Goal: Task Accomplishment & Management: Manage account settings

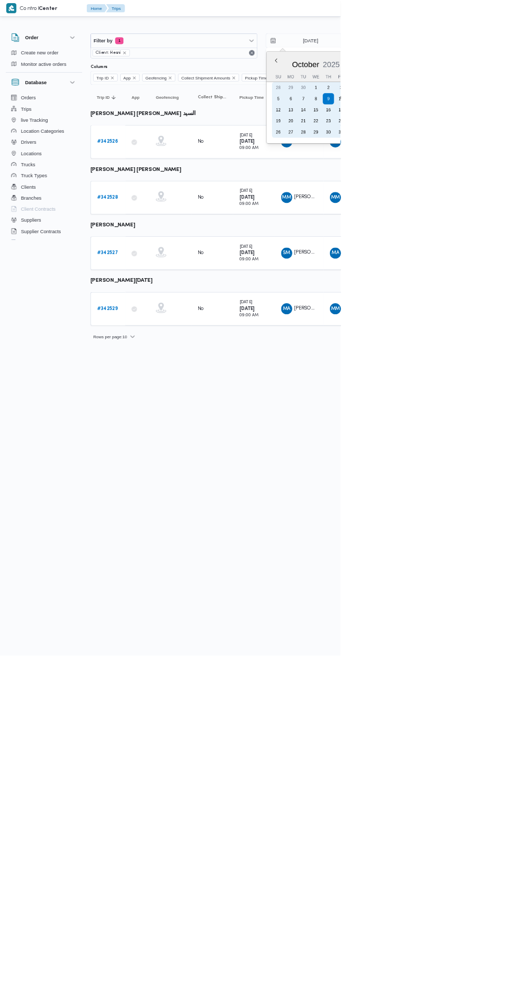
type input "[DATE]"
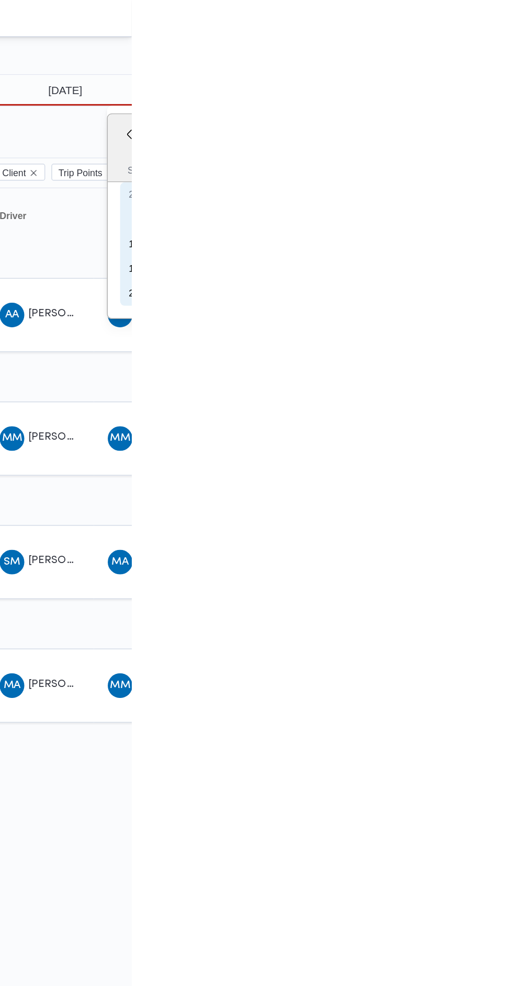
type input "[DATE]"
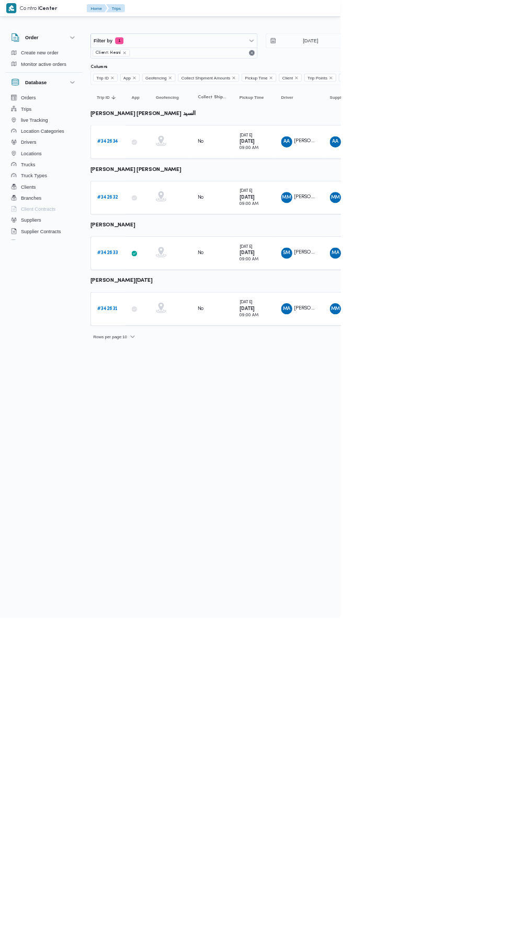
click at [166, 294] on b "# 342632" at bounding box center [161, 296] width 31 height 7
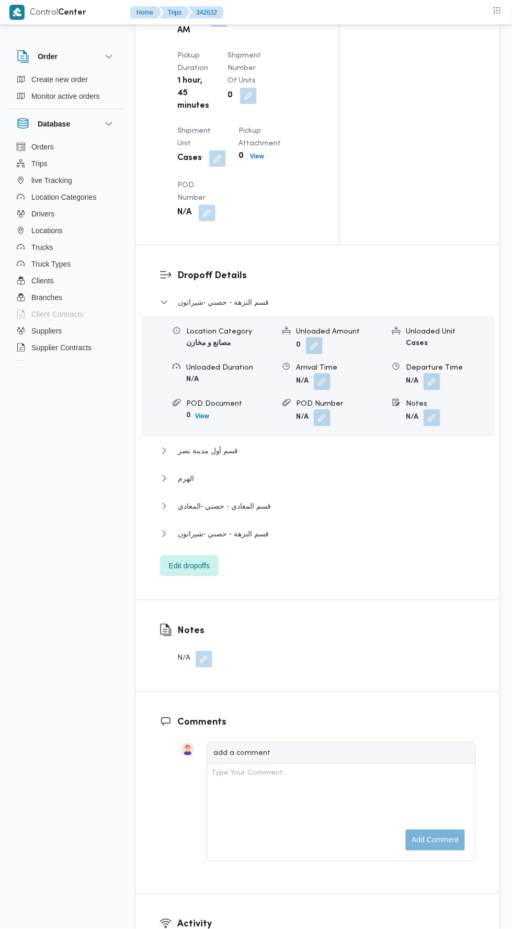
click at [138, 654] on div "Notes N/A" at bounding box center [186, 645] width 100 height 91
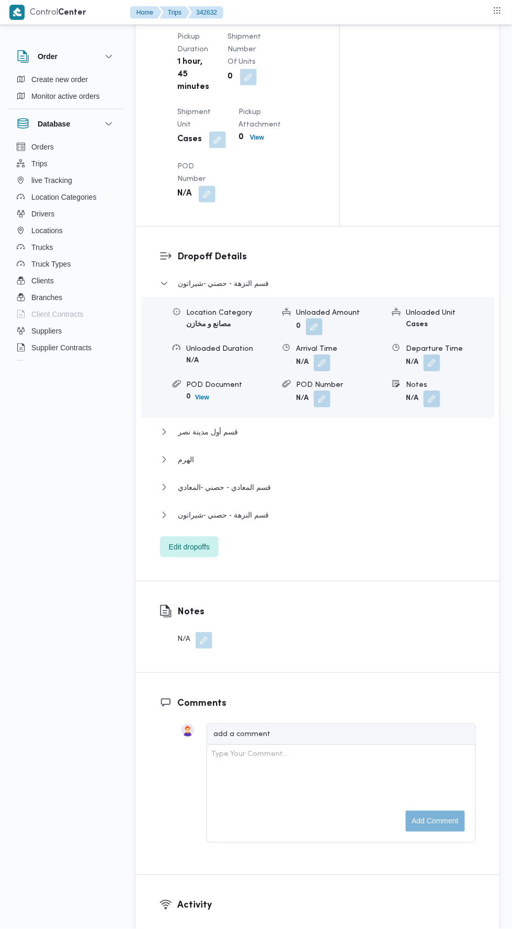
click at [175, 558] on div "قسم النزهة - حصني -شيراتون Location Category مصانع و مخازن Unloaded Amount 0 Un…" at bounding box center [318, 417] width 316 height 280
click at [174, 558] on span "Edit dropoffs" at bounding box center [189, 547] width 59 height 21
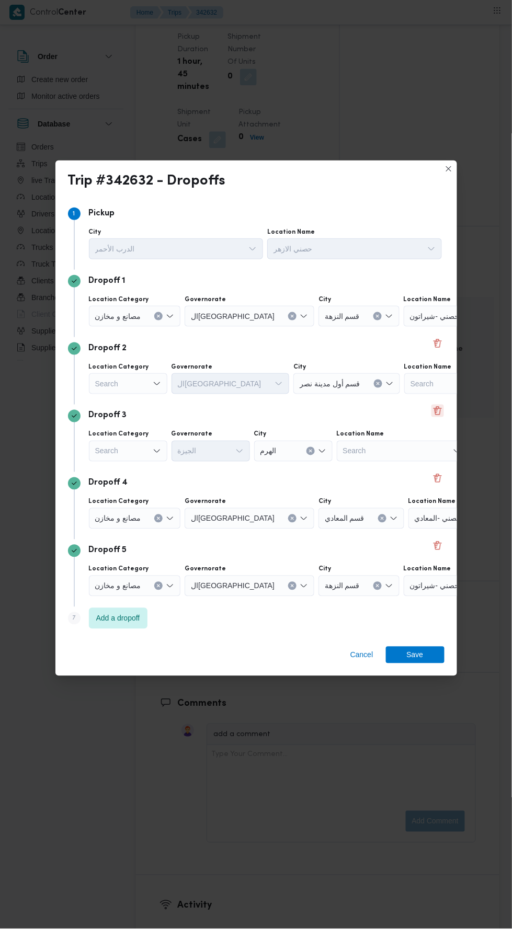
click at [439, 405] on button "Delete" at bounding box center [438, 411] width 13 height 13
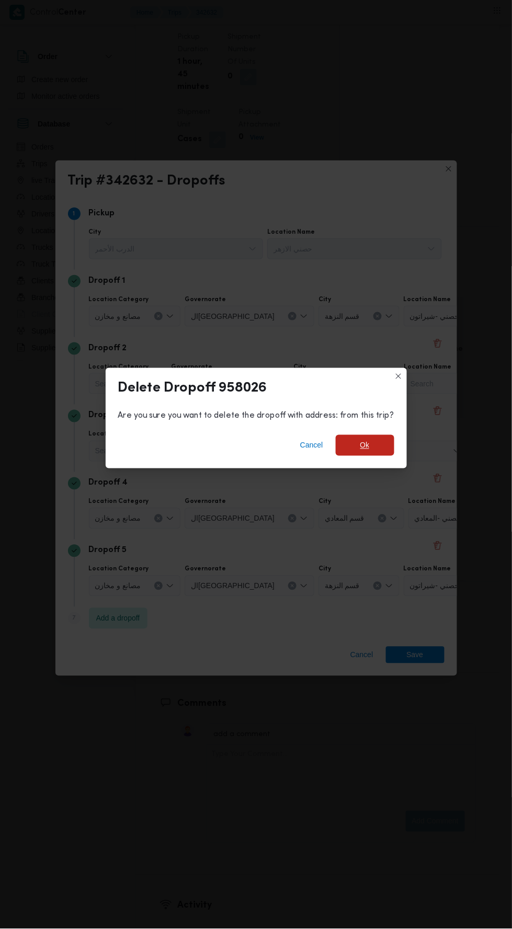
click at [350, 440] on span "Ok" at bounding box center [365, 445] width 59 height 21
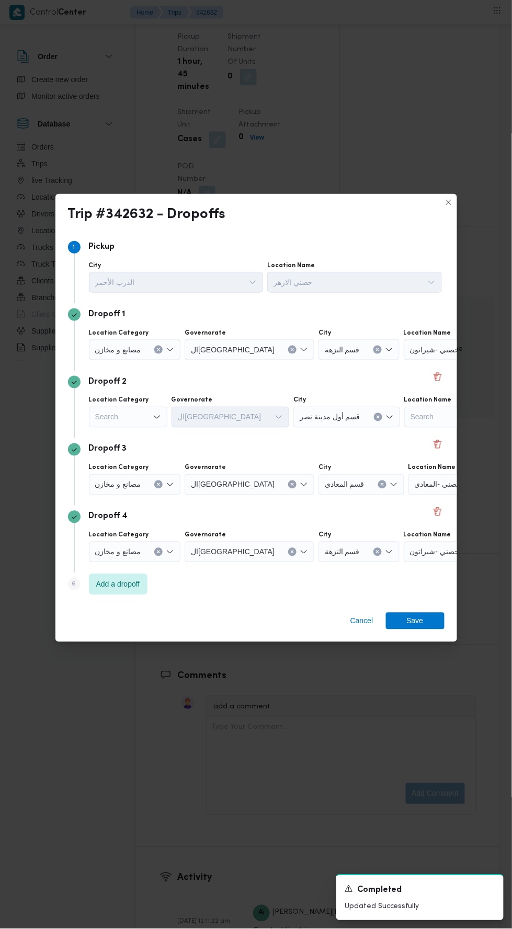
click at [422, 343] on div "حصني -شيراتون" at bounding box center [469, 349] width 131 height 21
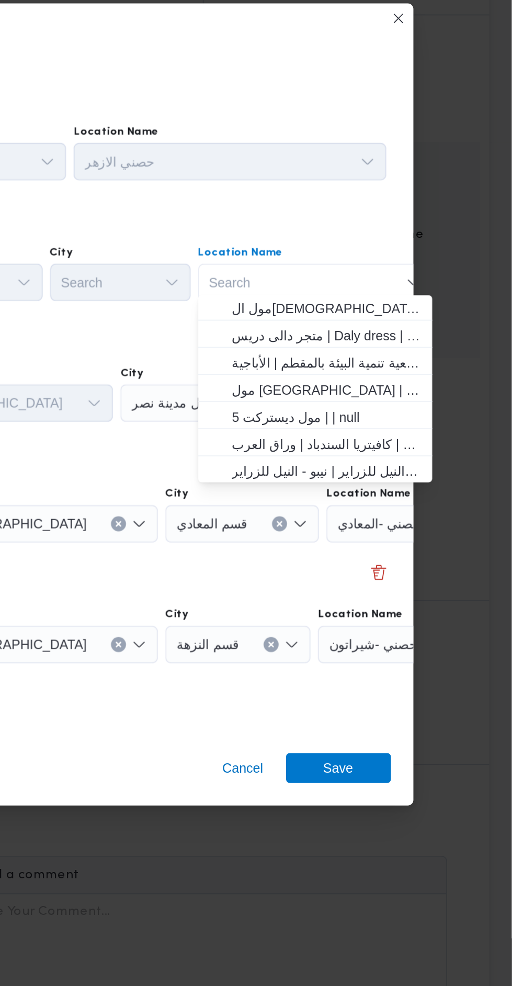
scroll to position [276, 0]
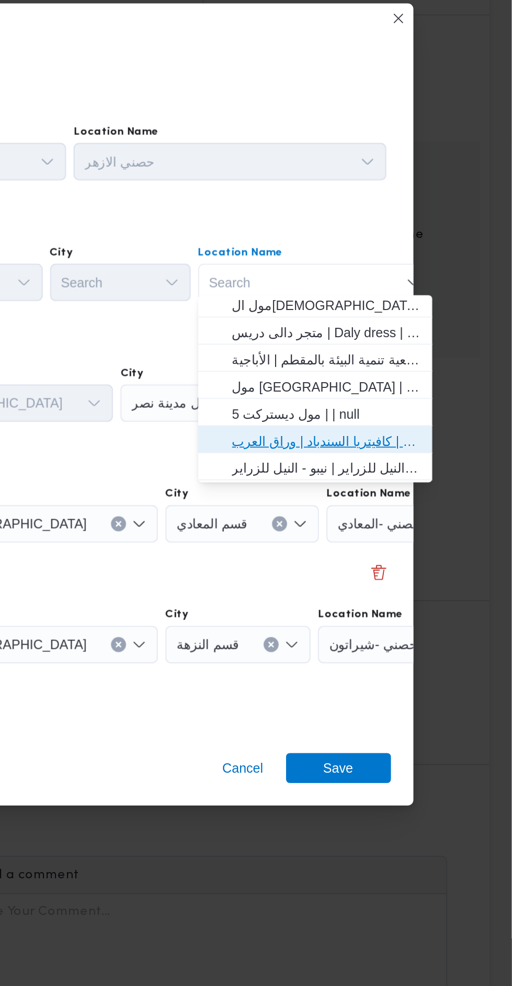
click at [426, 467] on span "مخزن المستقبل _ القومية امبابة | كافيتريا السندباد | وراق العرب" at bounding box center [409, 464] width 106 height 13
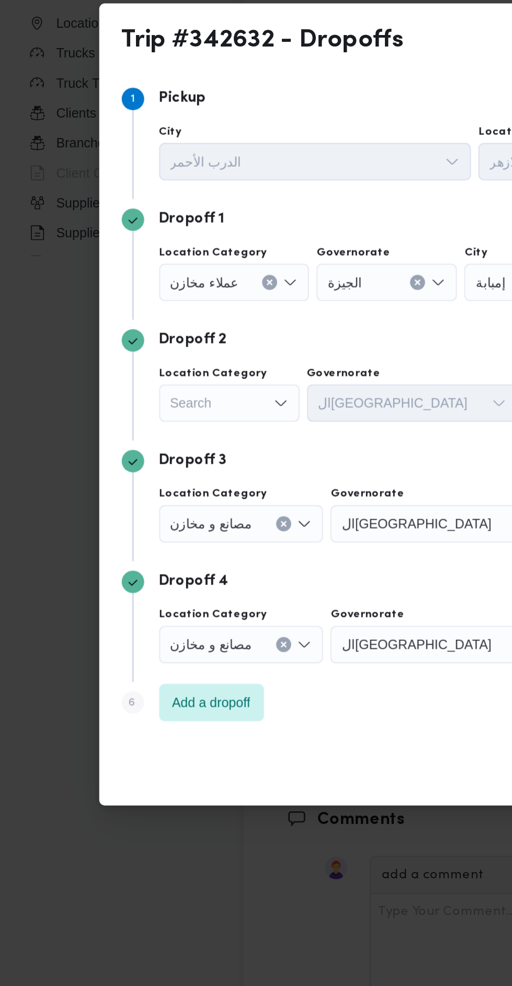
click at [147, 433] on div "Search" at bounding box center [128, 443] width 78 height 21
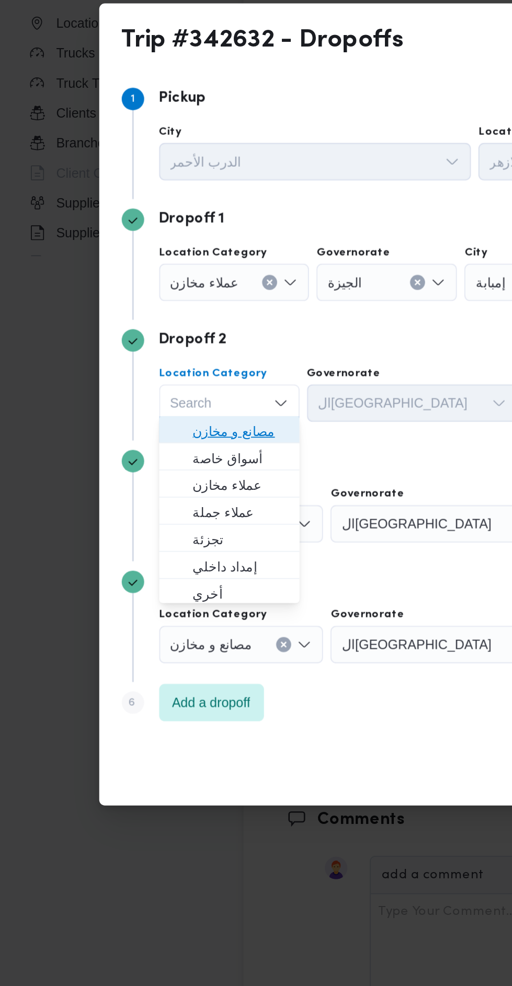
click at [149, 464] on span "مصانع و مخازن" at bounding box center [134, 458] width 53 height 13
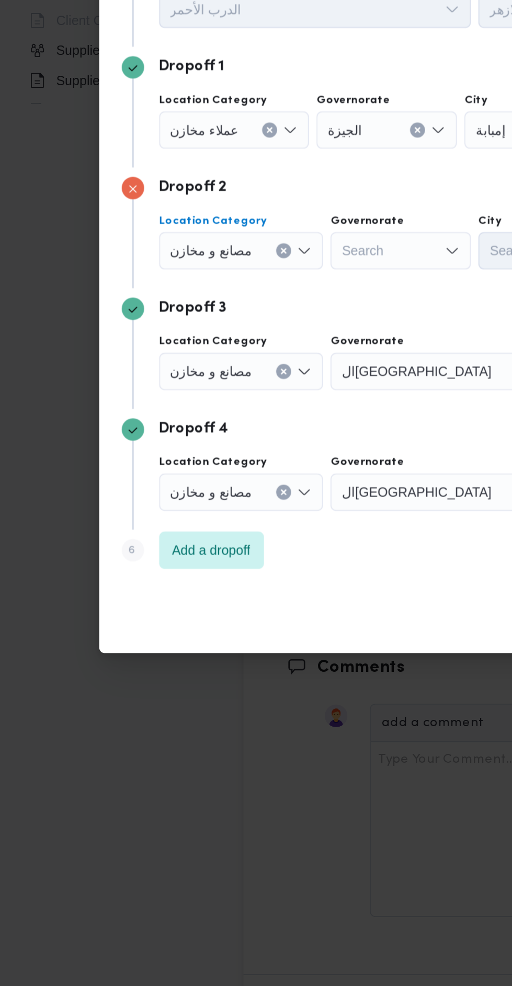
scroll to position [1198, 0]
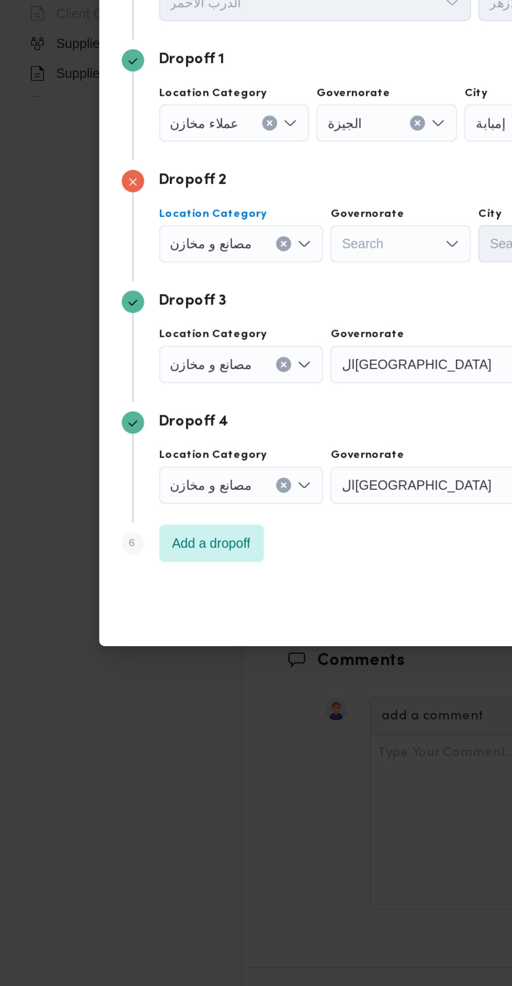
click at [153, 514] on div "مصانع و مخازن" at bounding box center [135, 510] width 92 height 21
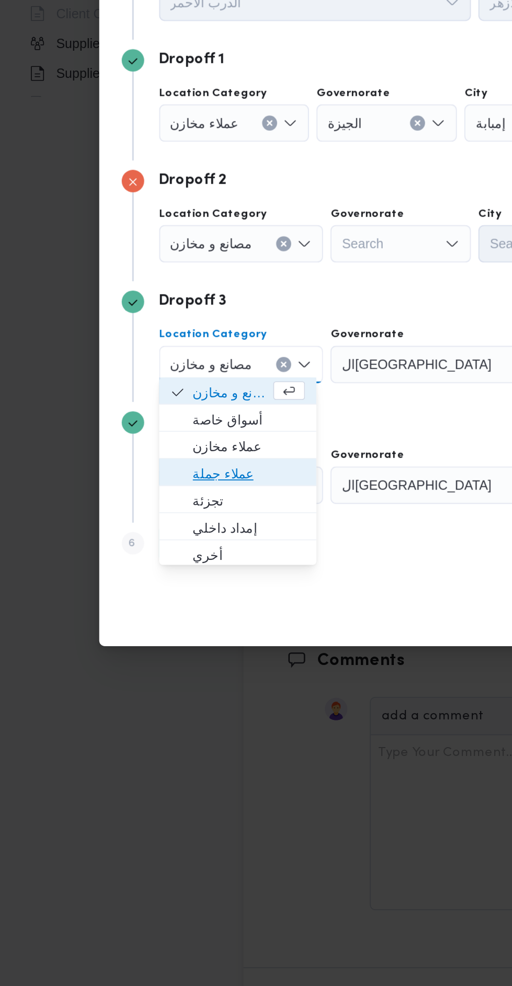
click at [150, 567] on span "عملاء جملة" at bounding box center [139, 571] width 63 height 13
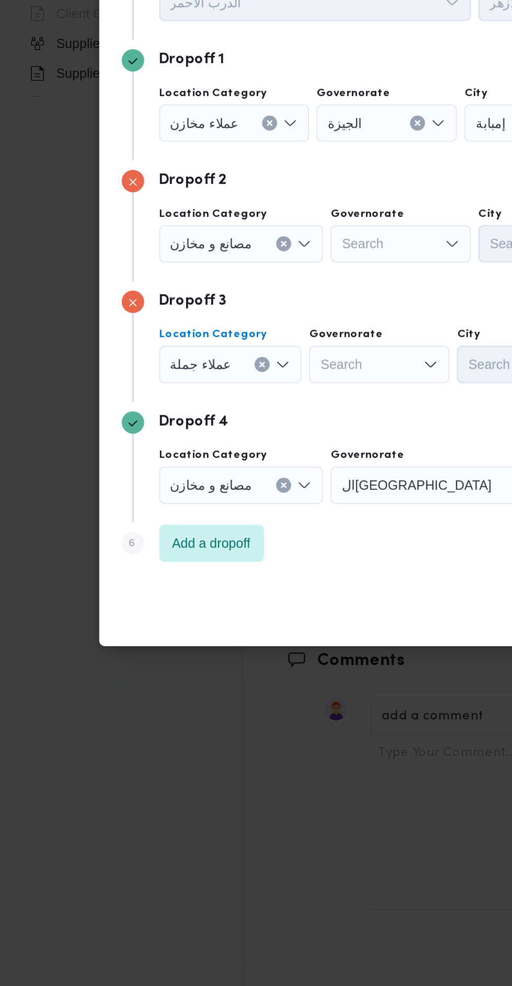
click at [213, 510] on div "Search" at bounding box center [212, 510] width 78 height 21
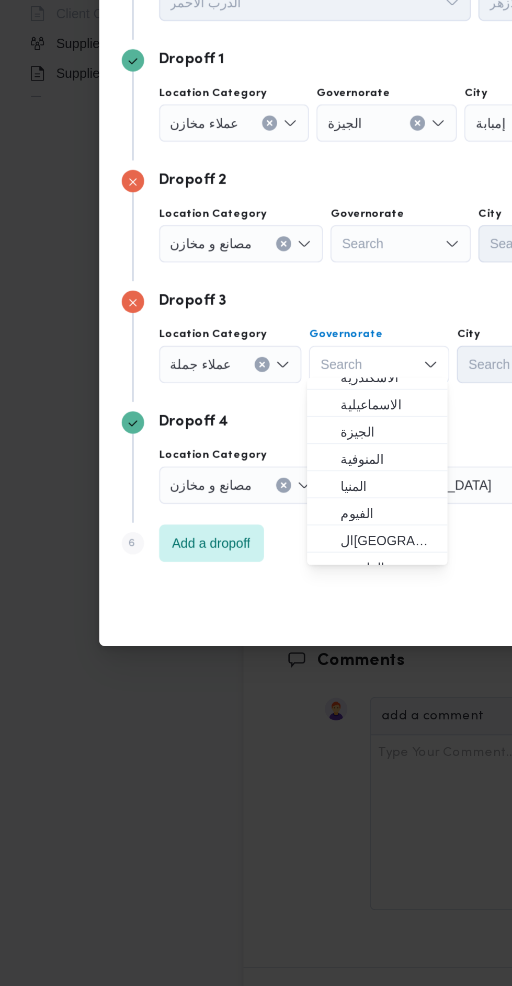
scroll to position [70, 0]
click at [226, 606] on span "ال[GEOGRAPHIC_DATA]" at bounding box center [216, 608] width 53 height 13
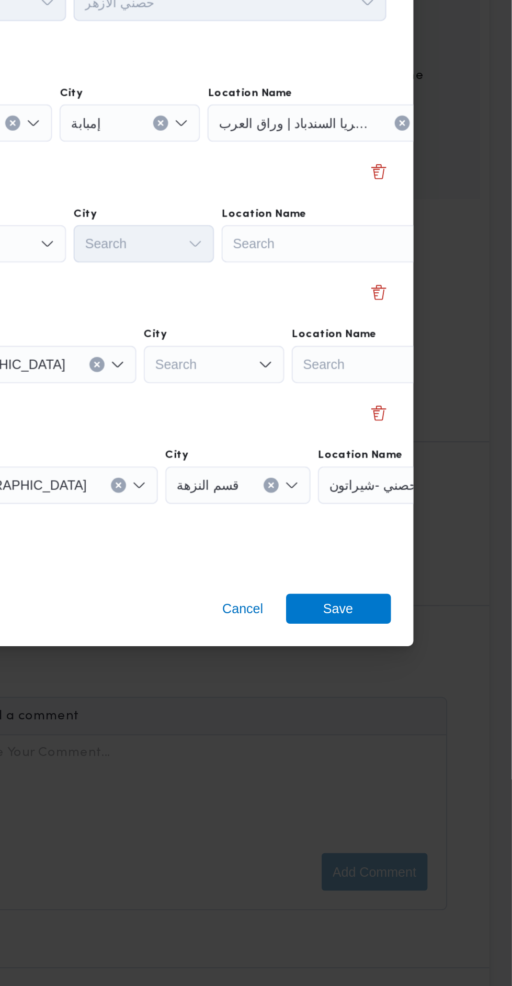
click at [425, 441] on div "Search" at bounding box center [415, 443] width 131 height 21
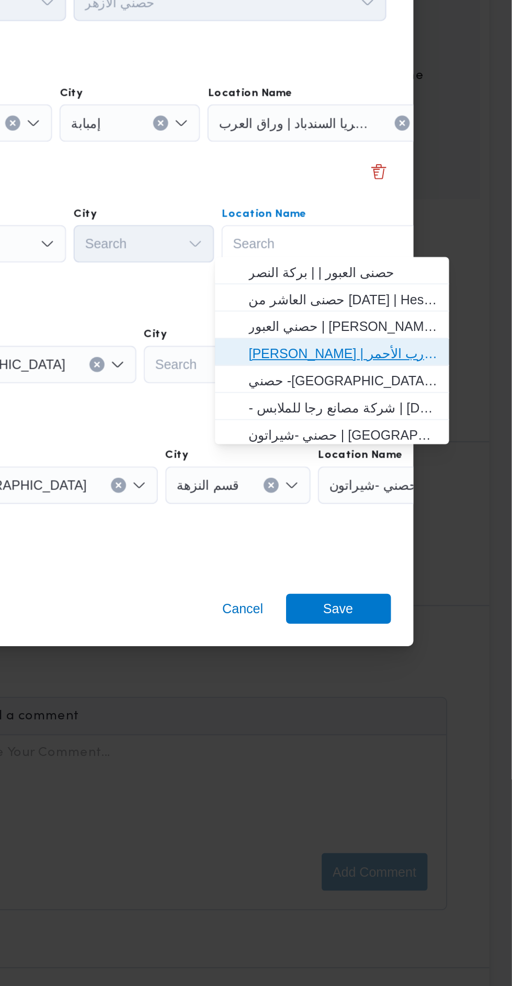
click at [460, 501] on span "[PERSON_NAME] | سوق الازهر كل انواع القماش السواريه | الدرب الأحمر" at bounding box center [418, 504] width 106 height 13
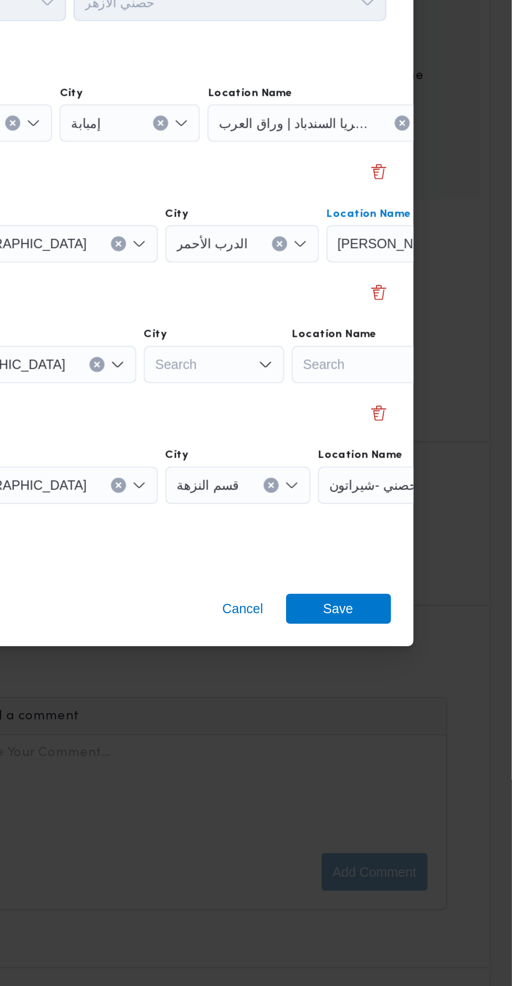
click at [307, 501] on div "Search" at bounding box center [346, 510] width 78 height 21
type input "زب"
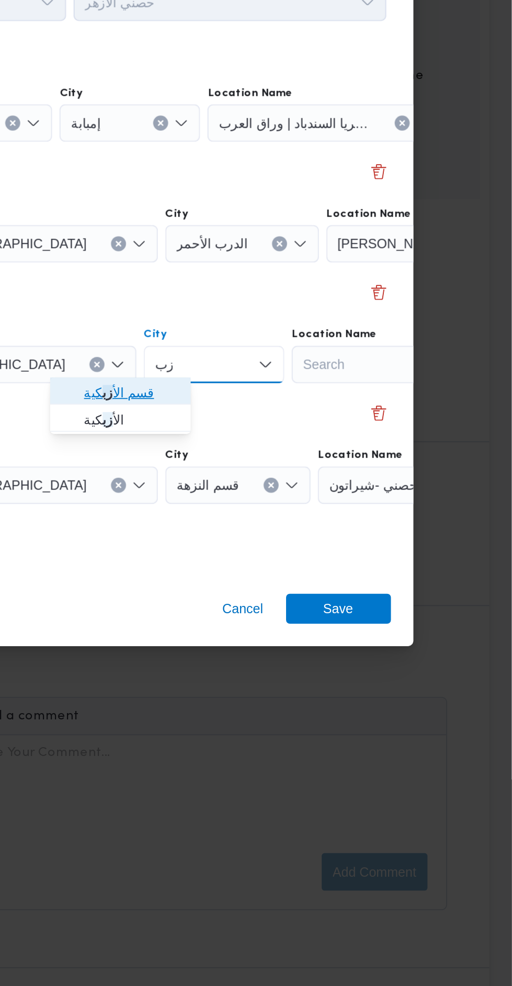
click at [306, 524] on span "قسم الأ زب كية" at bounding box center [299, 526] width 53 height 13
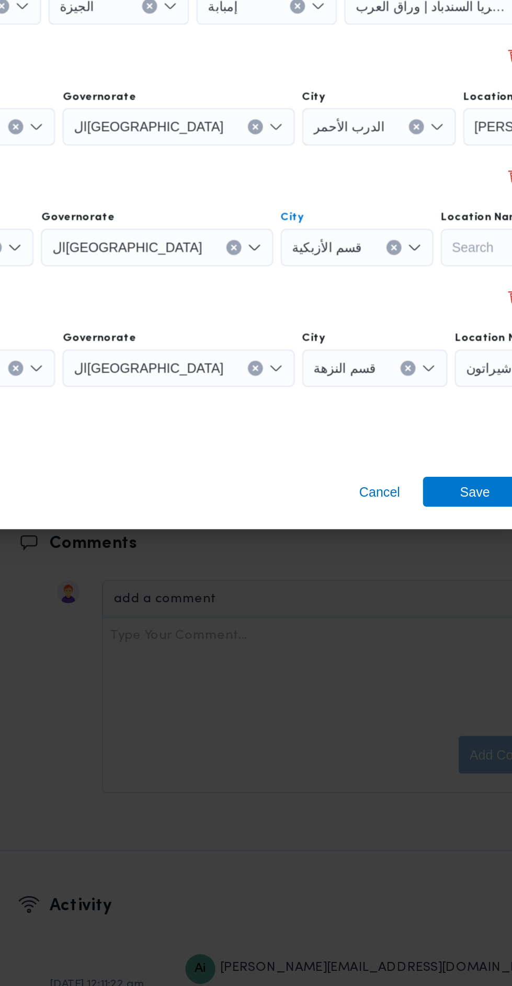
scroll to position [1198, 0]
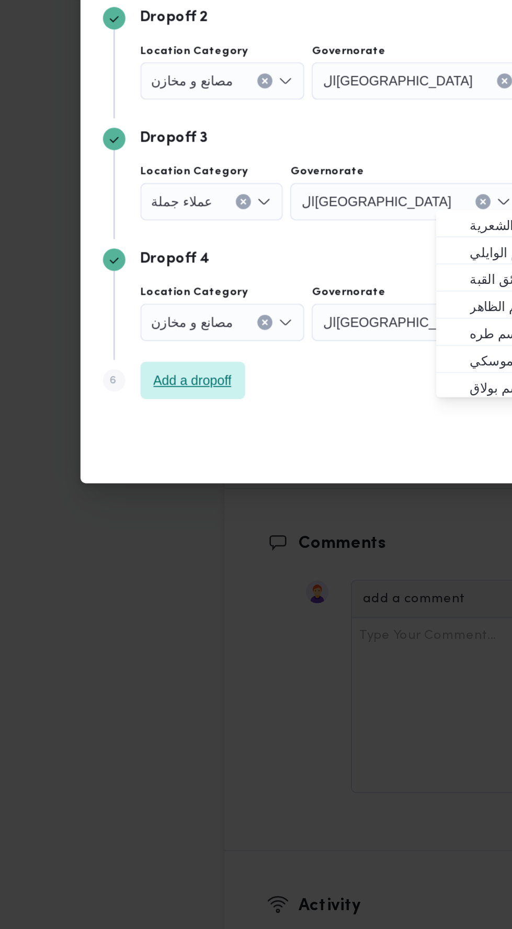
click at [129, 589] on span "Add a dropoff" at bounding box center [118, 584] width 59 height 21
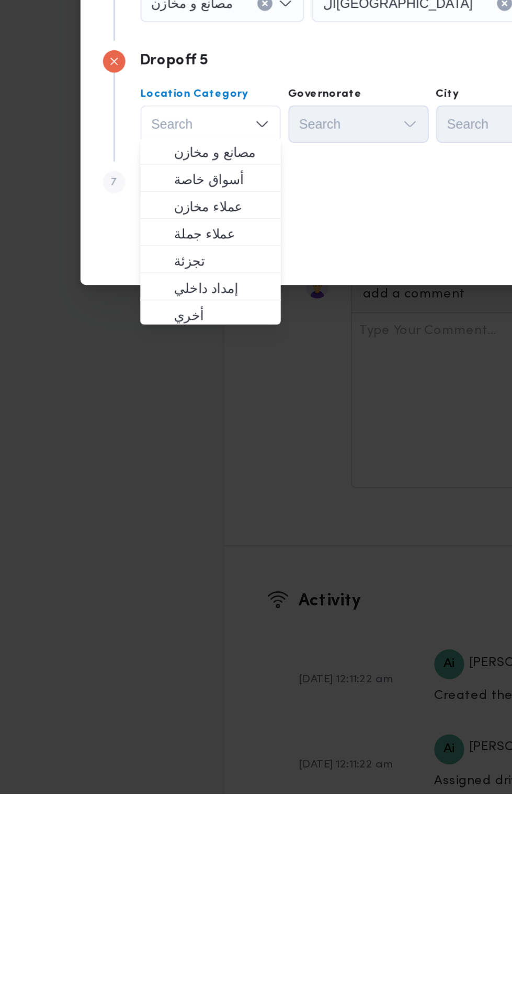
click at [222, 664] on div "Cancel Save" at bounding box center [256, 683] width 402 height 38
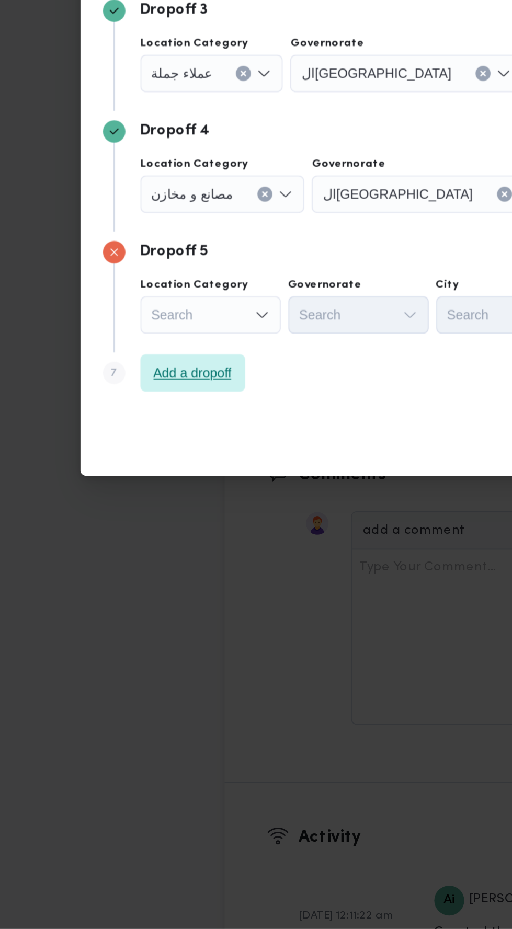
click at [137, 612] on span "Add a dropoff" at bounding box center [118, 618] width 44 height 13
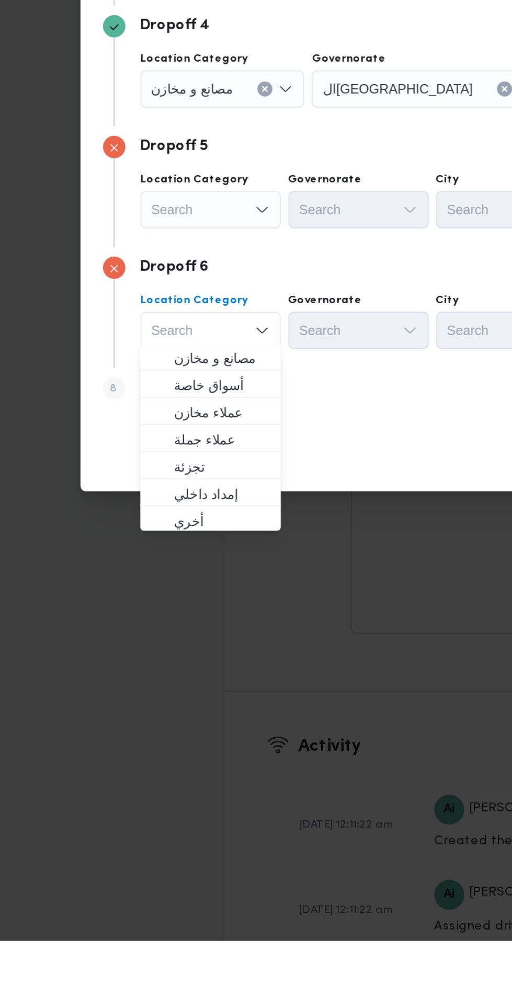
click at [213, 713] on div "Cancel Save" at bounding box center [256, 717] width 402 height 38
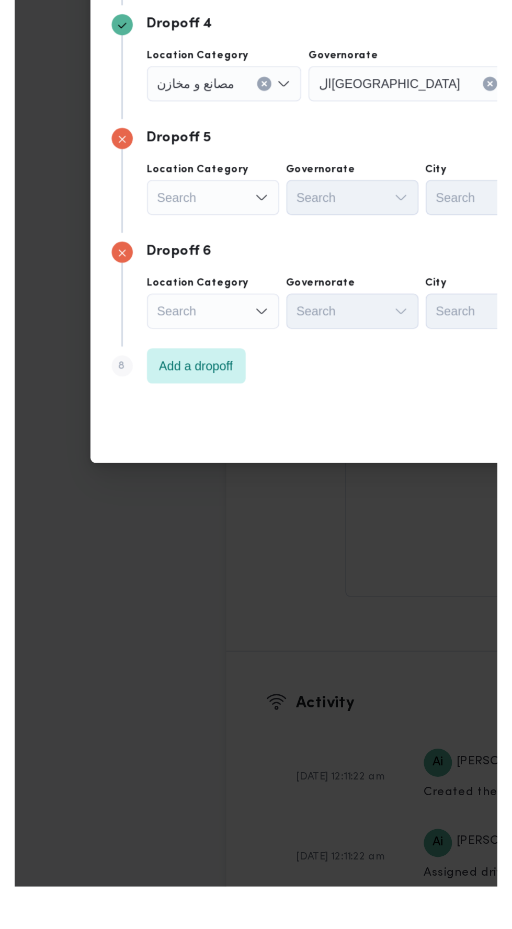
scroll to position [1198, 0]
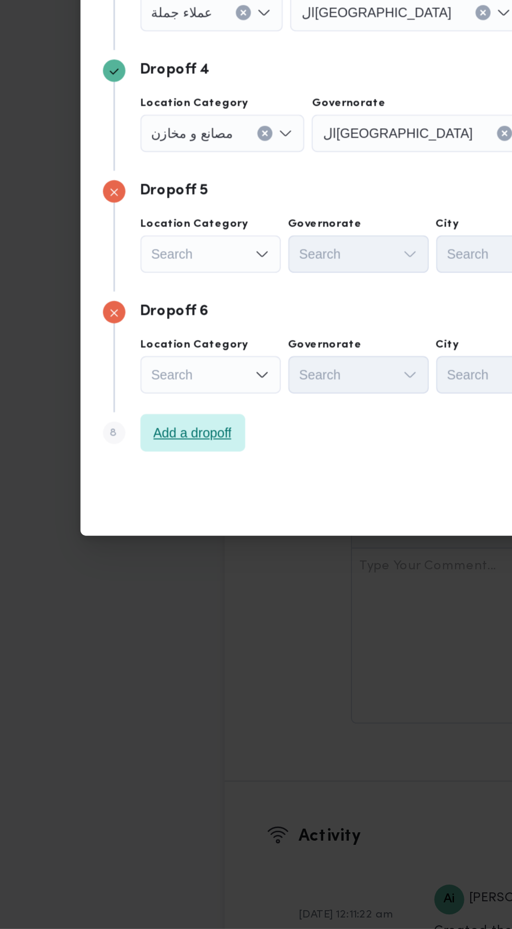
click at [143, 645] on span "Add a dropoff" at bounding box center [118, 652] width 59 height 21
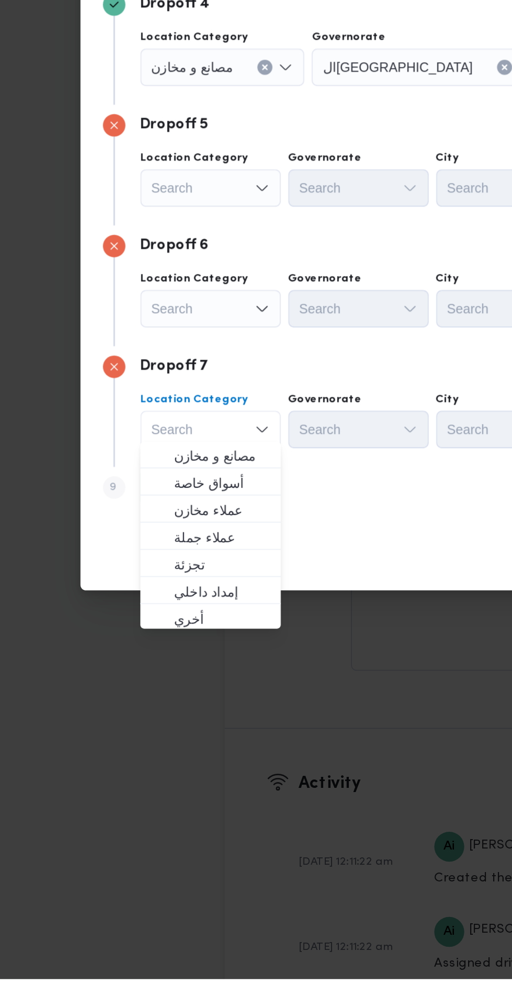
scroll to position [1199, 0]
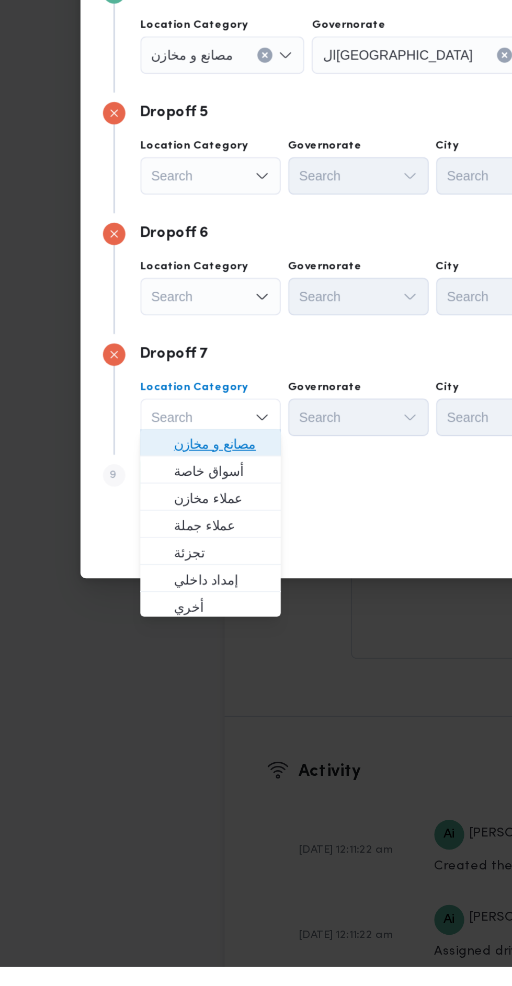
click at [150, 695] on span "مصانع و مخازن" at bounding box center [134, 694] width 53 height 13
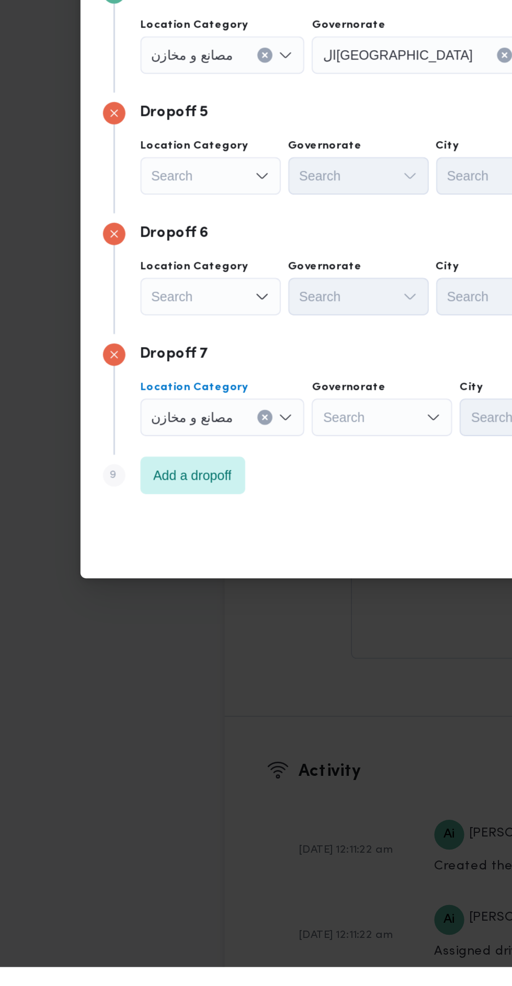
click at [146, 612] on div "Search" at bounding box center [128, 612] width 78 height 21
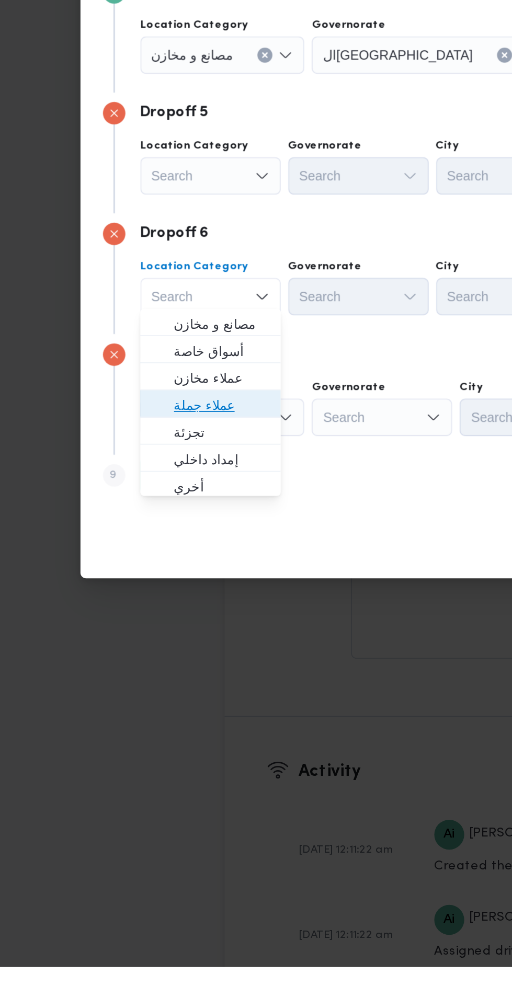
click at [148, 677] on span "عملاء جملة" at bounding box center [134, 672] width 53 height 13
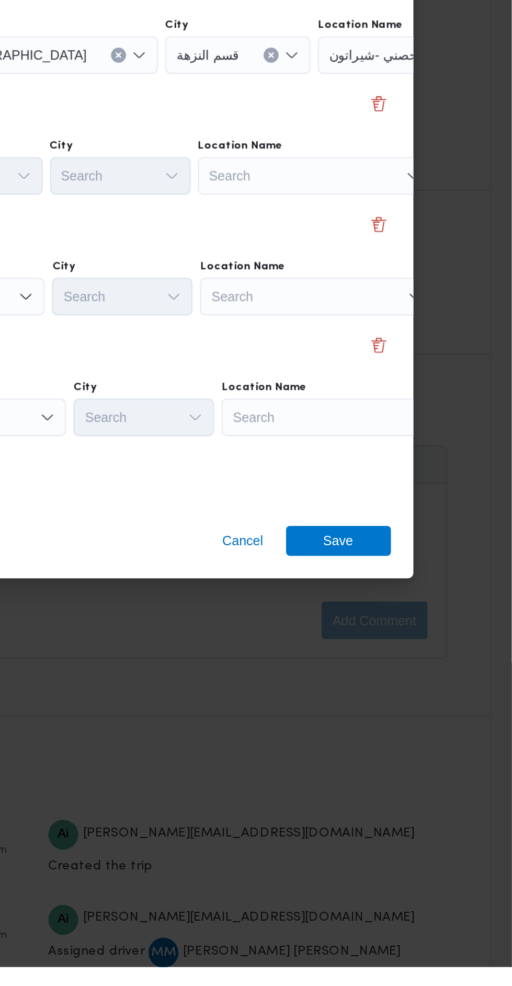
click at [415, 537] on div "Search" at bounding box center [402, 544] width 131 height 21
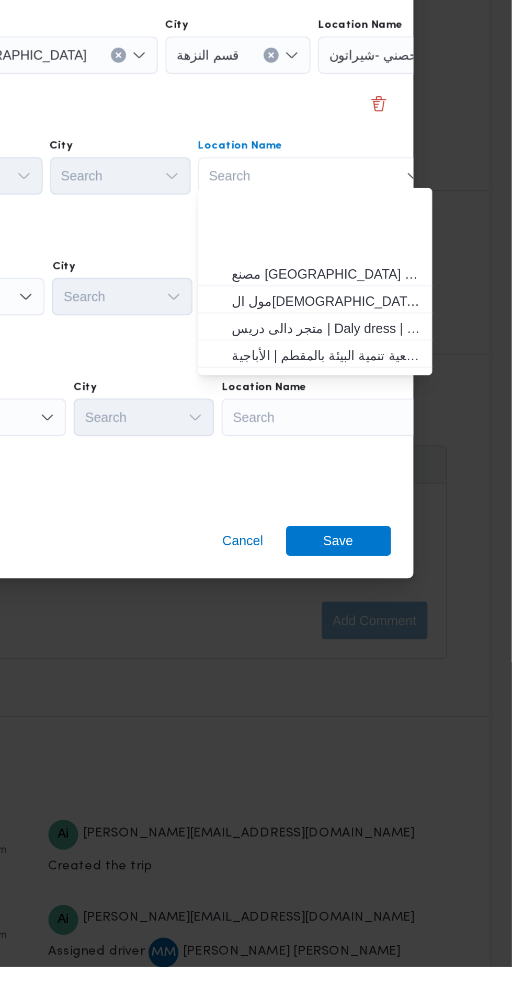
scroll to position [274, 0]
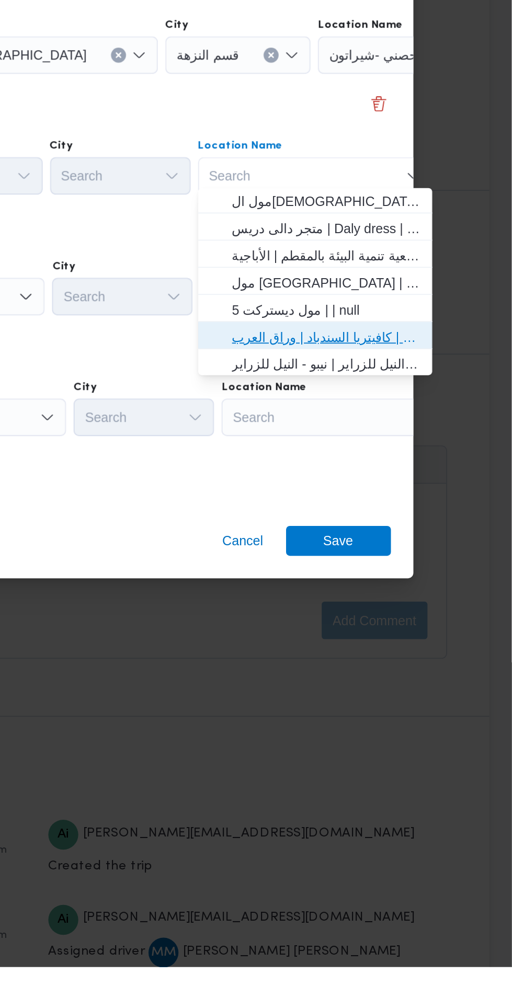
click at [442, 636] on span "مخزن المستقبل _ القومية امبابة | كافيتريا السندباد | وراق العرب" at bounding box center [409, 634] width 106 height 13
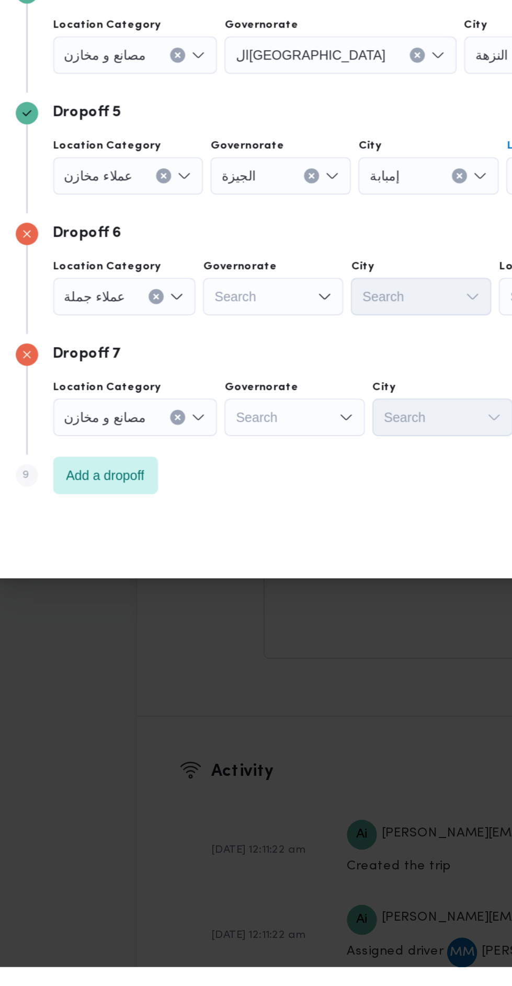
click at [218, 602] on div "Search" at bounding box center [212, 612] width 78 height 21
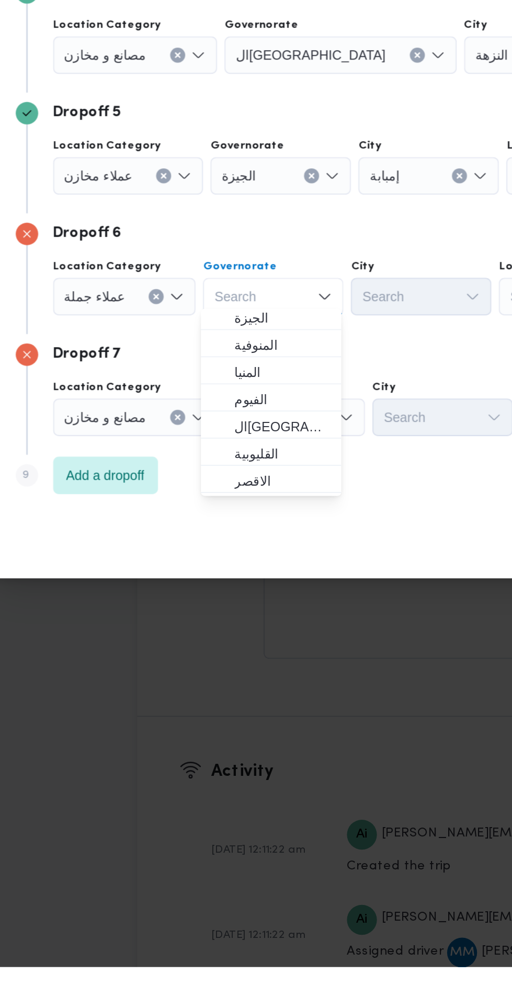
scroll to position [95, 0]
click at [230, 685] on span "ال[GEOGRAPHIC_DATA]" at bounding box center [216, 684] width 53 height 13
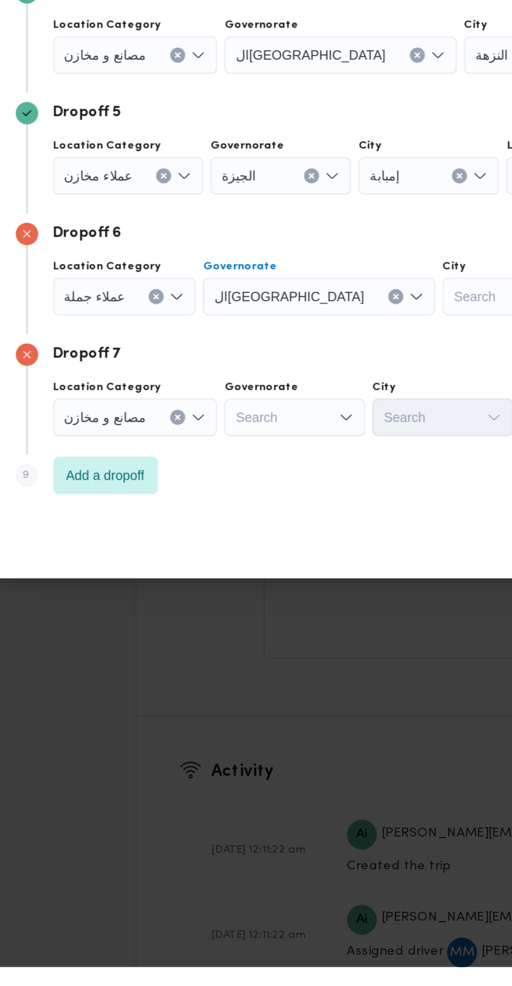
click at [307, 614] on div "Search" at bounding box center [346, 612] width 78 height 21
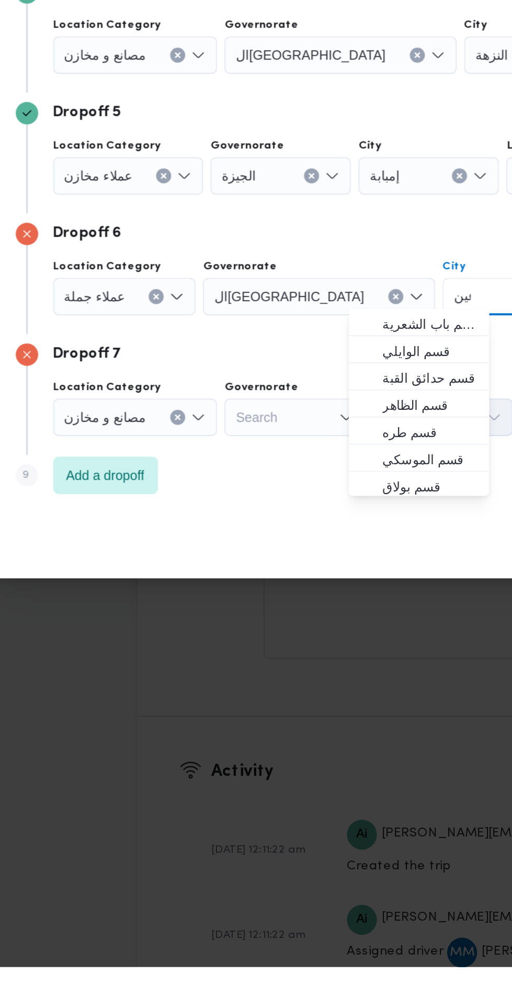
scroll to position [0, 0]
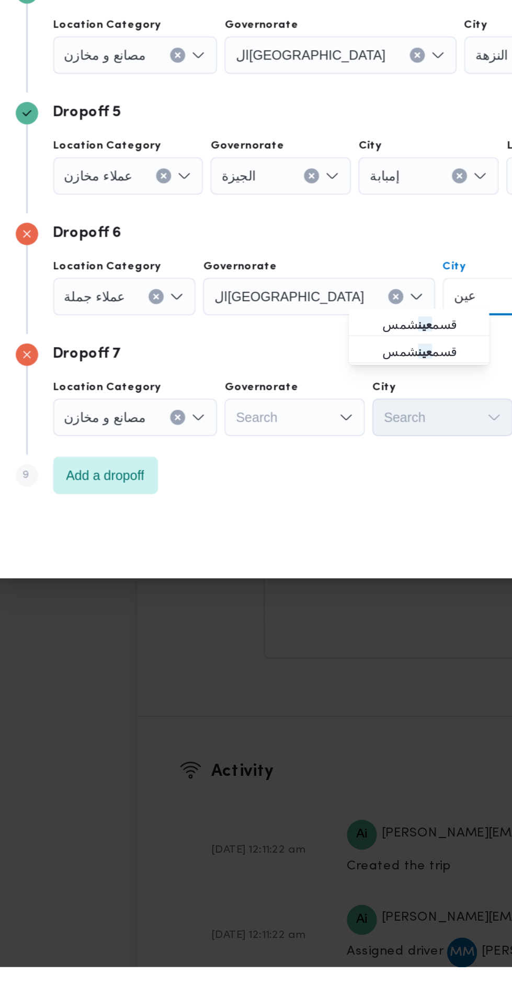
type input "عين"
click at [290, 631] on span "قسم عين شمس" at bounding box center [299, 627] width 53 height 13
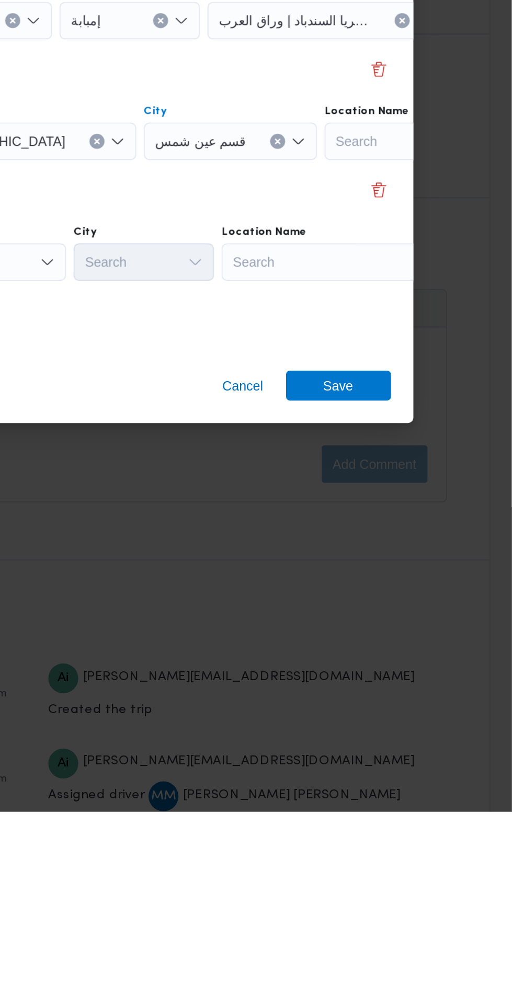
scroll to position [1201, 0]
click at [432, 679] on div "Search" at bounding box center [415, 679] width 131 height 21
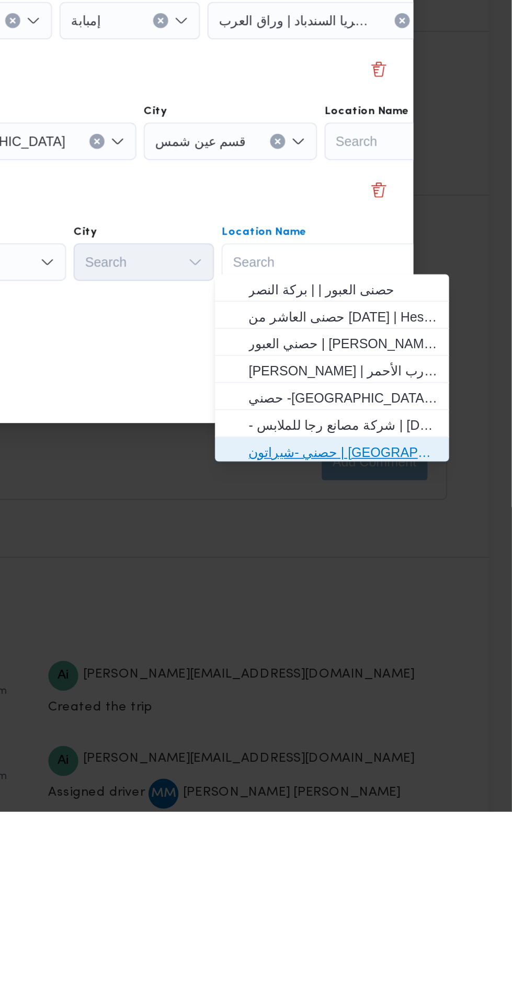
click at [428, 787] on span "حصني -شيراتون | [GEOGRAPHIC_DATA][PERSON_NAME] | شيراتون المطار" at bounding box center [418, 785] width 106 height 13
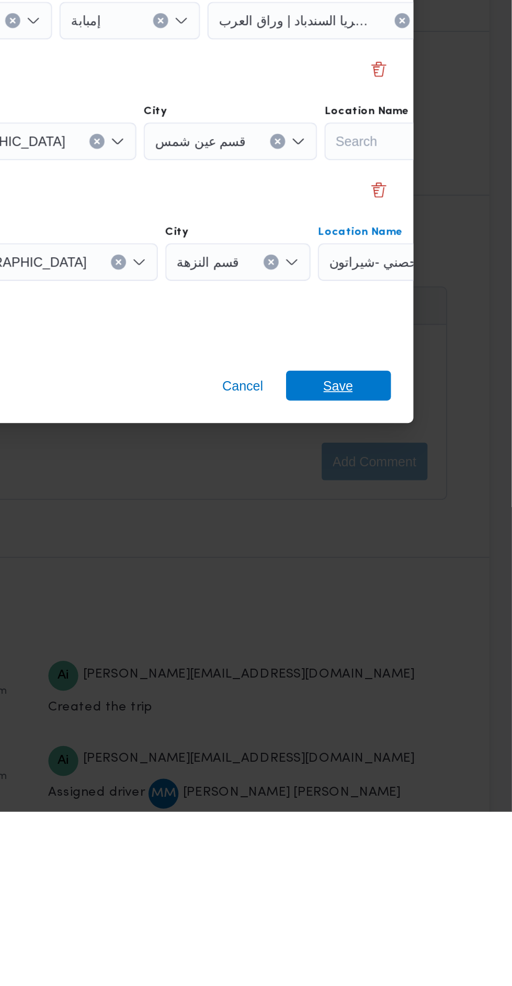
click at [423, 742] on span "Save" at bounding box center [415, 748] width 17 height 17
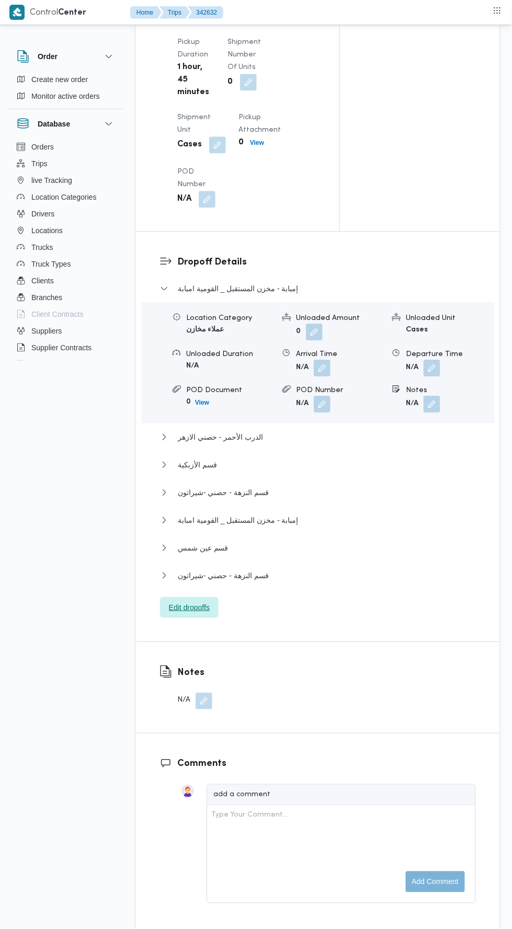
scroll to position [1230, 0]
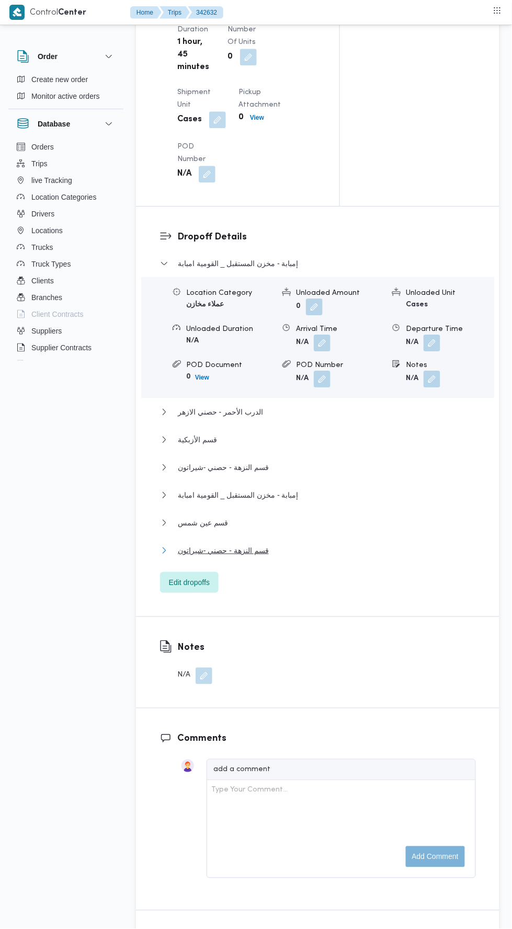
click at [326, 557] on button "قسم النزهة - حصني -شيراتون" at bounding box center [318, 550] width 316 height 13
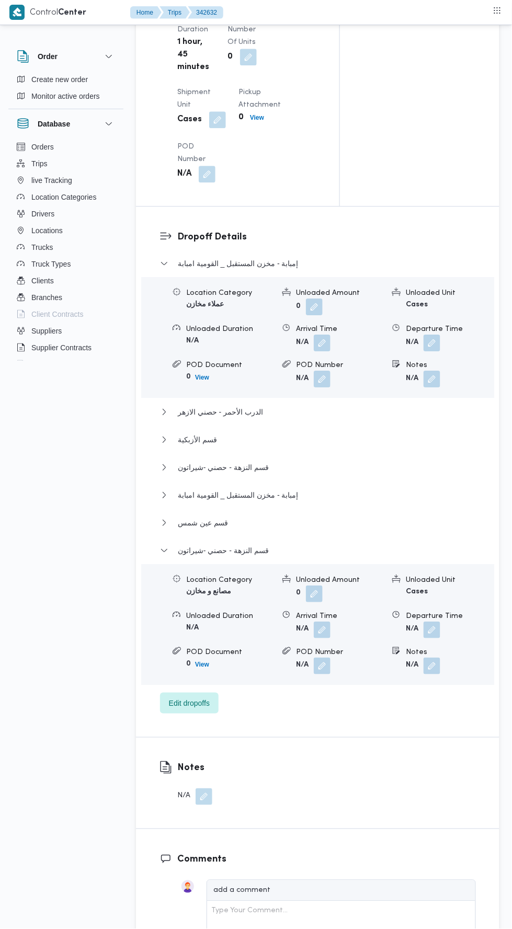
click at [426, 639] on button "button" at bounding box center [432, 630] width 17 height 17
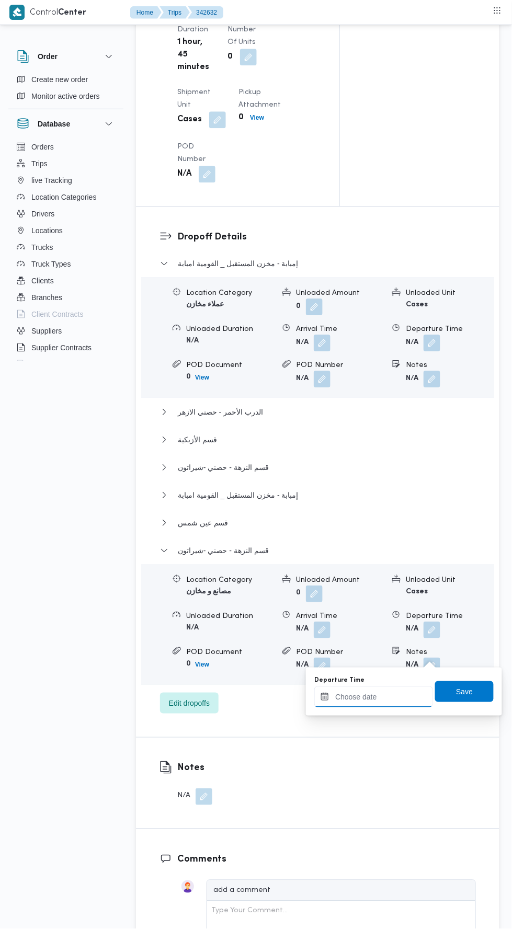
click at [392, 695] on input "Departure Time" at bounding box center [373, 697] width 119 height 21
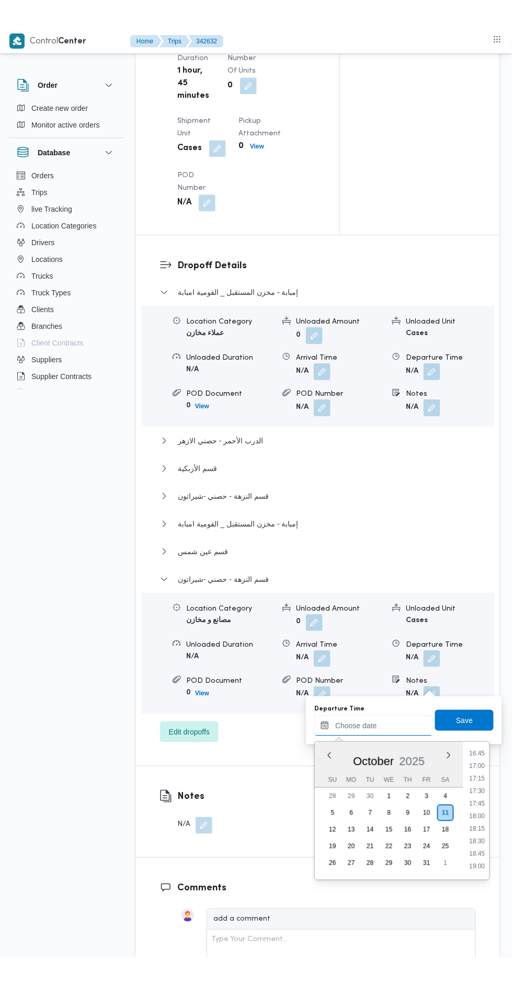
scroll to position [842, 0]
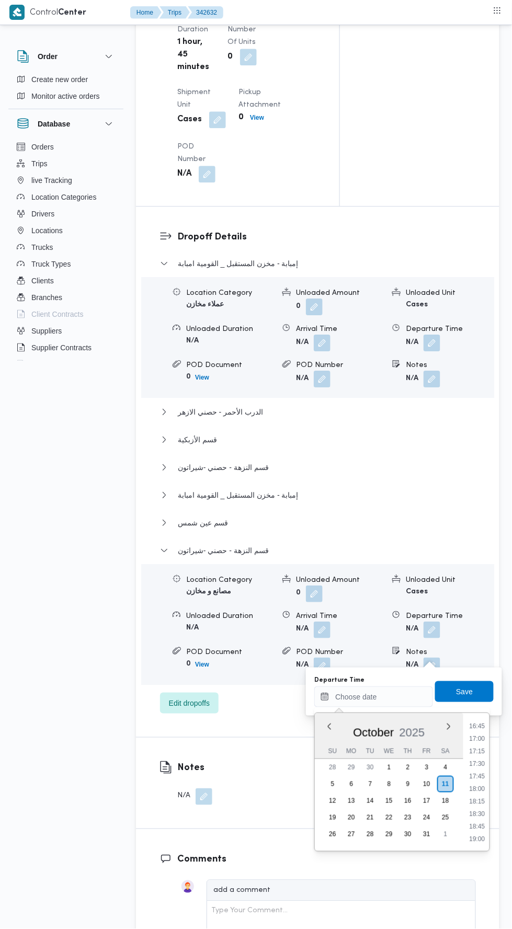
click at [478, 768] on ul "00:00 00:15 00:30 00:45 01:00 01:15 01:30 01:45 02:00 02:15 02:30 02:45 03:00 0…" at bounding box center [478, 782] width 24 height 121
click at [479, 765] on li "17:30" at bounding box center [478, 764] width 24 height 10
type input "[DATE] 17:30"
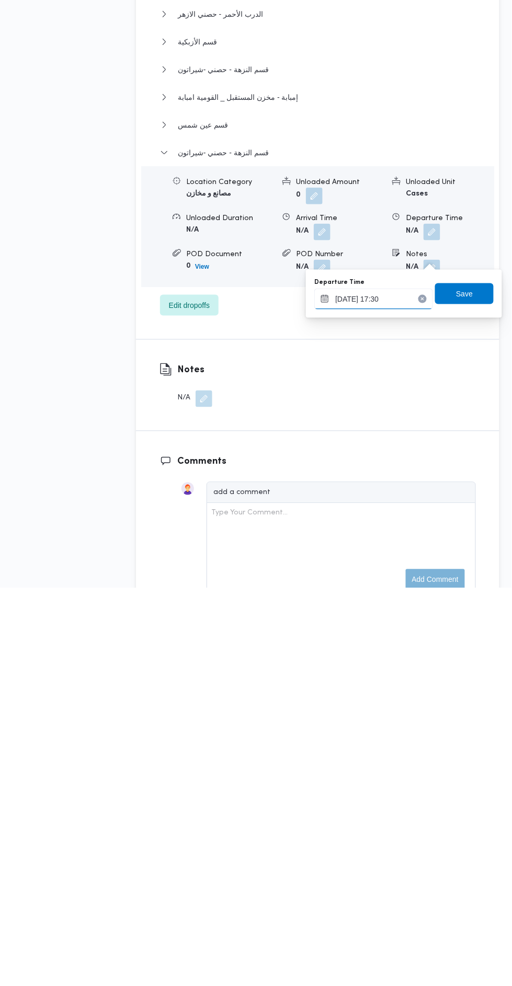
scroll to position [1230, 0]
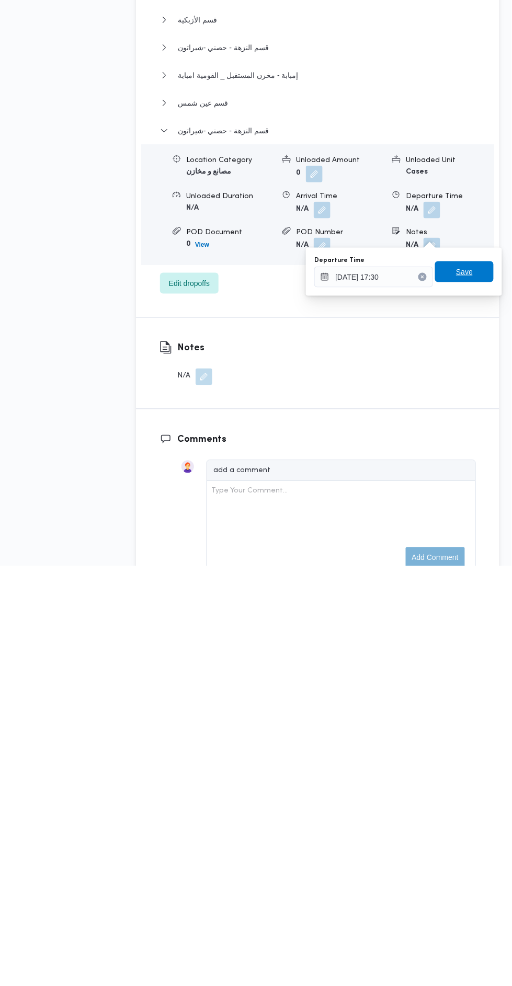
click at [480, 697] on span "Save" at bounding box center [464, 692] width 59 height 21
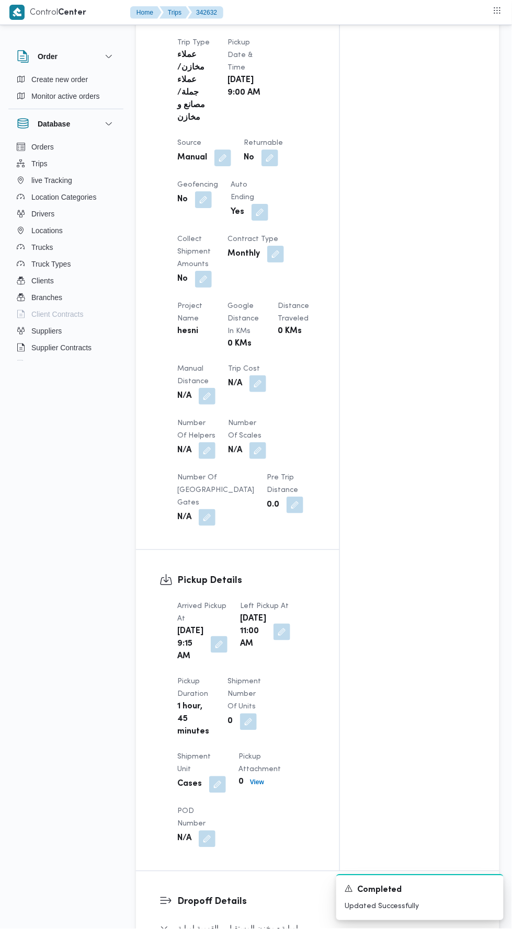
scroll to position [564, 0]
click at [202, 389] on button "button" at bounding box center [207, 397] width 17 height 17
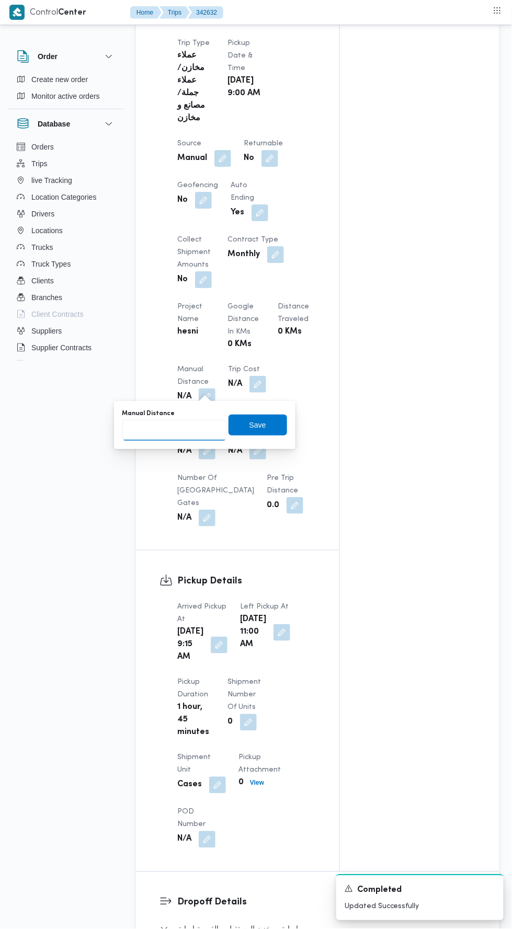
click at [208, 430] on input "Manual Distance" at bounding box center [174, 430] width 104 height 21
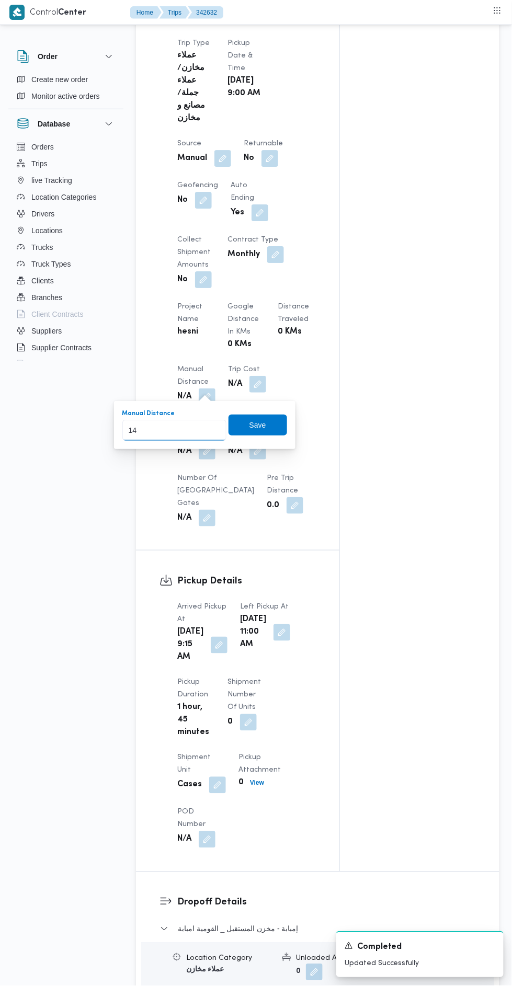
type input "144"
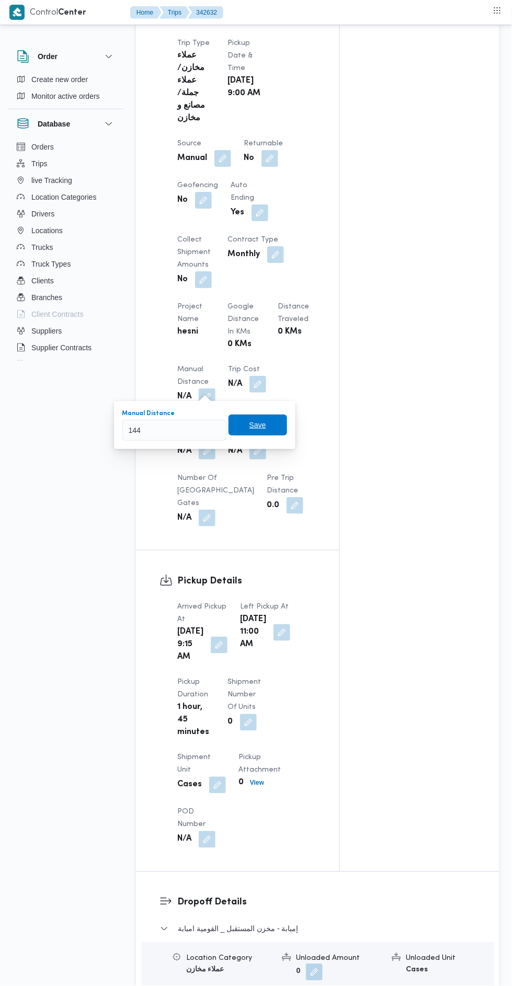
click at [260, 424] on span "Save" at bounding box center [257, 425] width 17 height 13
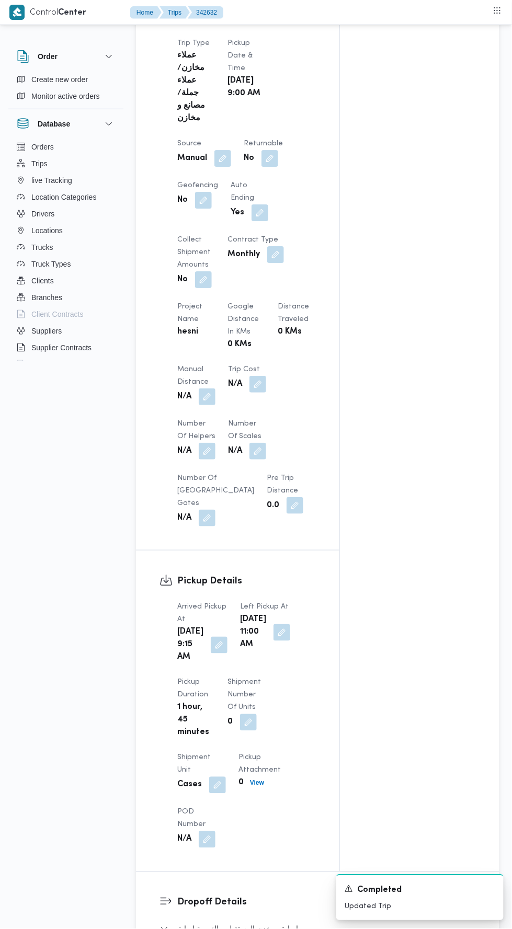
scroll to position [0, 0]
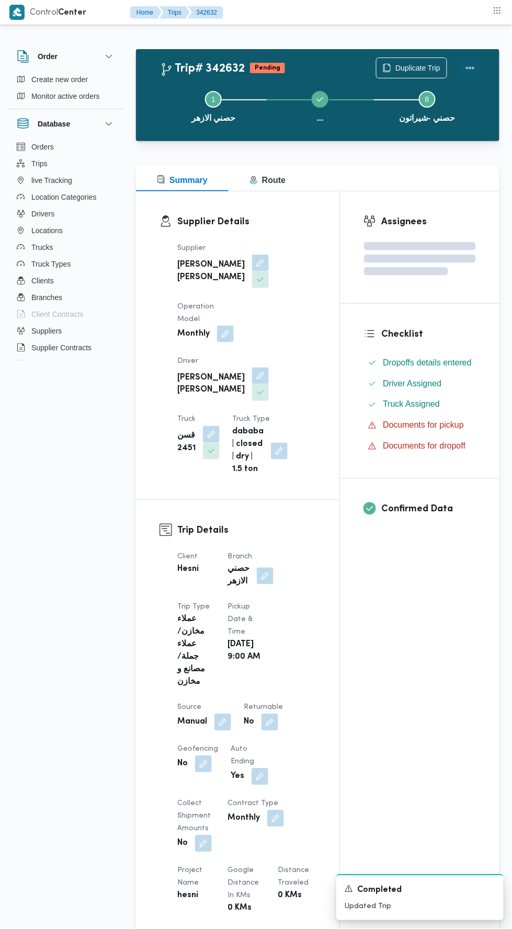
click at [478, 66] on button "Actions" at bounding box center [470, 68] width 21 height 21
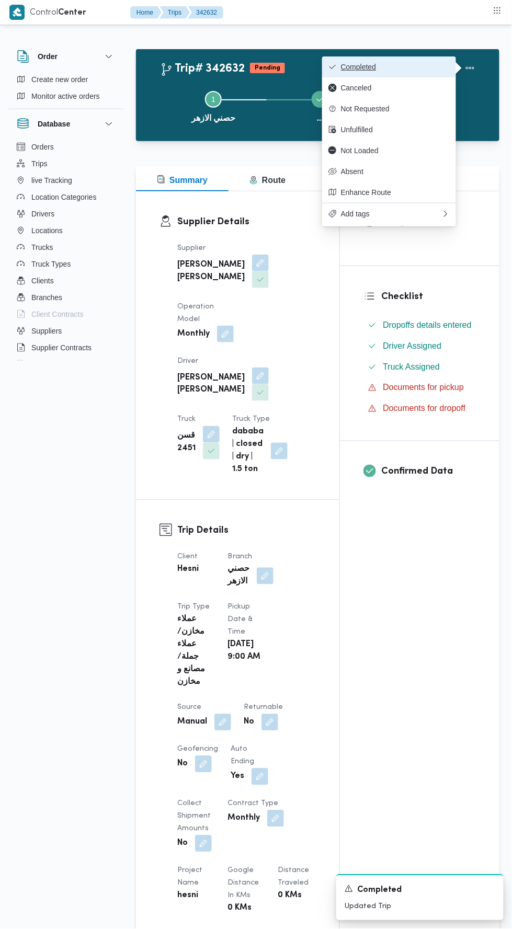
click at [429, 56] on button "Completed" at bounding box center [389, 66] width 134 height 21
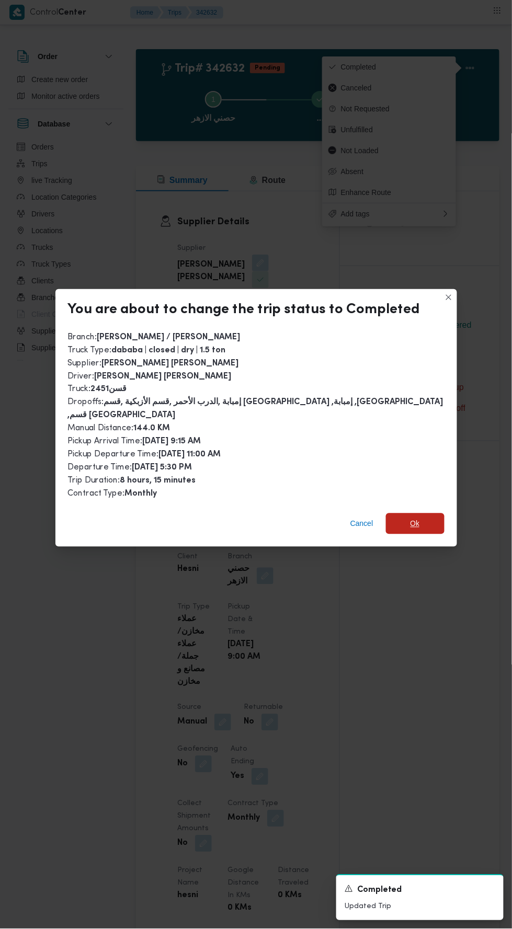
click at [412, 514] on span "Ok" at bounding box center [415, 524] width 59 height 21
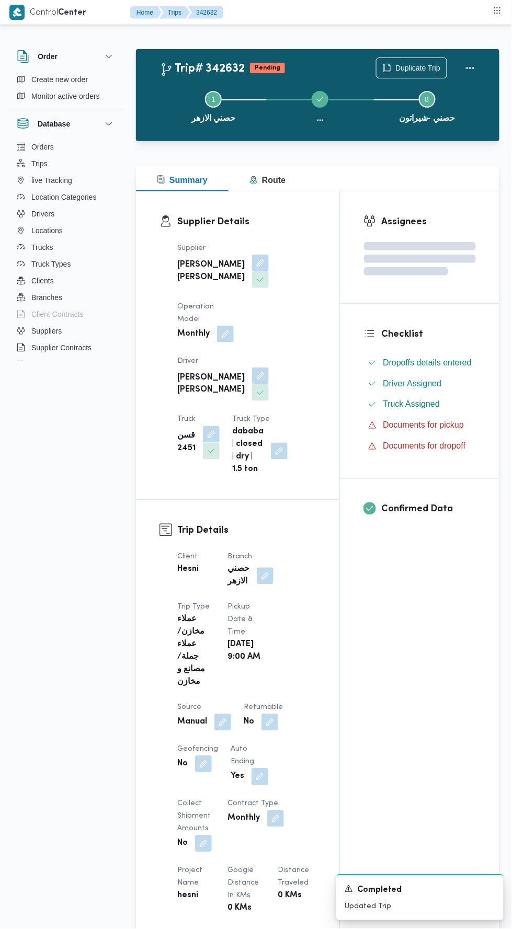
click at [454, 621] on div "Assignees Checklist Dropoffs details entered Driver Assigned Truck Assigned Doc…" at bounding box center [420, 813] width 160 height 1245
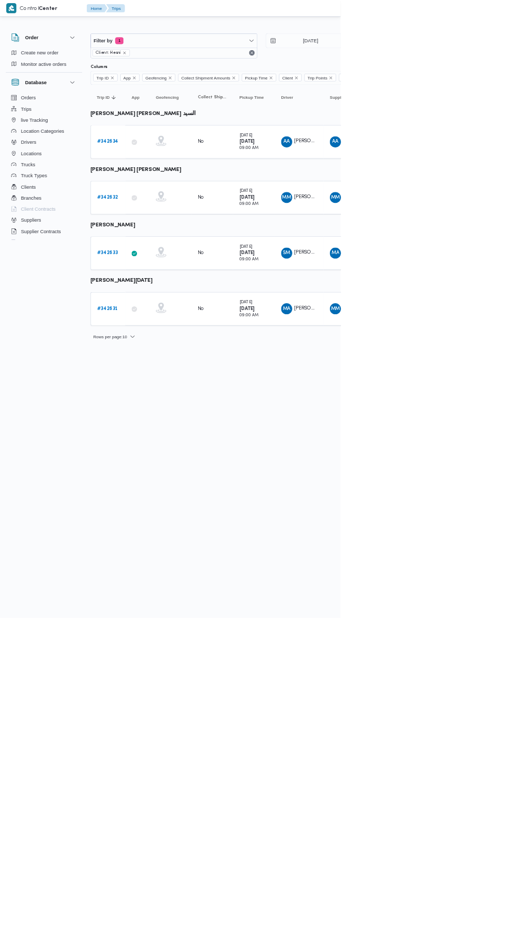
click at [165, 461] on b "# 342631" at bounding box center [161, 464] width 31 height 7
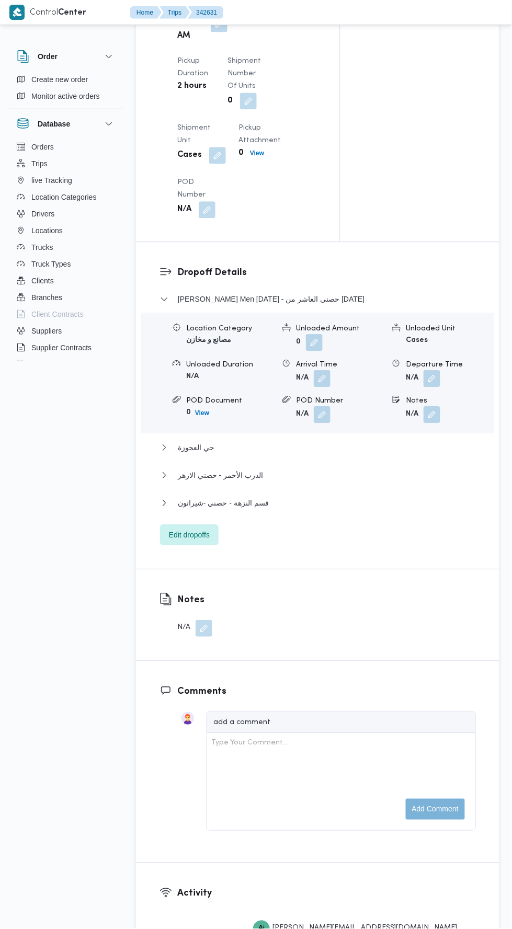
scroll to position [1194, 0]
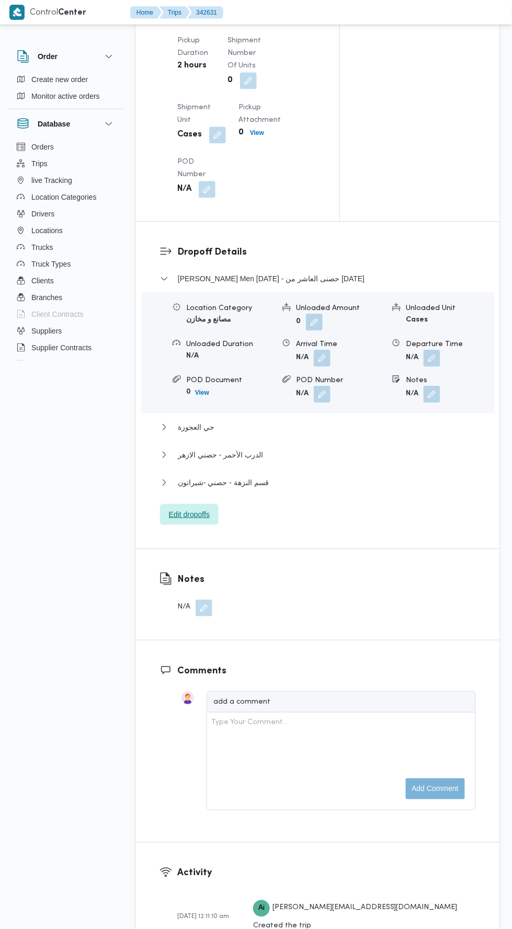
click at [169, 521] on span "Edit dropoffs" at bounding box center [189, 514] width 41 height 13
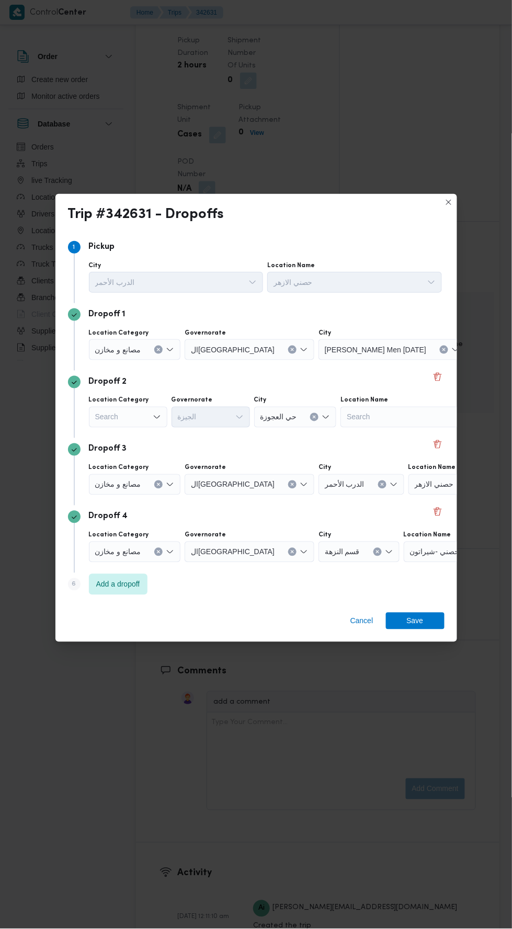
click at [476, 344] on span "حصنى العاشر من [DATE]" at bounding box center [515, 350] width 79 height 12
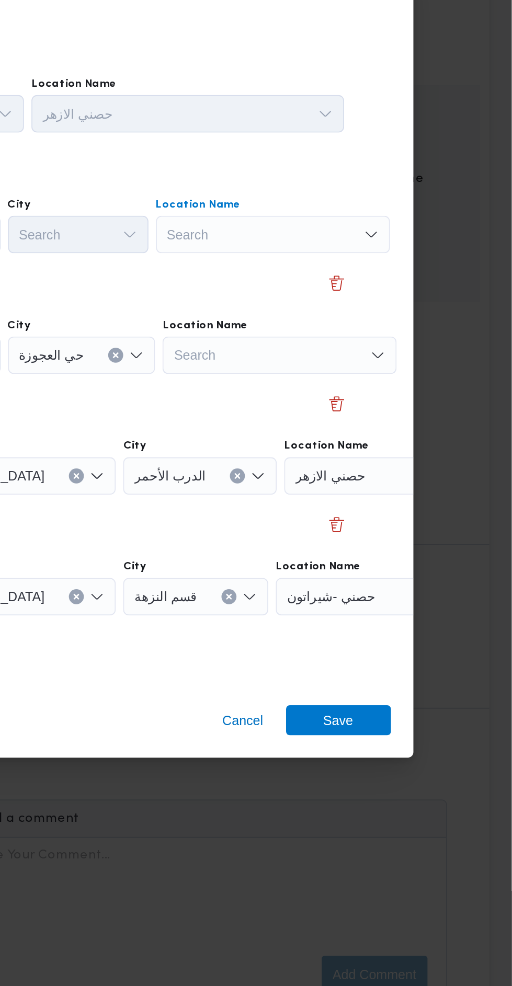
click at [416, 376] on div "Search Combo box. Selected. Combo box input. Search. Type some text or, to disp…" at bounding box center [378, 375] width 131 height 21
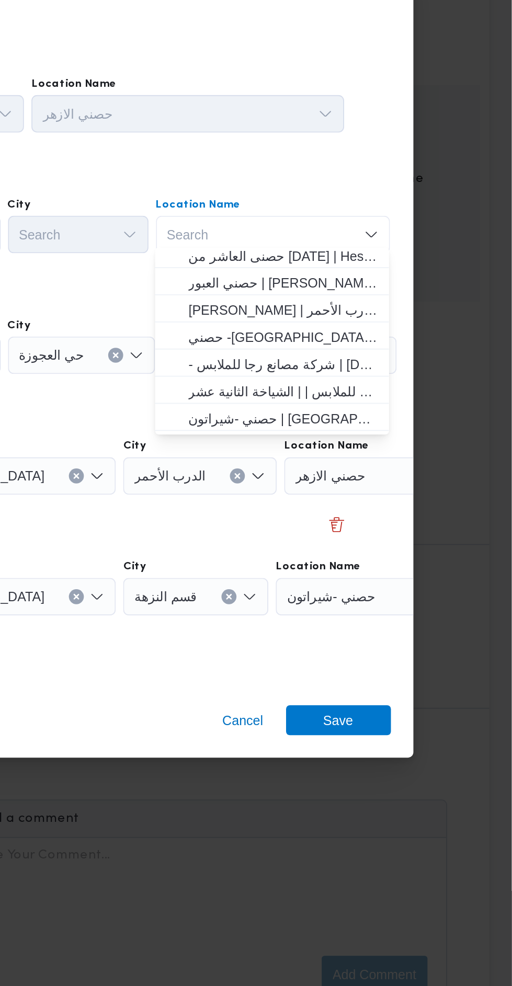
scroll to position [18, 0]
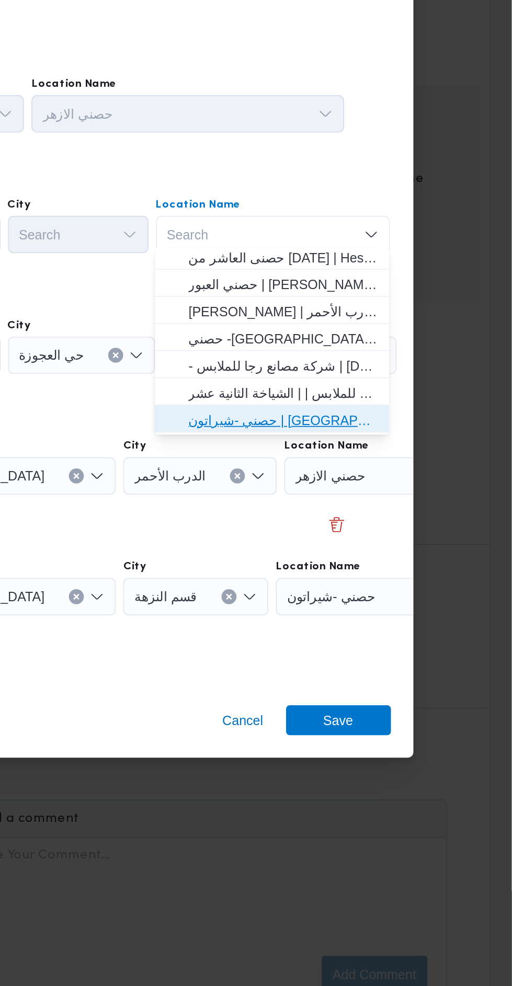
click at [412, 478] on span "حصني -شيراتون | [GEOGRAPHIC_DATA][PERSON_NAME] | شيراتون المطار" at bounding box center [385, 479] width 106 height 13
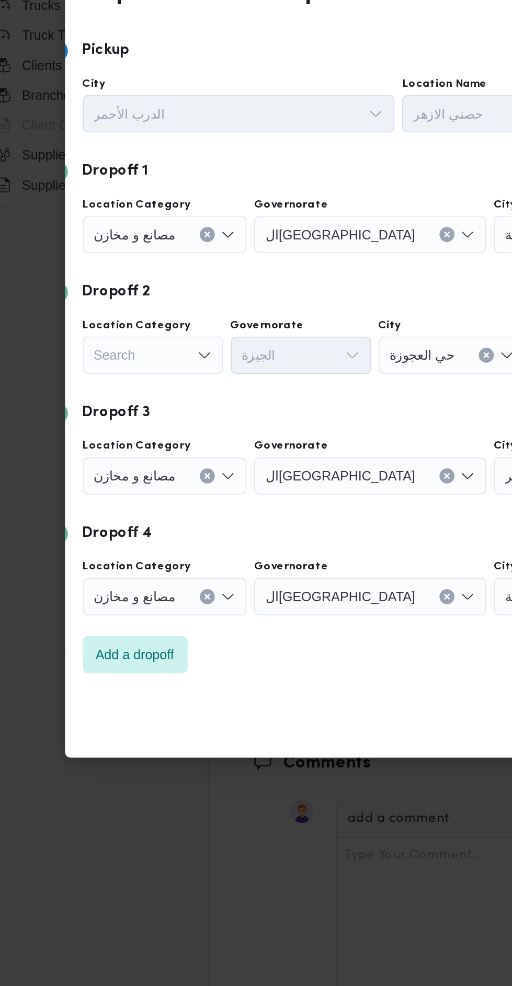
click at [115, 433] on div "Search" at bounding box center [104, 443] width 78 height 21
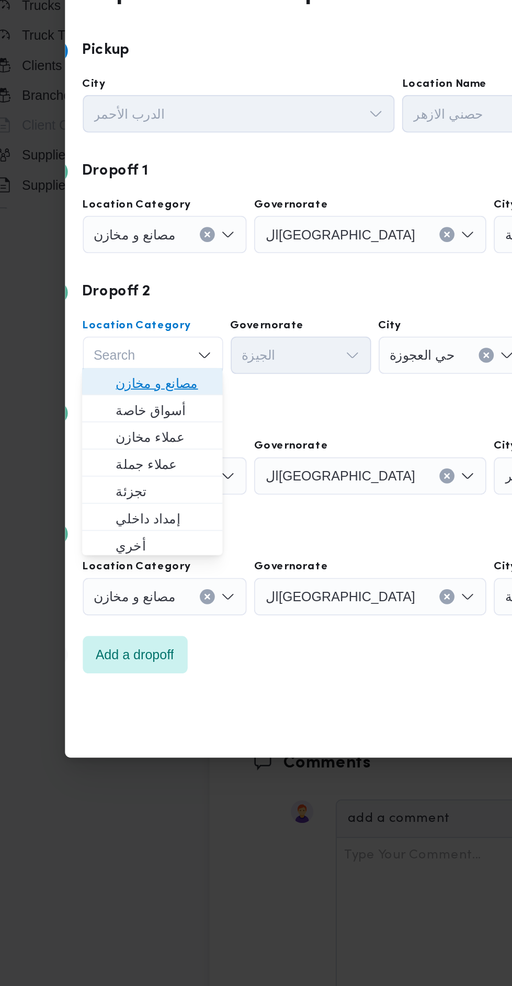
click at [133, 457] on span "مصانع و مخازن" at bounding box center [110, 458] width 53 height 13
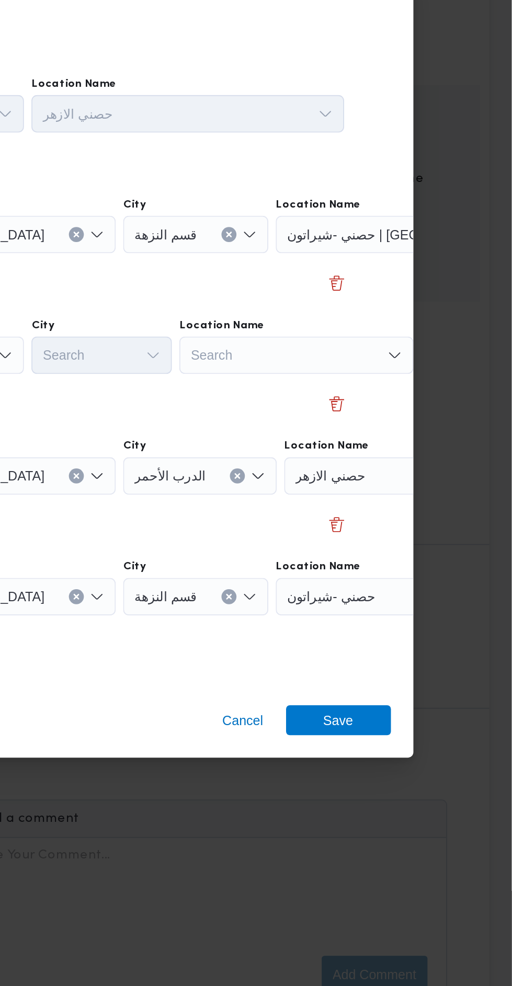
click at [402, 444] on div "Search" at bounding box center [391, 443] width 131 height 21
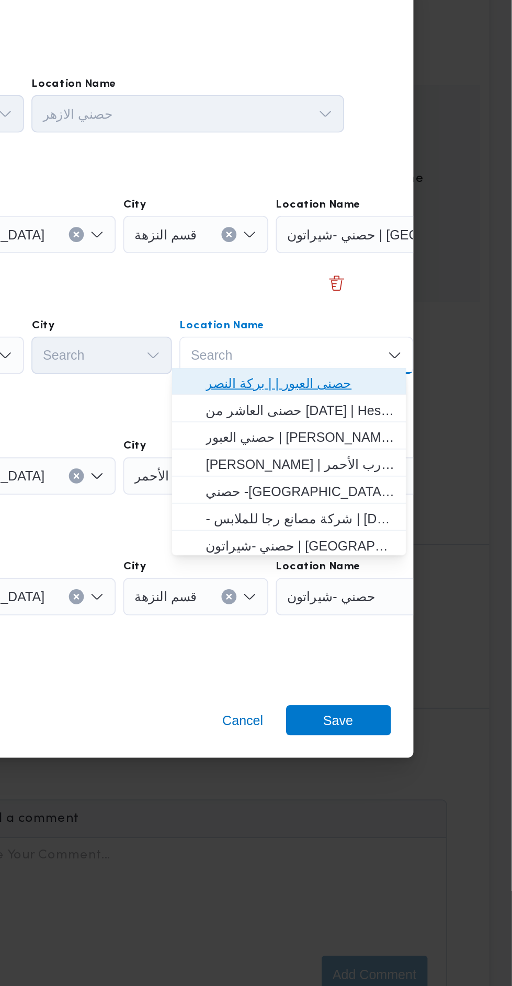
click at [412, 455] on span "حصنى العبور | | بركة النصر" at bounding box center [394, 458] width 106 height 13
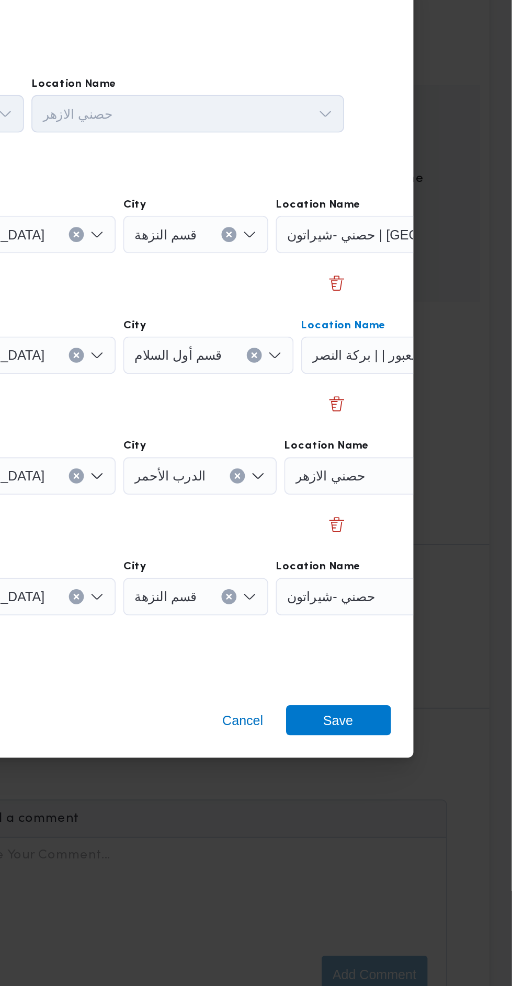
click at [499, 439] on button "Clear input" at bounding box center [503, 443] width 8 height 8
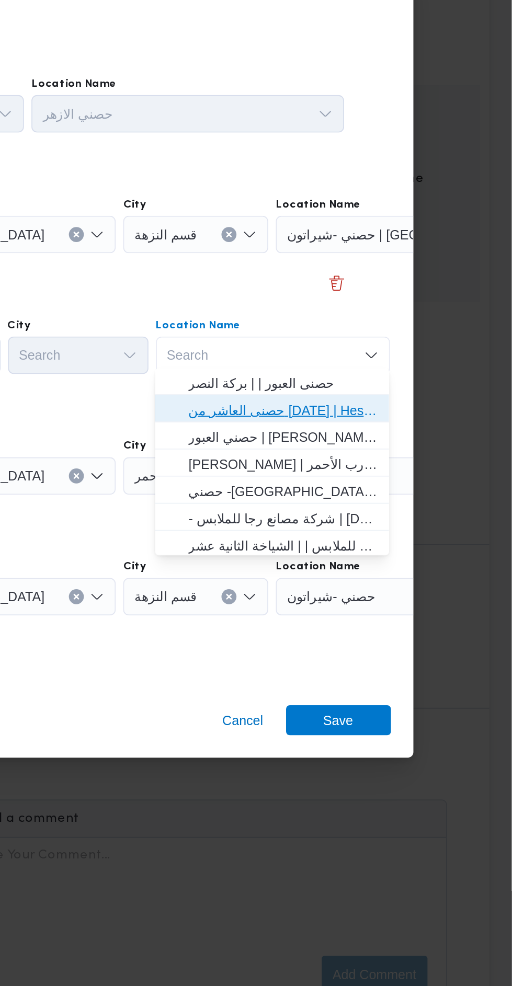
click at [419, 476] on span "حصنى العاشر من [DATE] | Hesni Textiles Factory | جزء من مدينة العاشر-مجاورات" at bounding box center [385, 474] width 106 height 13
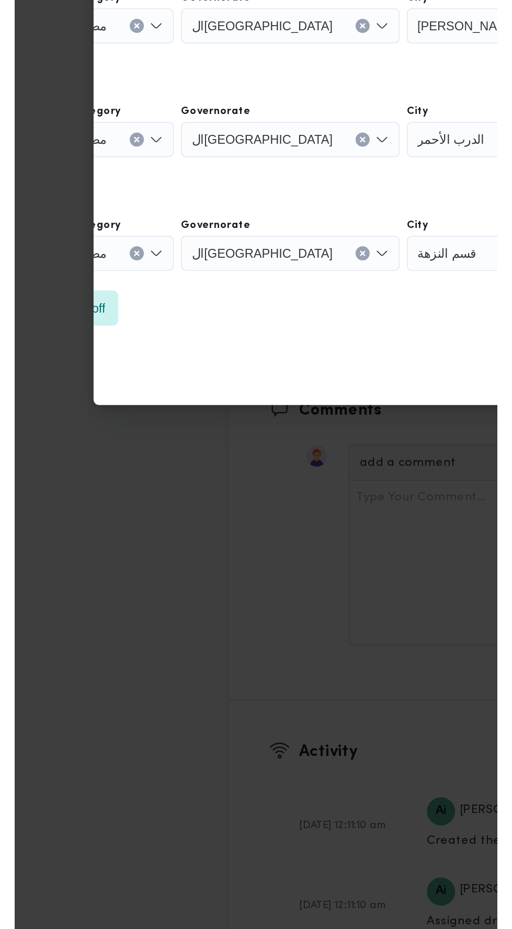
scroll to position [1194, 0]
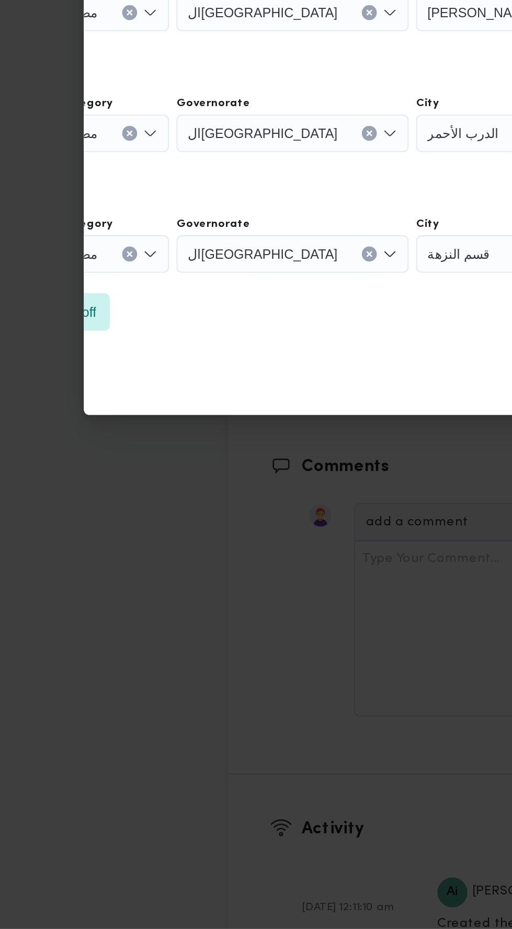
click at [77, 548] on button "Clear input" at bounding box center [81, 552] width 8 height 8
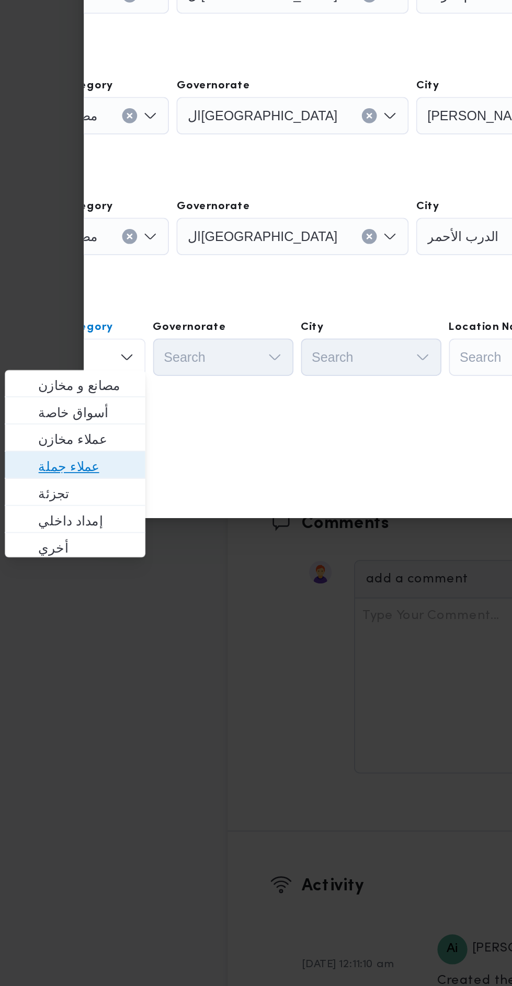
click at [78, 634] on span "عملاء جملة" at bounding box center [56, 639] width 53 height 13
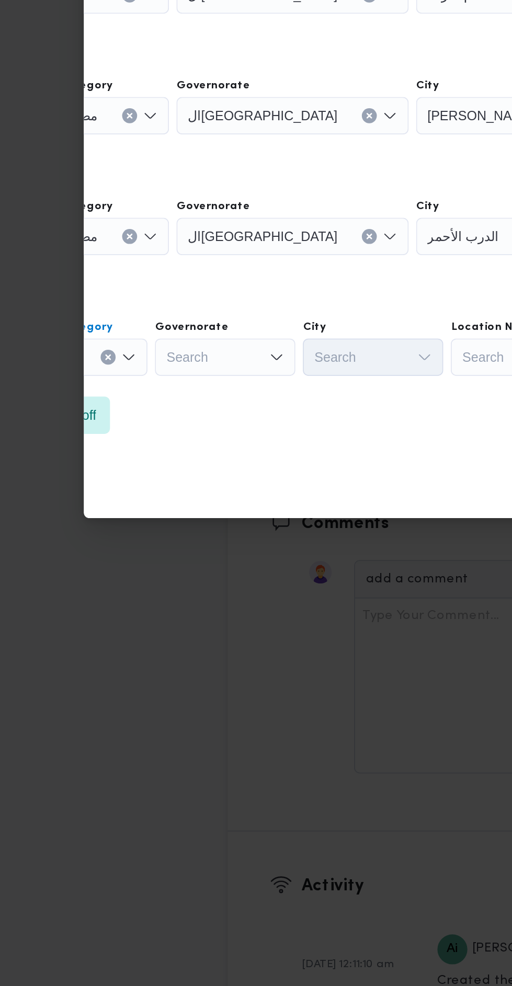
scroll to position [0, 0]
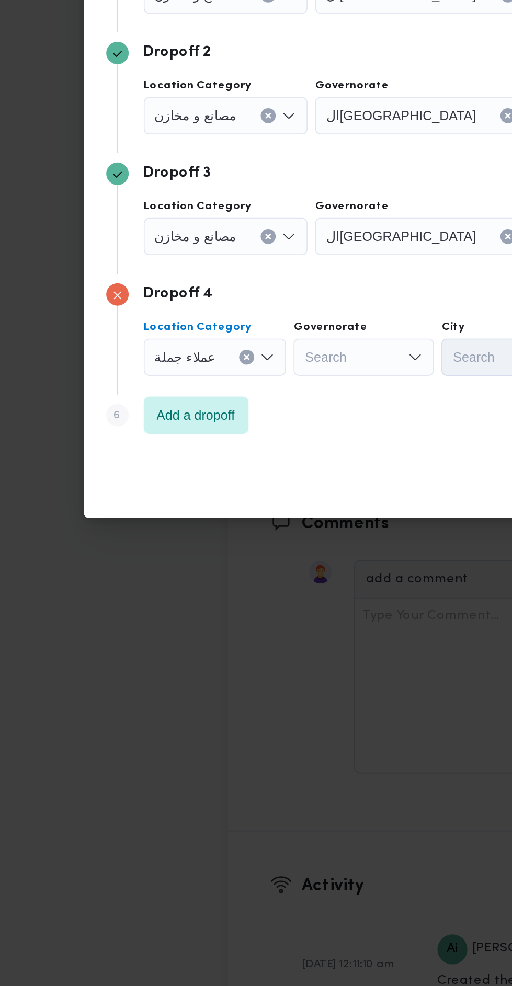
click at [145, 581] on div "عملاء جملة Combo box. Selected. عملاء جملة. Press Backspace to delete عملاء جمل…" at bounding box center [129, 578] width 80 height 21
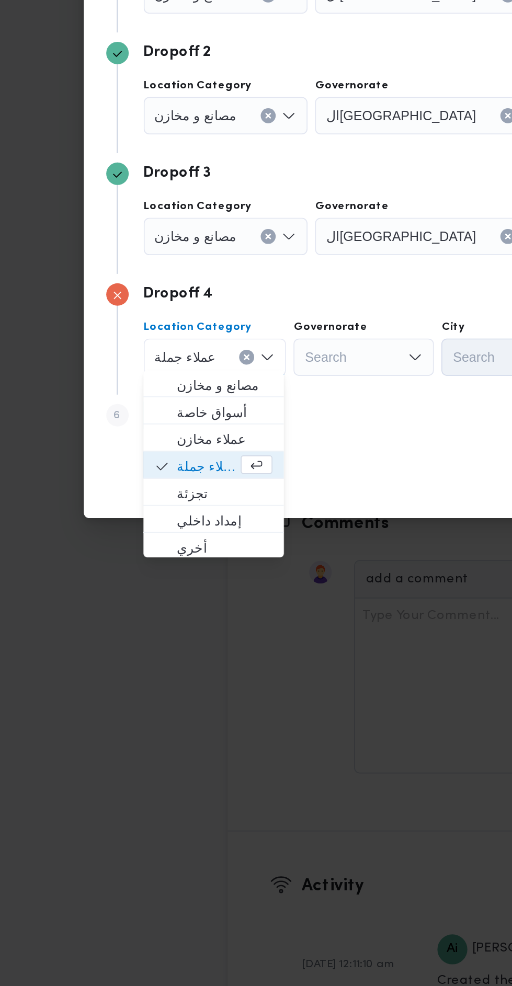
click at [212, 583] on div "Search" at bounding box center [212, 578] width 78 height 21
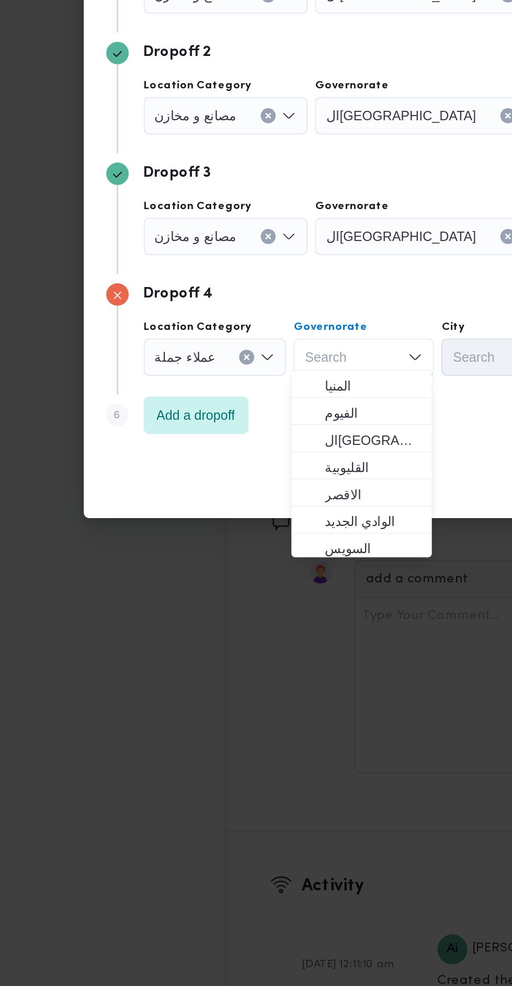
scroll to position [127, 0]
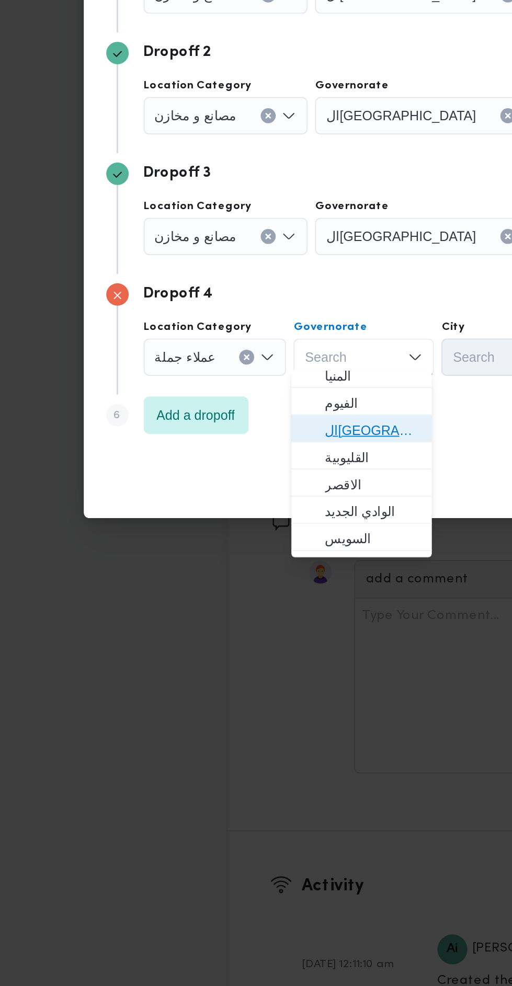
click at [237, 614] on span "ال[GEOGRAPHIC_DATA]" at bounding box center [216, 618] width 53 height 13
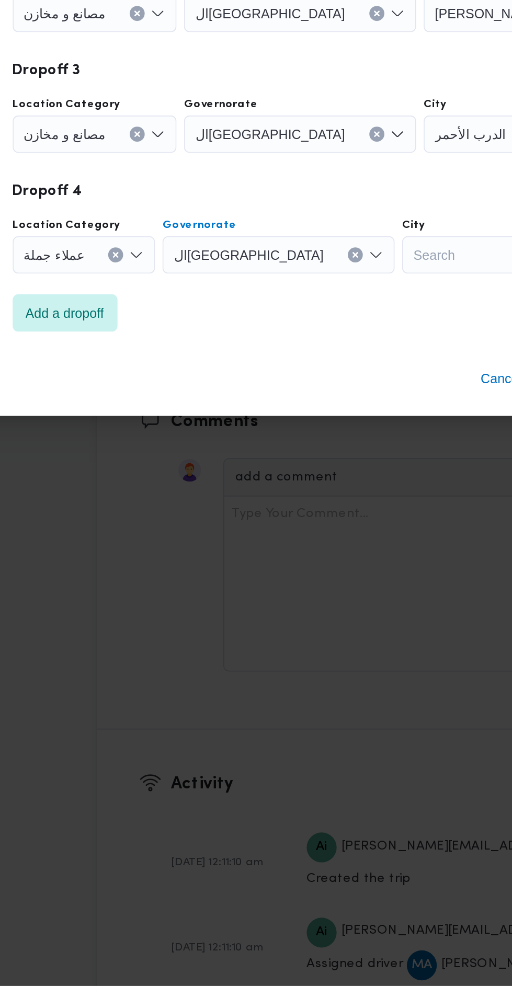
scroll to position [1194, 0]
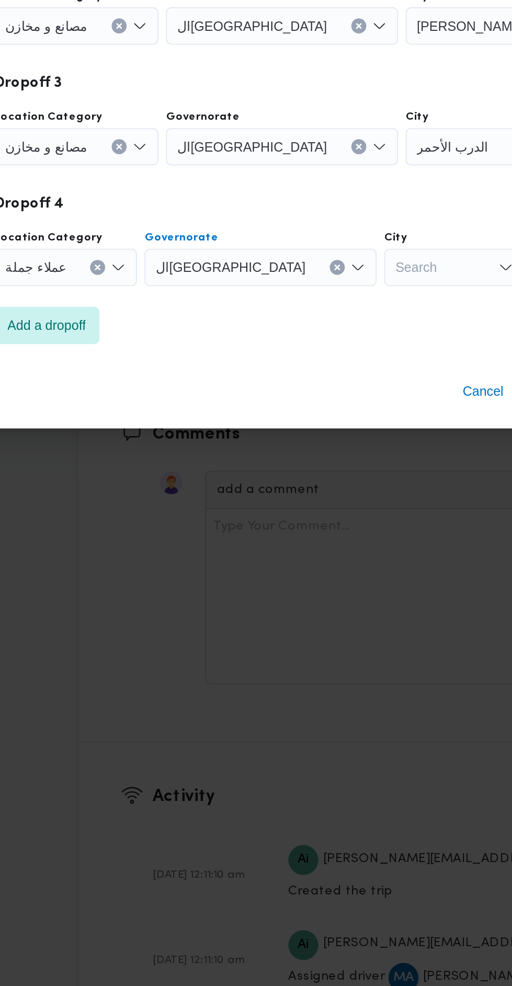
click at [307, 568] on div "Search" at bounding box center [346, 578] width 78 height 21
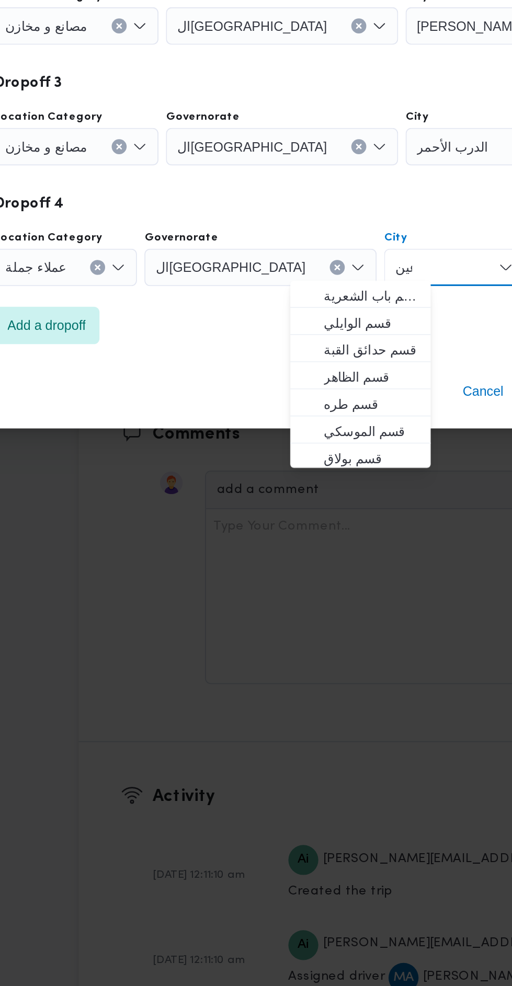
scroll to position [0, 0]
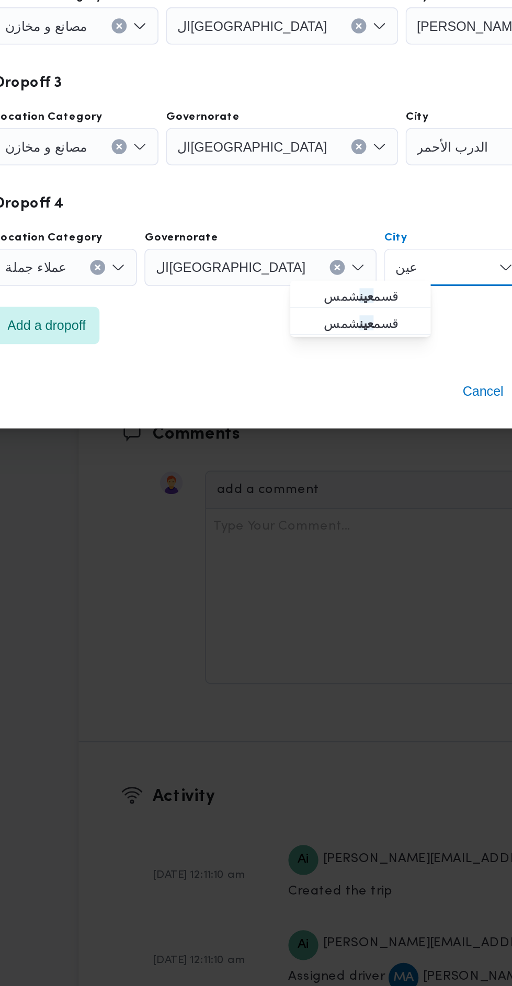
type input "عين"
click at [317, 593] on span "قسم عين شمس" at bounding box center [299, 593] width 53 height 13
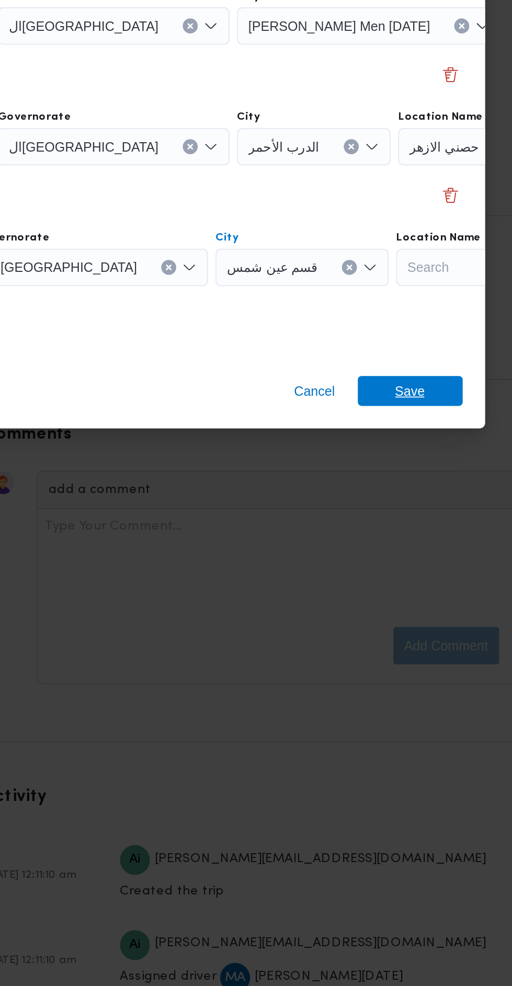
click at [420, 639] on span "Save" at bounding box center [415, 647] width 17 height 17
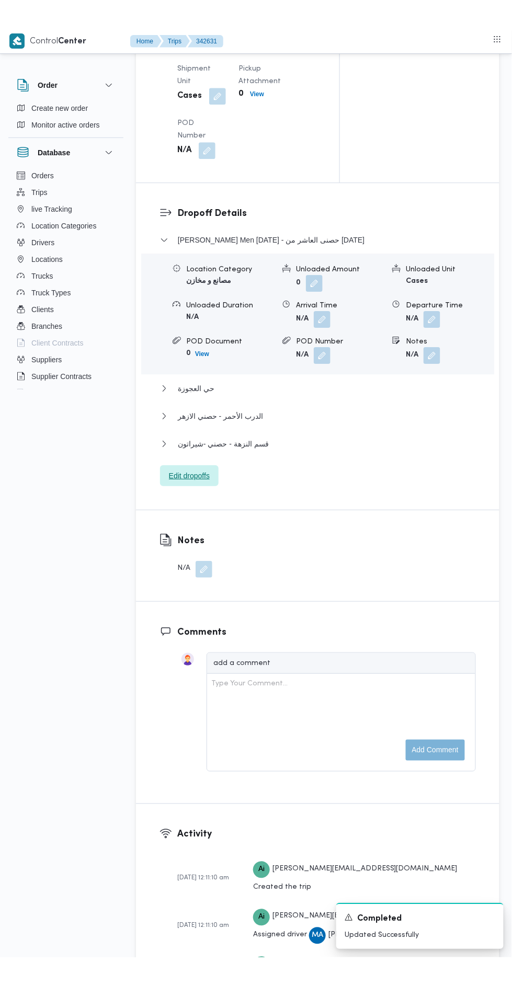
scroll to position [1283, 0]
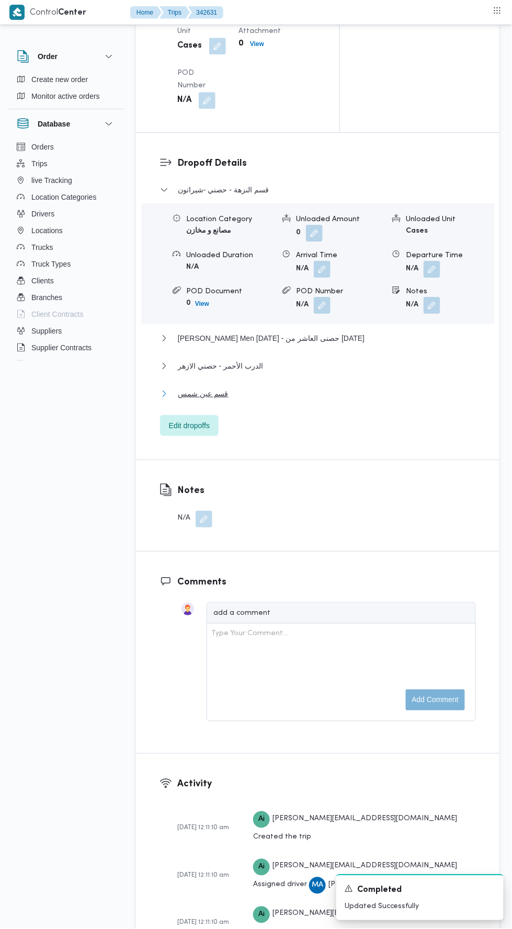
click at [333, 400] on button "قسم عين شمس" at bounding box center [318, 394] width 316 height 13
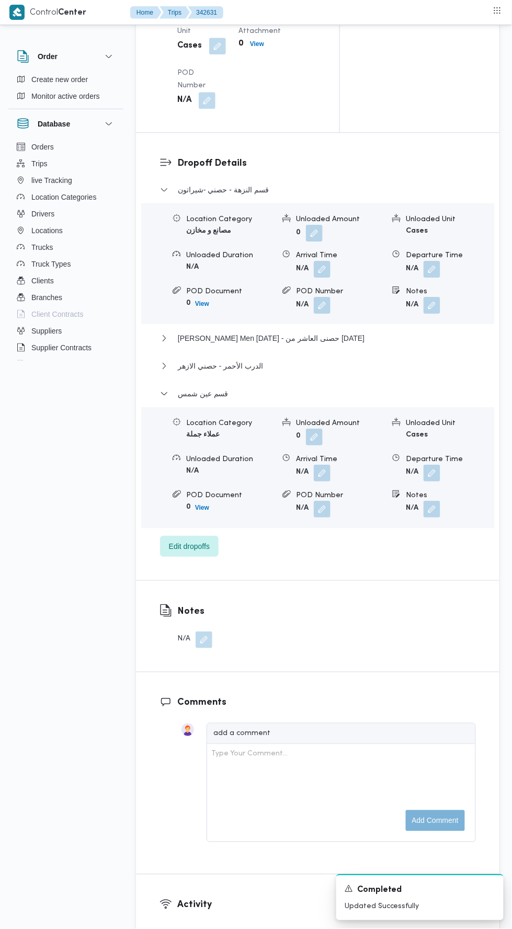
click at [440, 482] on button "button" at bounding box center [432, 473] width 17 height 17
click at [395, 565] on input "Departure Time" at bounding box center [373, 565] width 119 height 21
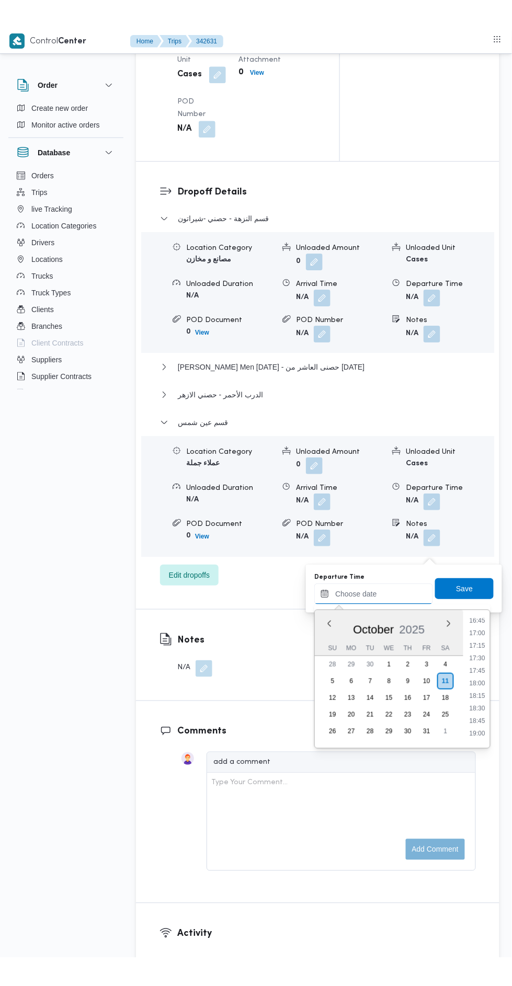
scroll to position [843, 0]
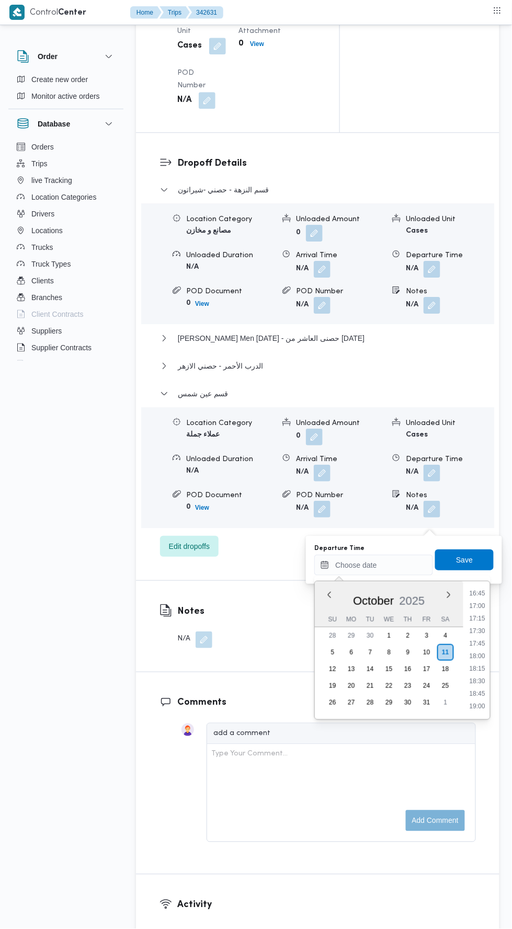
click at [476, 605] on li "17:00" at bounding box center [478, 606] width 24 height 10
type input "[DATE] 17:00"
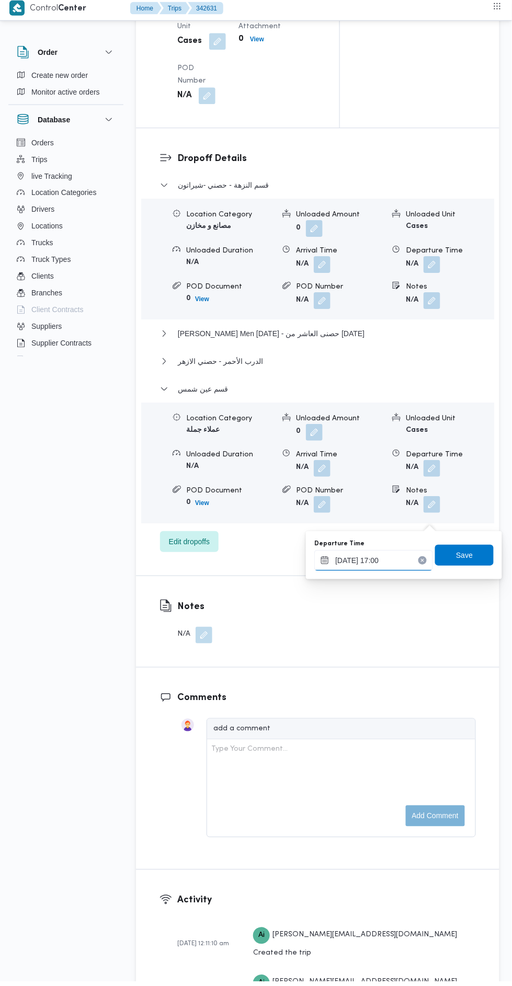
scroll to position [1283, 0]
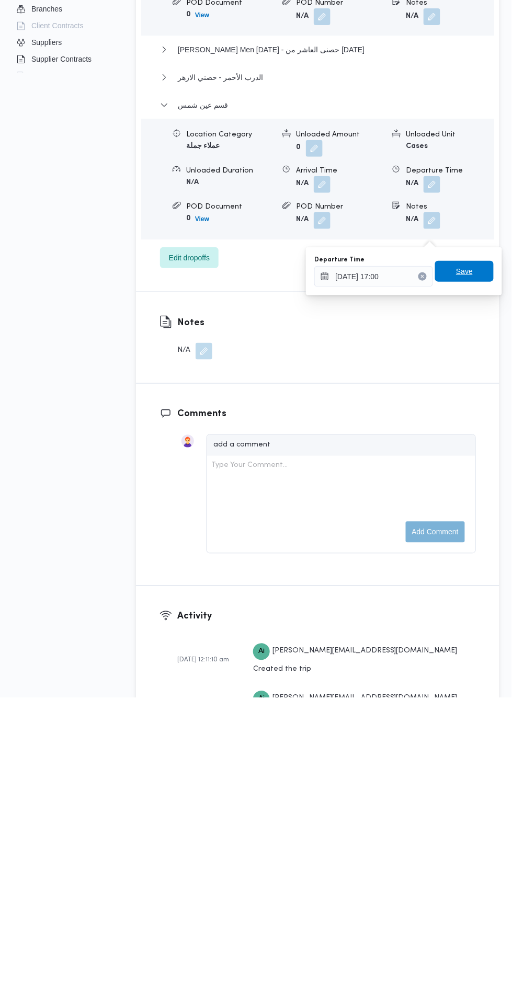
click at [482, 550] on span "Save" at bounding box center [464, 560] width 59 height 21
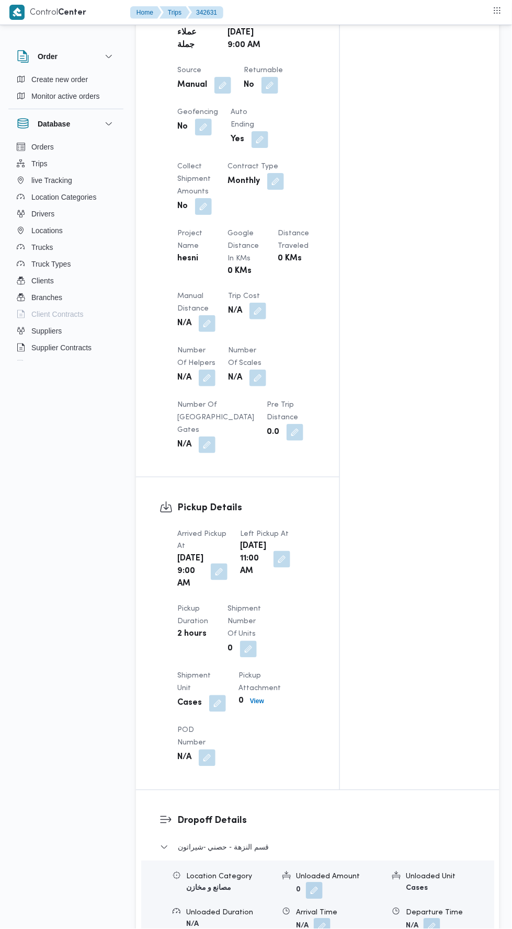
scroll to position [628, 0]
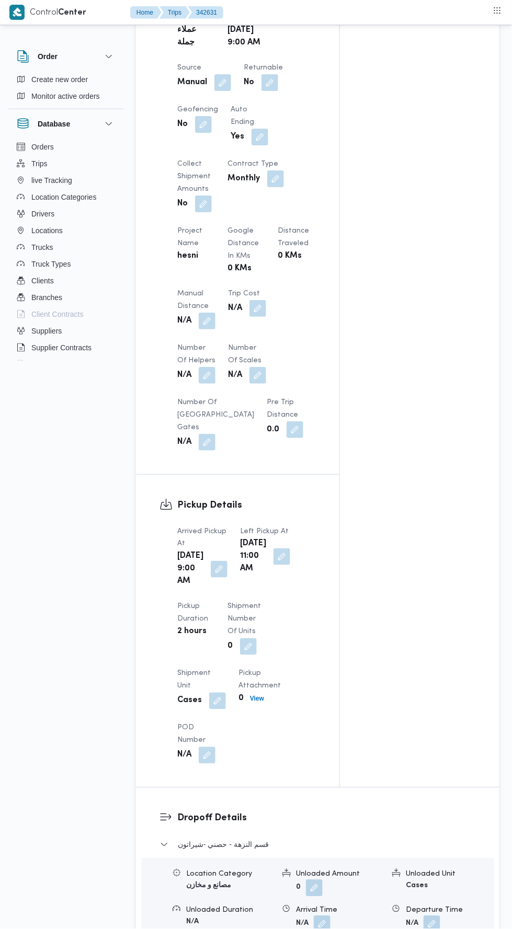
click at [212, 330] on button "button" at bounding box center [207, 321] width 17 height 17
click at [210, 379] on input "Manual Distance" at bounding box center [174, 379] width 104 height 21
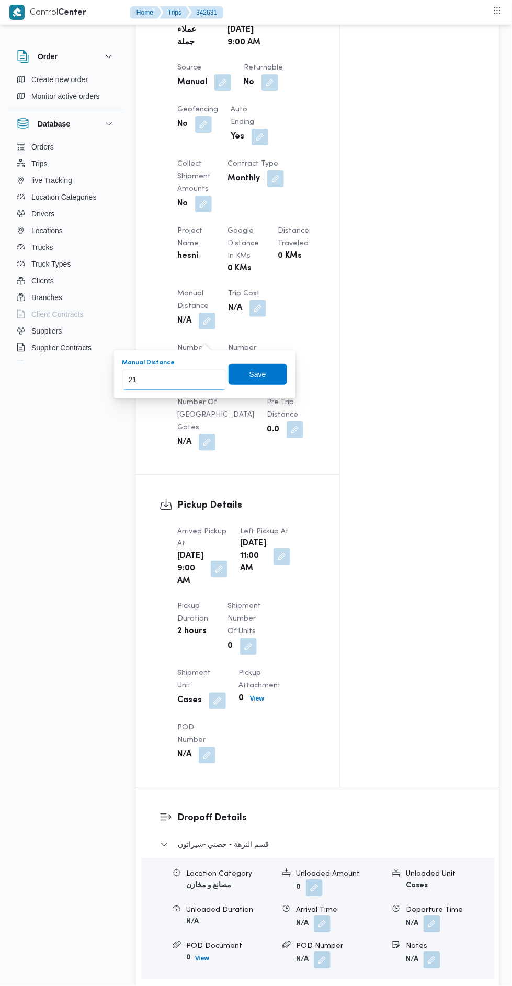
type input "210"
click at [282, 367] on span "Save" at bounding box center [258, 374] width 59 height 21
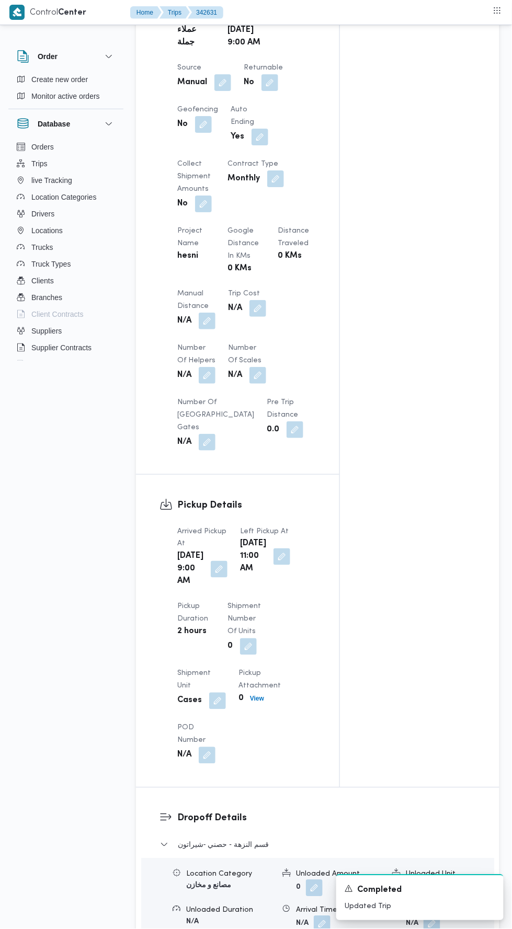
scroll to position [0, 0]
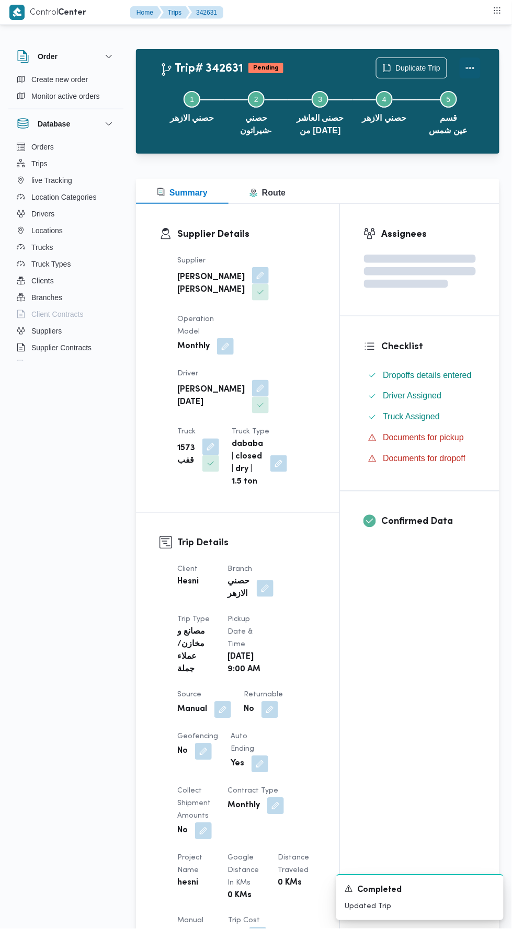
click at [478, 61] on button "Actions" at bounding box center [470, 68] width 21 height 21
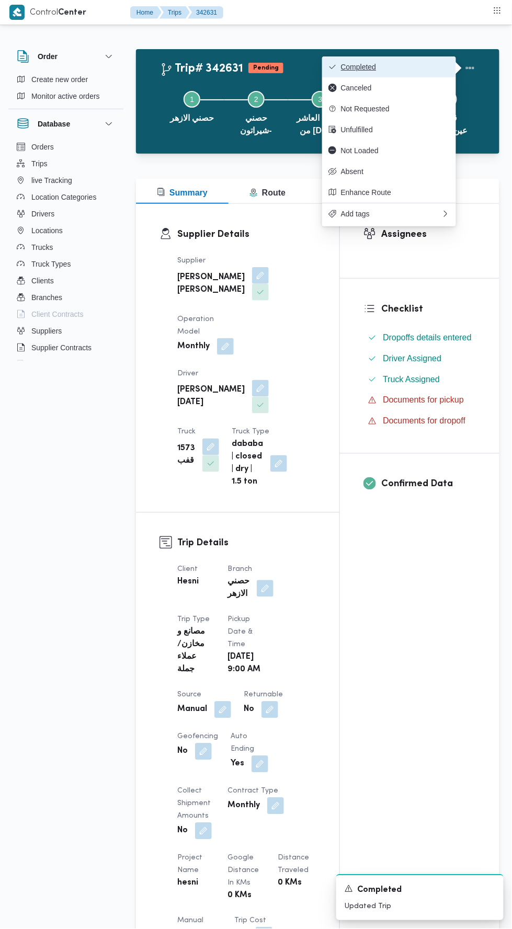
click at [428, 59] on button "Completed" at bounding box center [389, 66] width 134 height 21
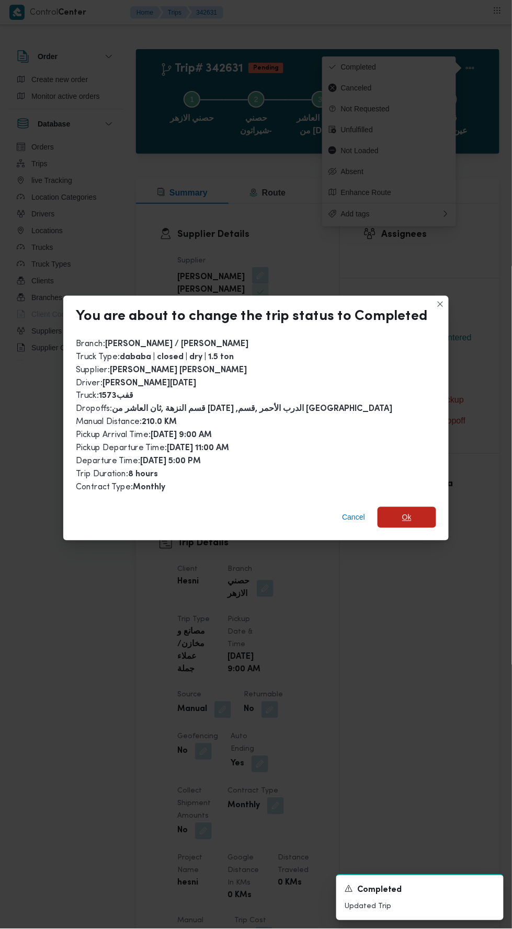
click at [403, 513] on span "Ok" at bounding box center [406, 518] width 9 height 13
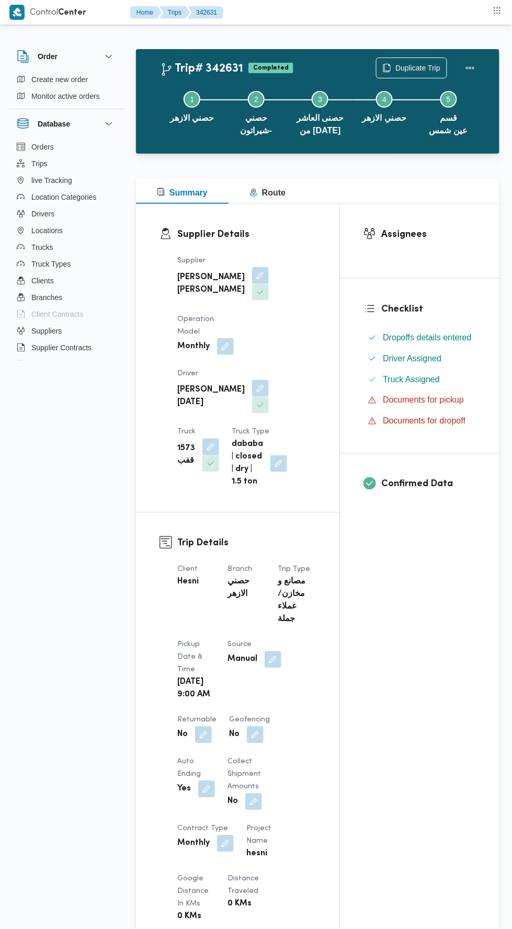
click at [376, 663] on div "Assignees Checklist Dropoffs details entered Driver Assigned Truck Assigned Doc…" at bounding box center [420, 820] width 160 height 1232
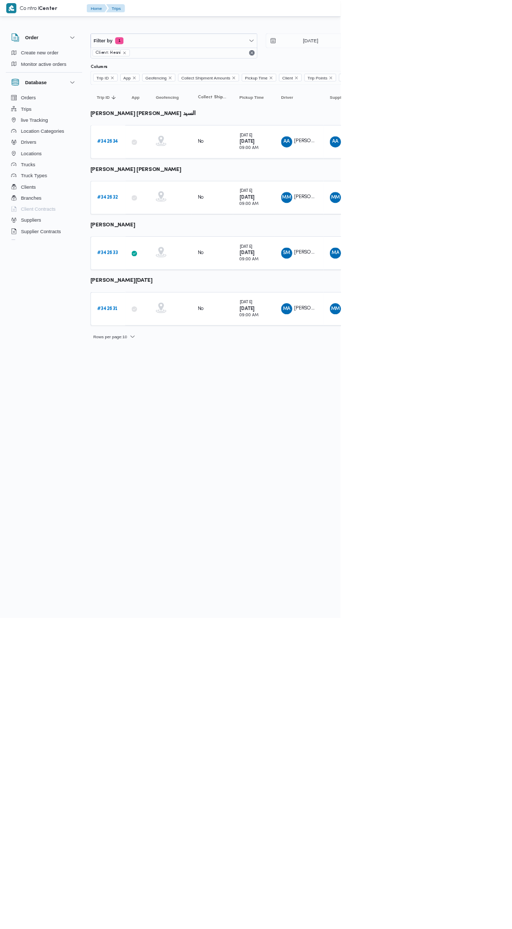
click at [174, 377] on b "# 342633" at bounding box center [161, 380] width 31 height 7
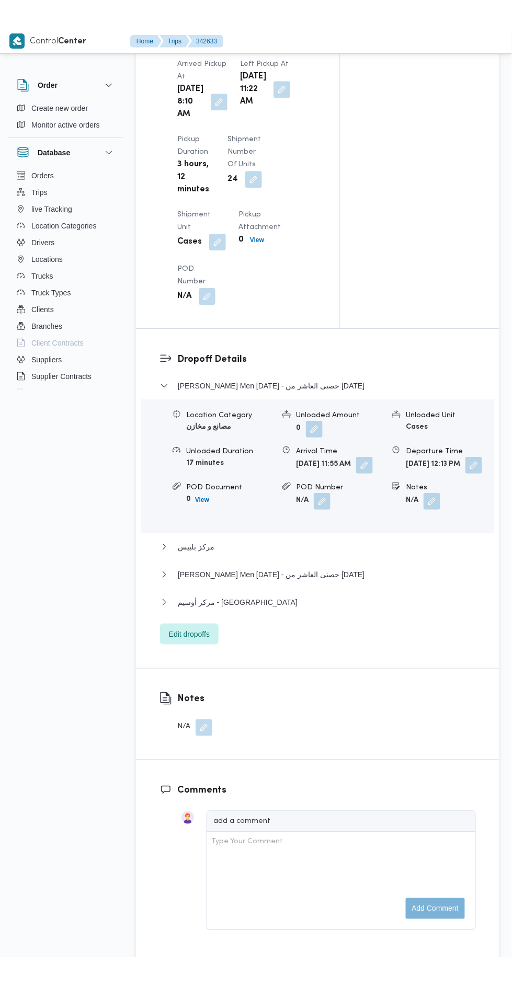
scroll to position [1311, 0]
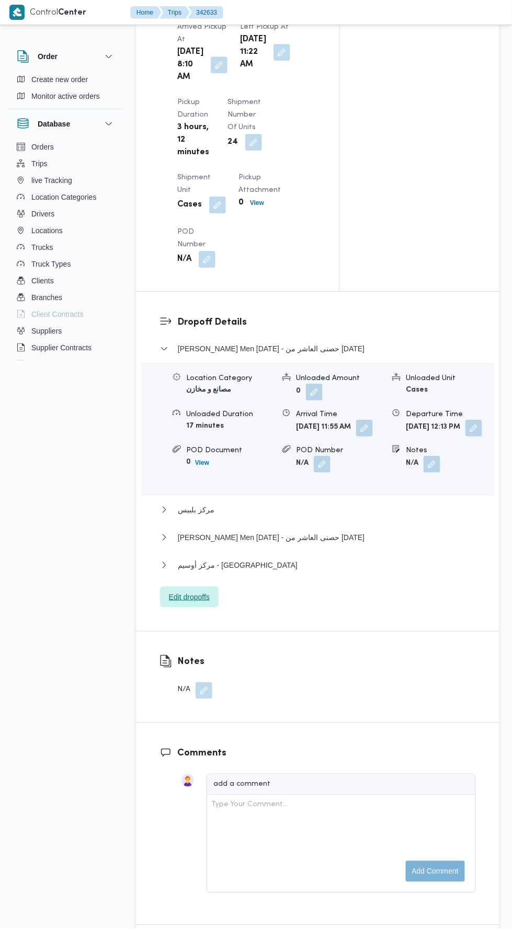
click at [217, 608] on span "Edit dropoffs" at bounding box center [189, 597] width 59 height 21
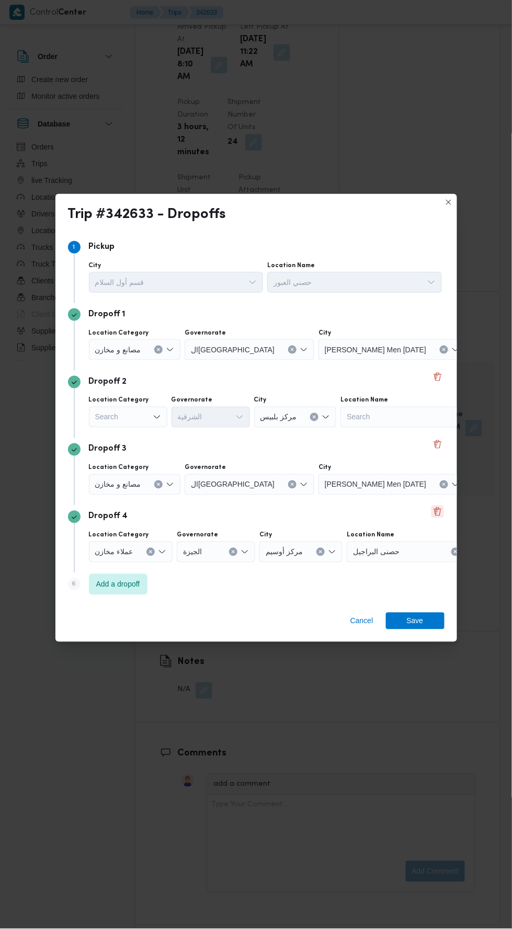
click at [440, 506] on button "Delete" at bounding box center [438, 512] width 13 height 13
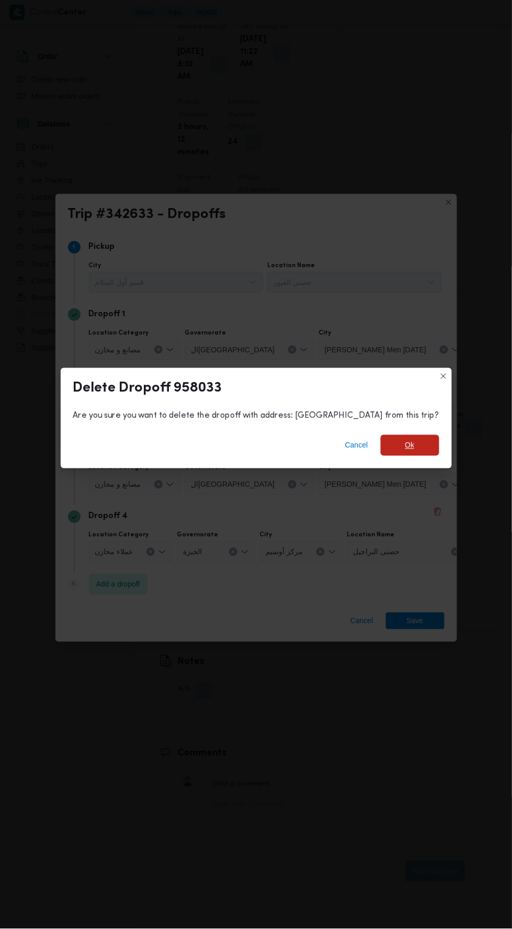
click at [392, 445] on span "Ok" at bounding box center [410, 445] width 59 height 21
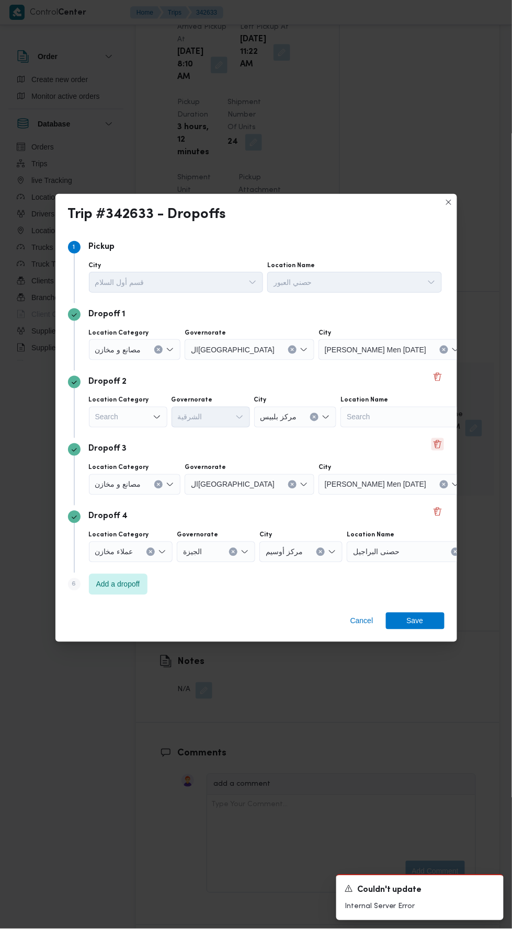
click at [440, 441] on button "Delete" at bounding box center [438, 444] width 13 height 13
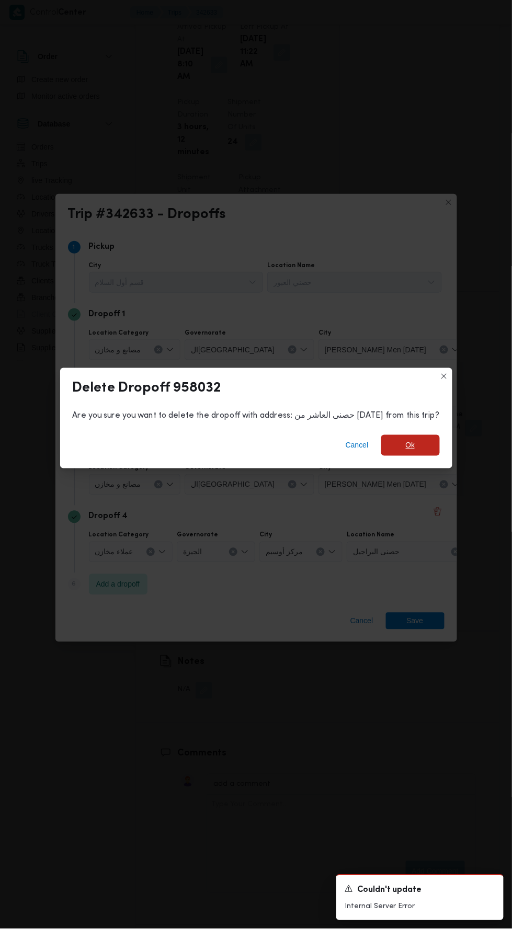
click at [416, 436] on span "Ok" at bounding box center [410, 445] width 59 height 21
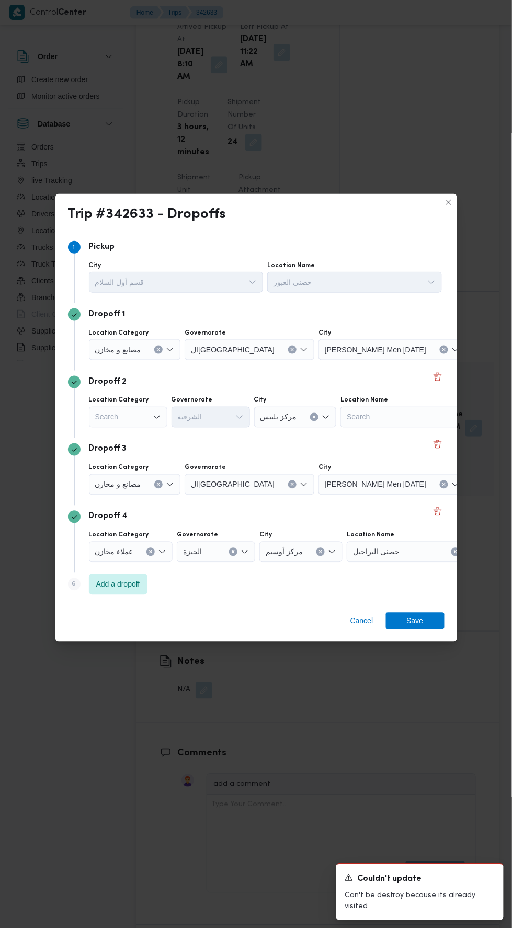
click at [146, 407] on div "Search" at bounding box center [128, 417] width 78 height 21
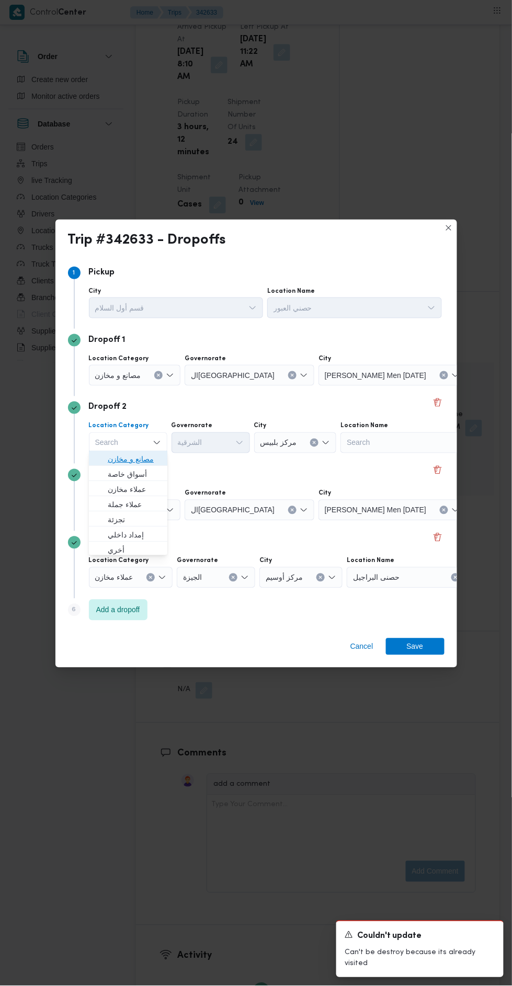
click at [149, 459] on span "مصانع و مخازن" at bounding box center [134, 459] width 53 height 13
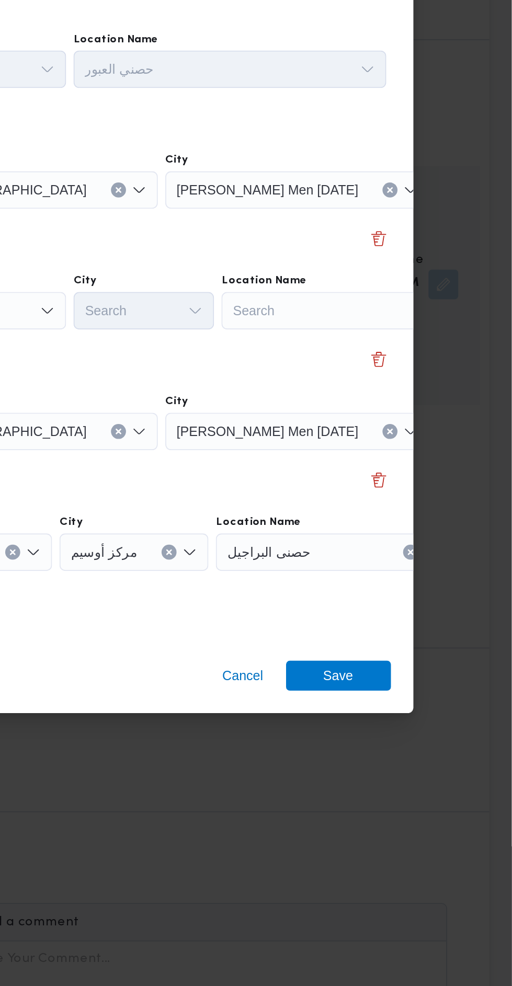
click at [411, 445] on div "Search" at bounding box center [415, 443] width 131 height 21
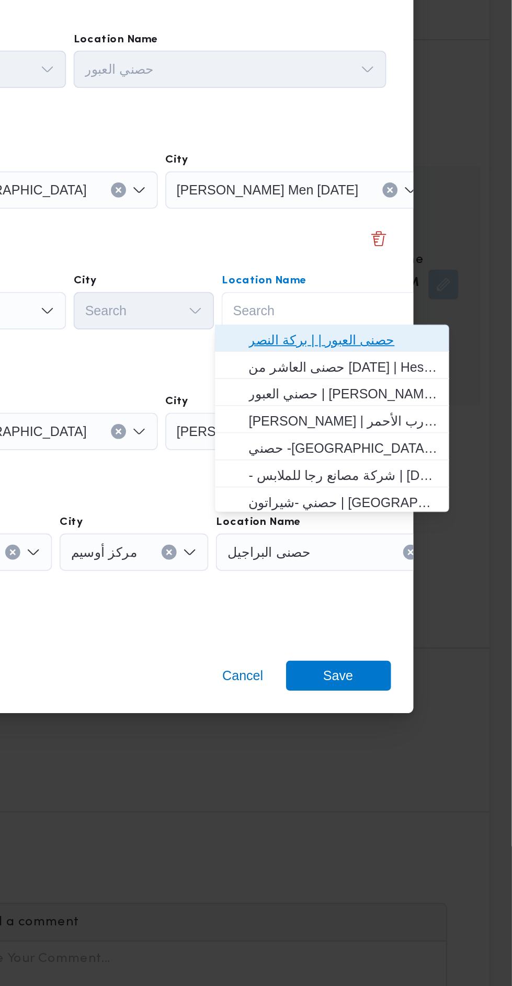
click at [444, 458] on span "حصنى العبور | | بركة النصر" at bounding box center [418, 459] width 106 height 13
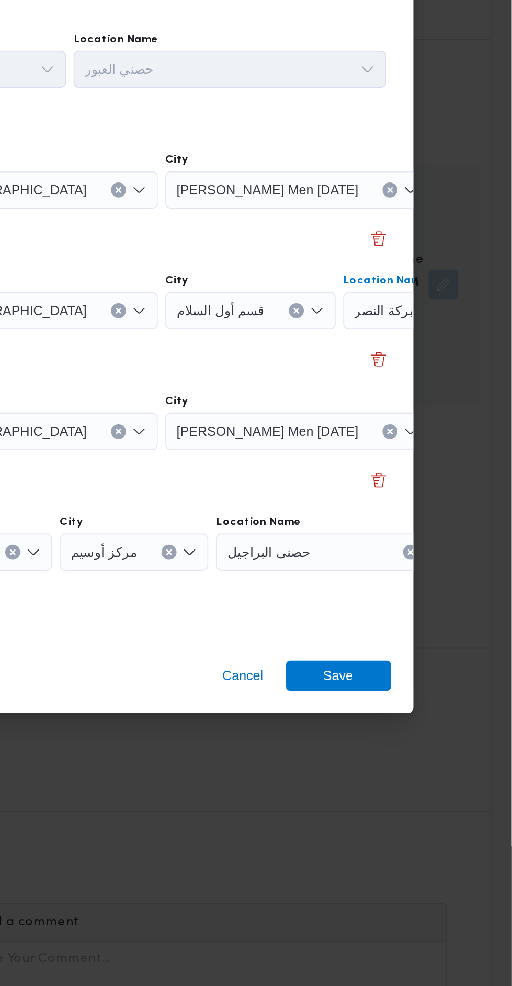
click at [476, 508] on span "حصنى العاشر من [DATE]" at bounding box center [515, 510] width 79 height 12
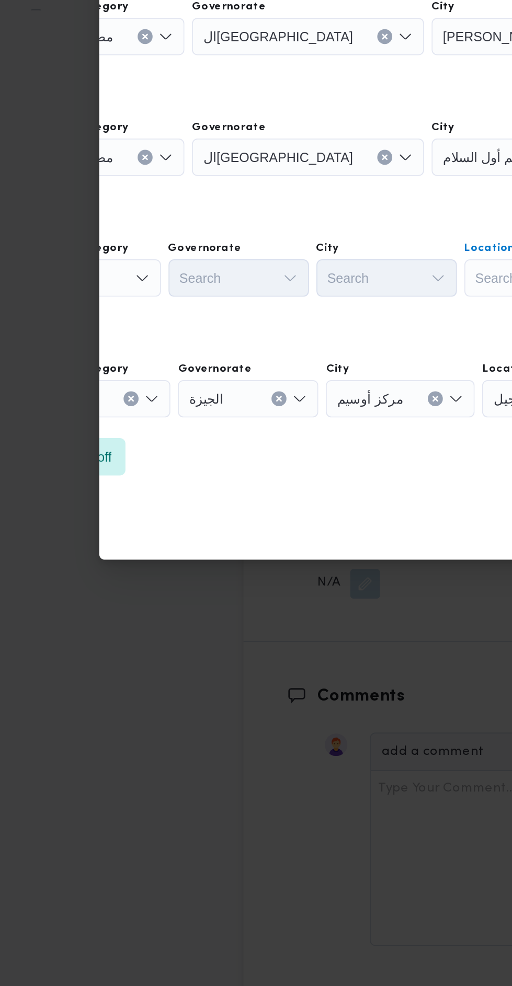
scroll to position [1320, 0]
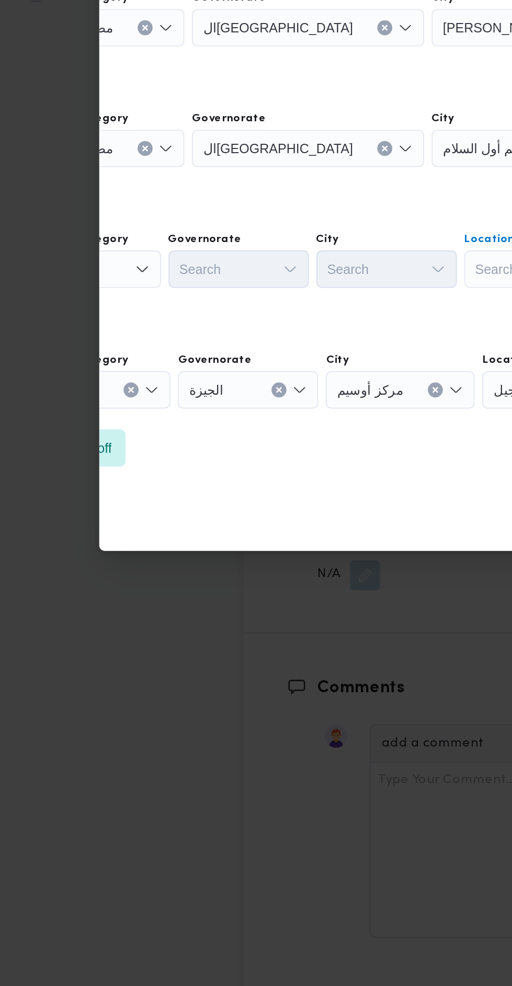
click at [88, 503] on div "Search" at bounding box center [51, 510] width 78 height 21
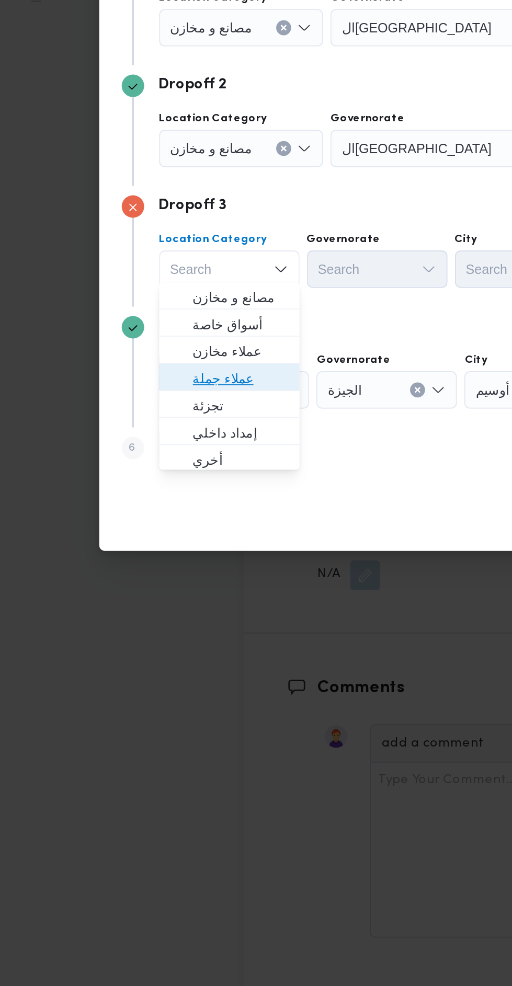
click at [146, 568] on span "عملاء جملة" at bounding box center [134, 571] width 53 height 13
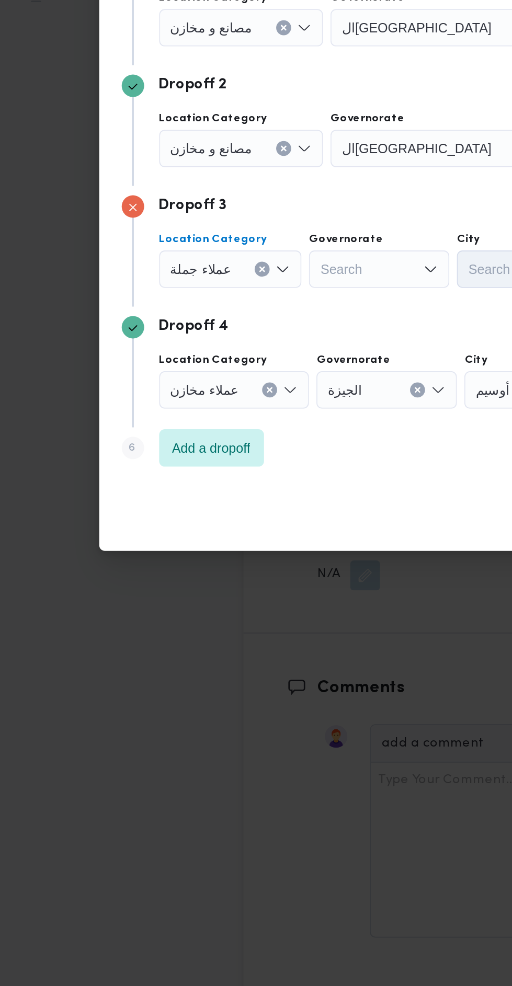
click at [237, 501] on div "Search" at bounding box center [212, 510] width 78 height 21
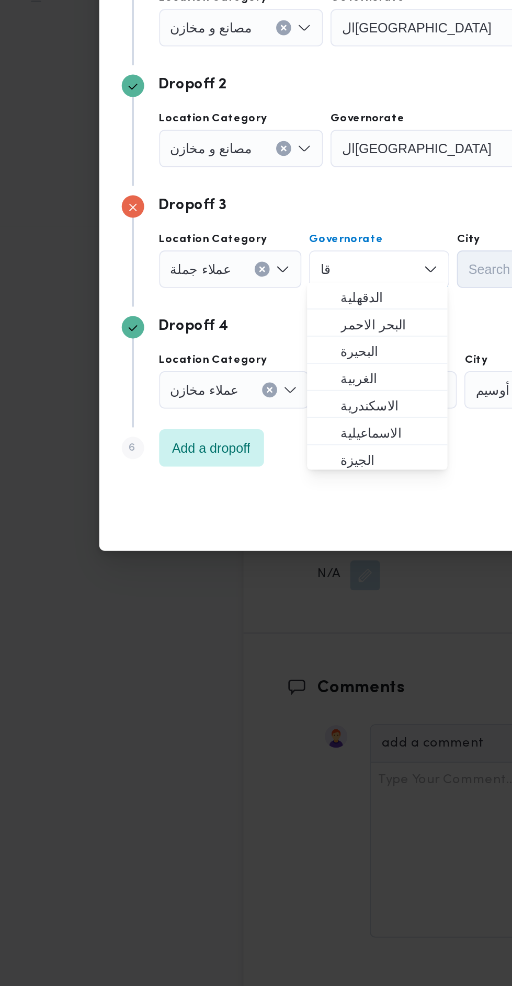
type input "ق"
type input "شر"
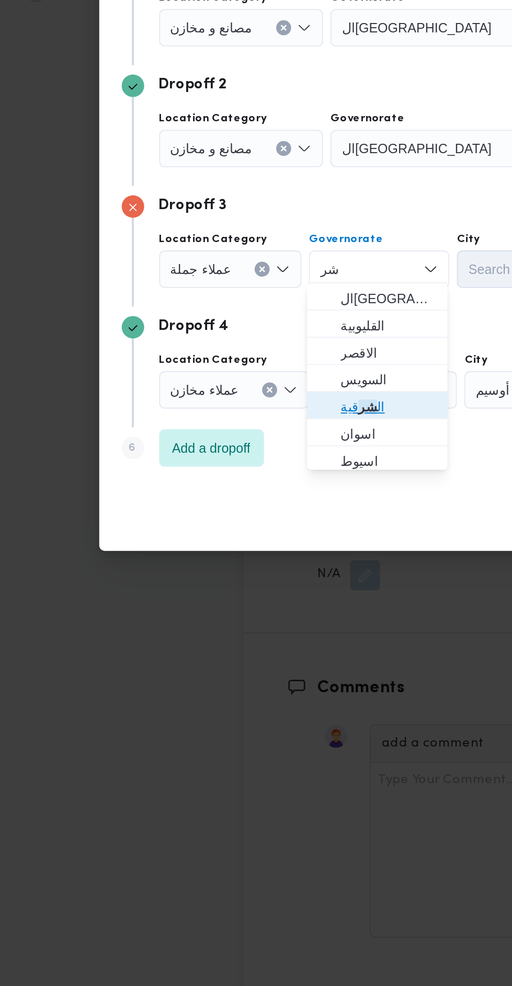
click at [230, 587] on span "ال شر قية" at bounding box center [216, 587] width 53 height 13
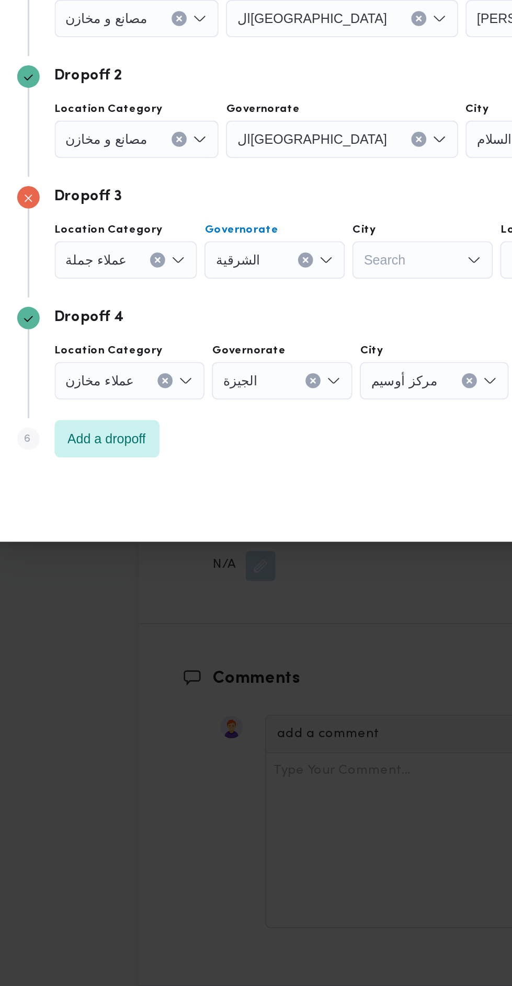
scroll to position [1320, 0]
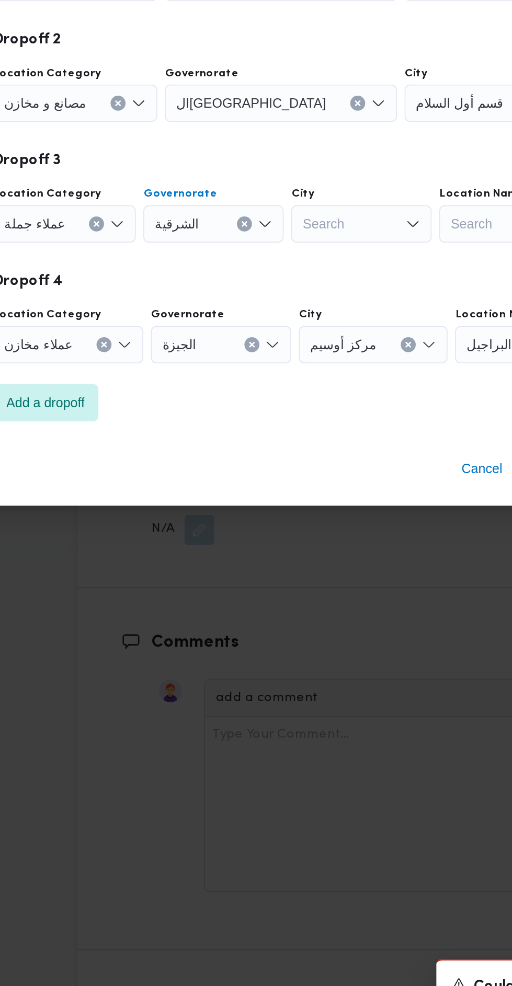
click at [289, 501] on div "Search" at bounding box center [294, 510] width 78 height 21
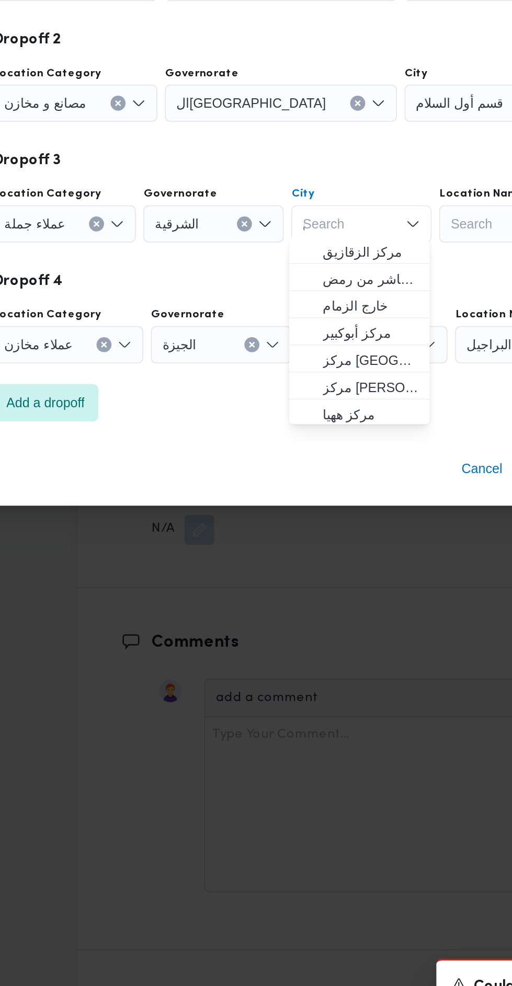
scroll to position [0, 0]
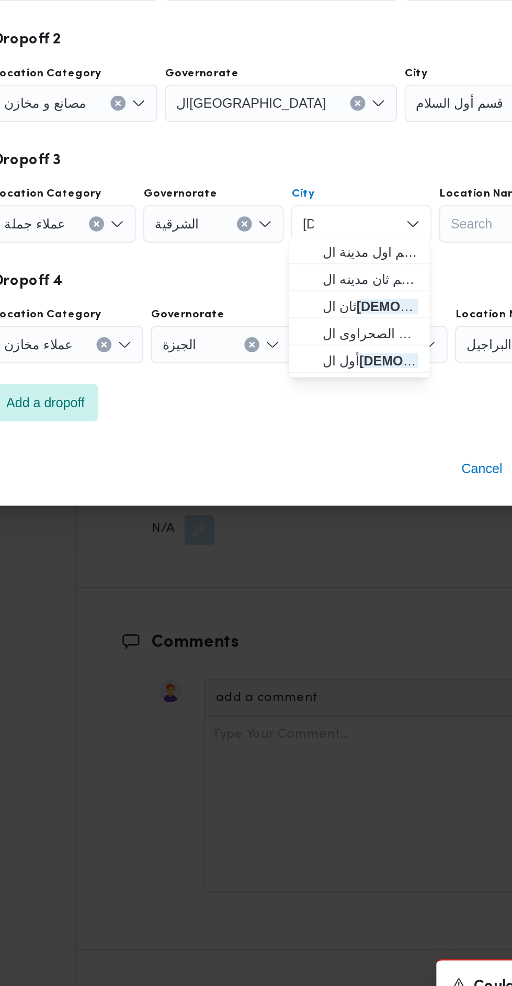
type input "[DEMOGRAPHIC_DATA]"
click at [307, 529] on span "قسم اول مدينة ال عا شر من رمض" at bounding box center [299, 526] width 53 height 13
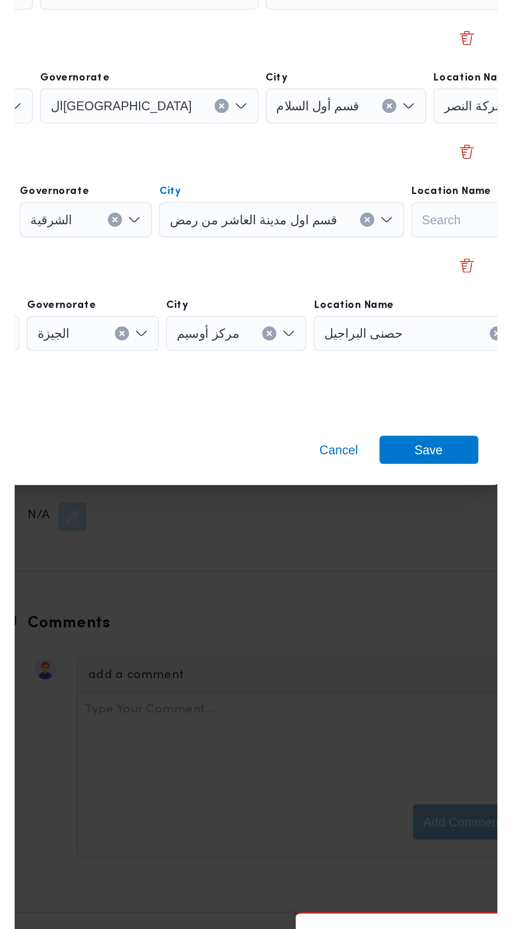
scroll to position [1315, 0]
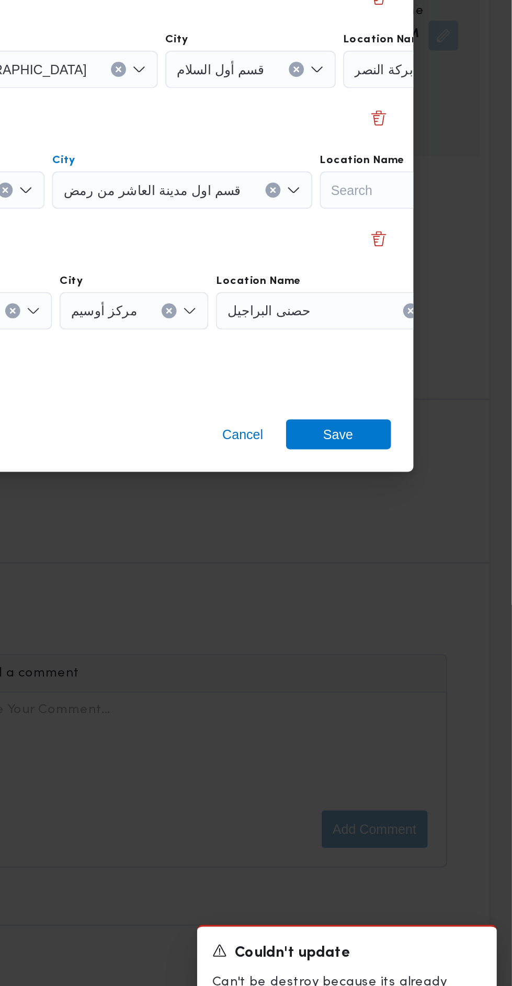
click at [419, 572] on div "حصنى البراجيل" at bounding box center [412, 578] width 131 height 21
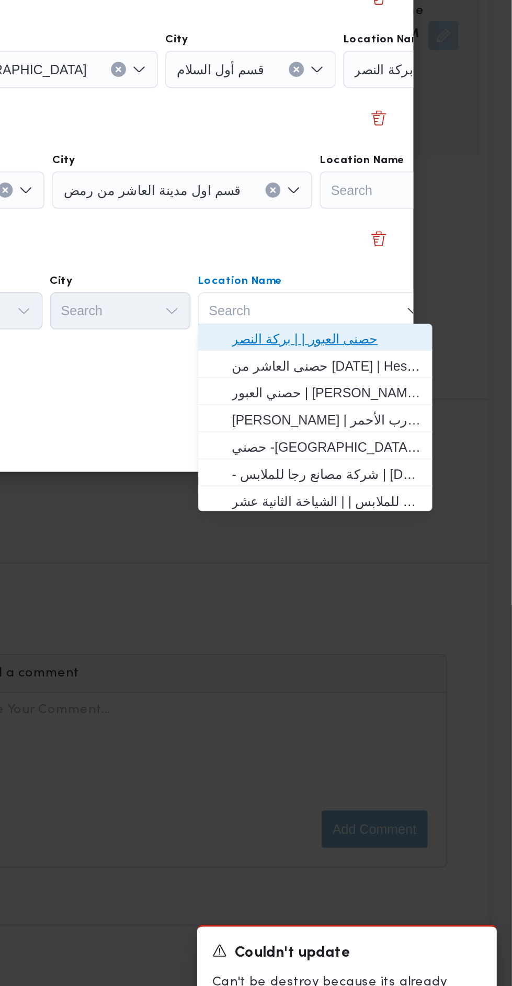
click at [436, 588] on span "حصنى العبور | | بركة النصر" at bounding box center [409, 593] width 106 height 13
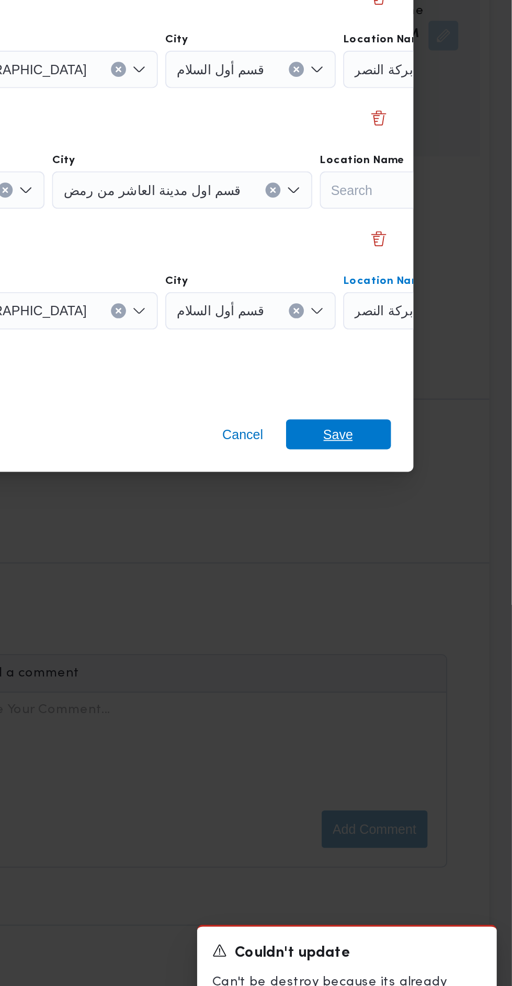
click at [429, 640] on span "Save" at bounding box center [415, 647] width 59 height 17
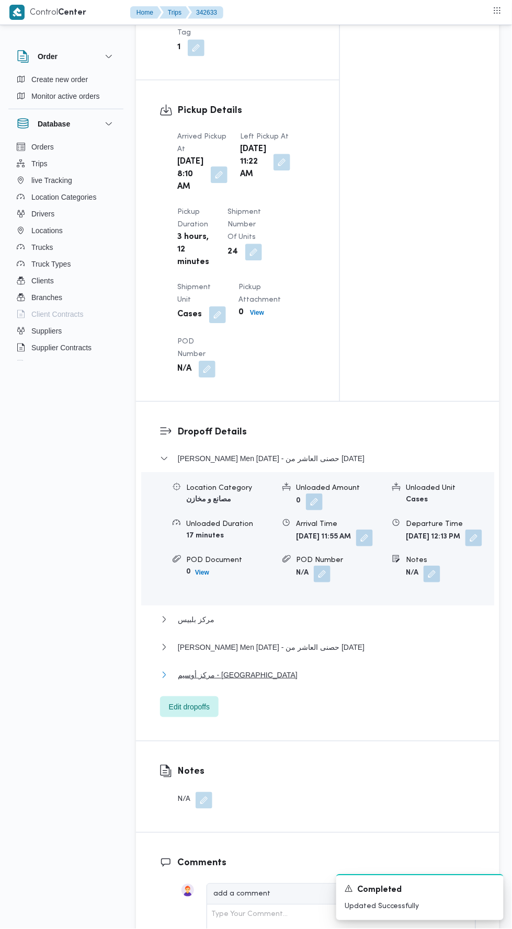
click at [342, 682] on button "مركز أوسيم - [GEOGRAPHIC_DATA]" at bounding box center [318, 675] width 316 height 13
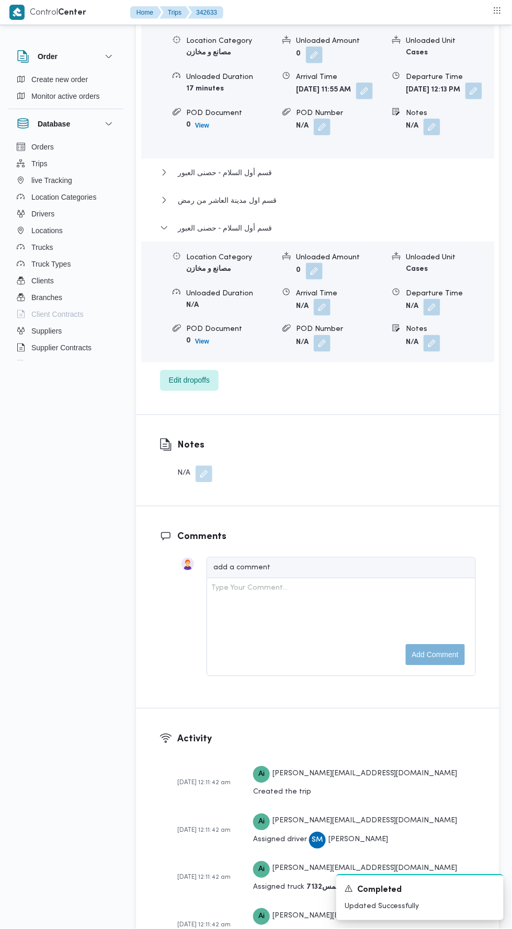
scroll to position [1636, 0]
click at [430, 316] on button "button" at bounding box center [432, 307] width 17 height 17
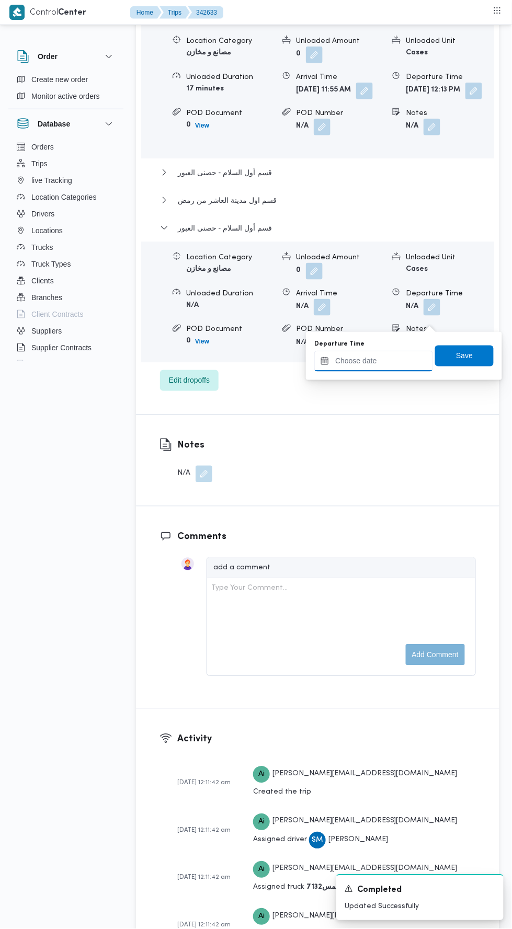
click at [398, 360] on input "Departure Time" at bounding box center [373, 361] width 119 height 21
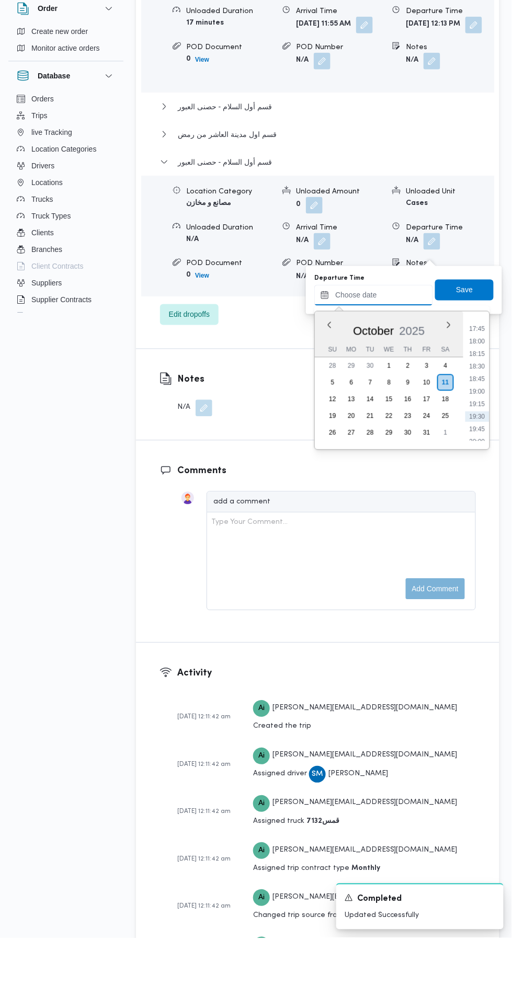
scroll to position [887, 0]
click at [478, 402] on li "18:15" at bounding box center [478, 403] width 24 height 10
type input "[DATE] 18:15"
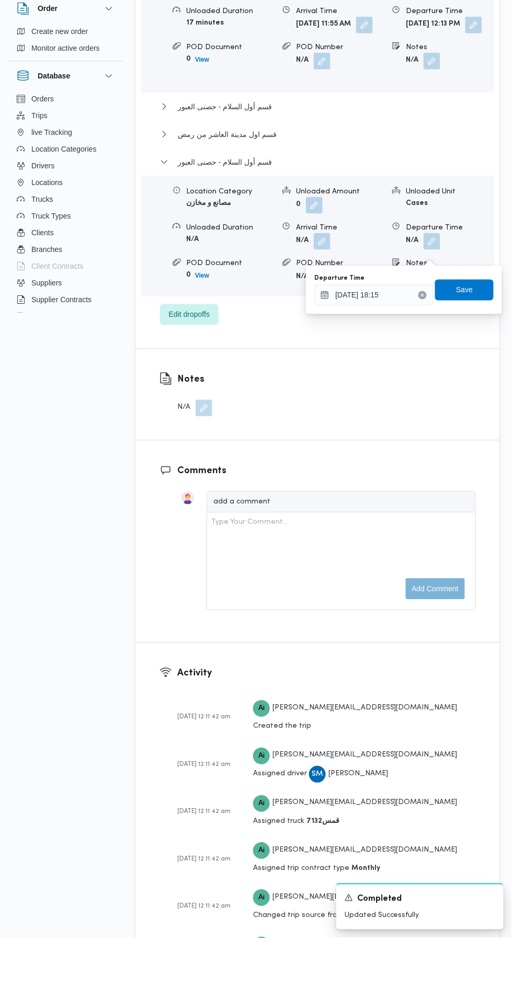
click at [424, 343] on icon "Clear input" at bounding box center [423, 343] width 3 height 3
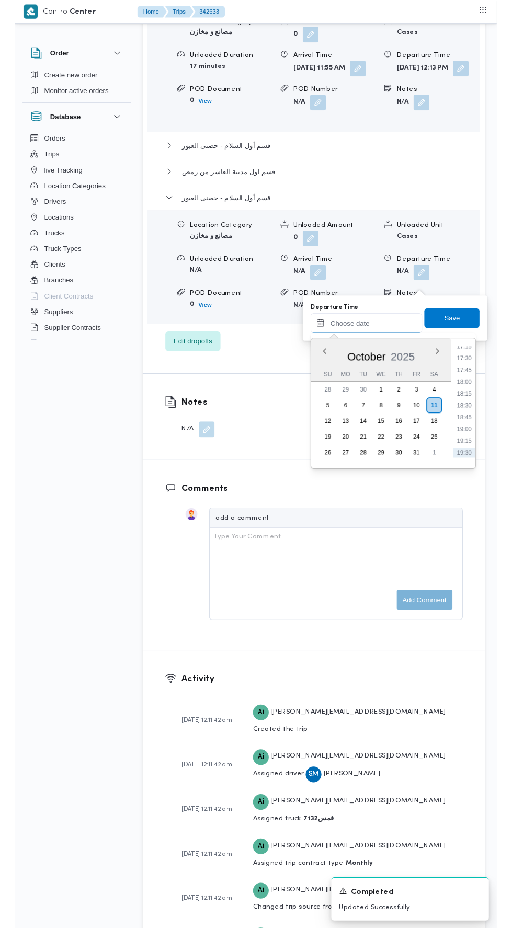
scroll to position [865, 0]
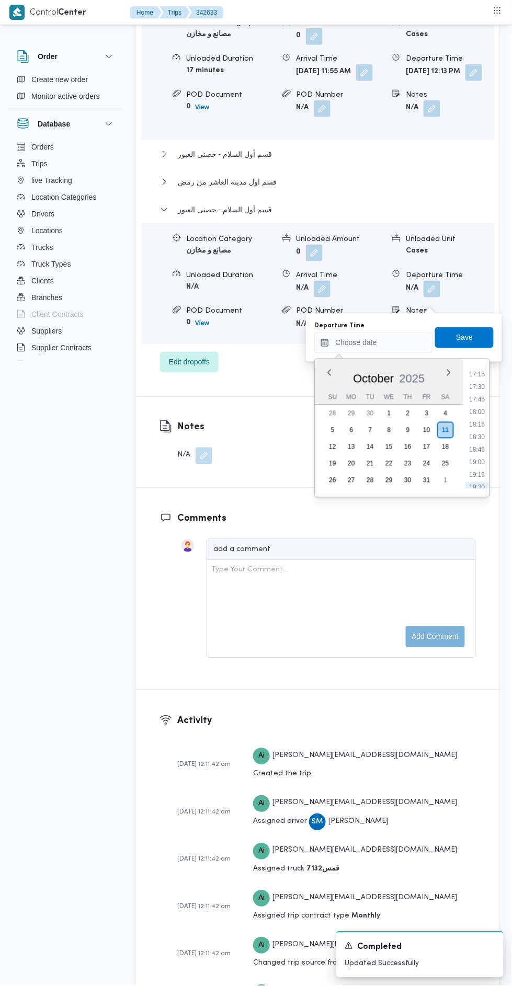
click at [476, 412] on li "18:00" at bounding box center [478, 412] width 24 height 10
type input "[DATE] 18:00"
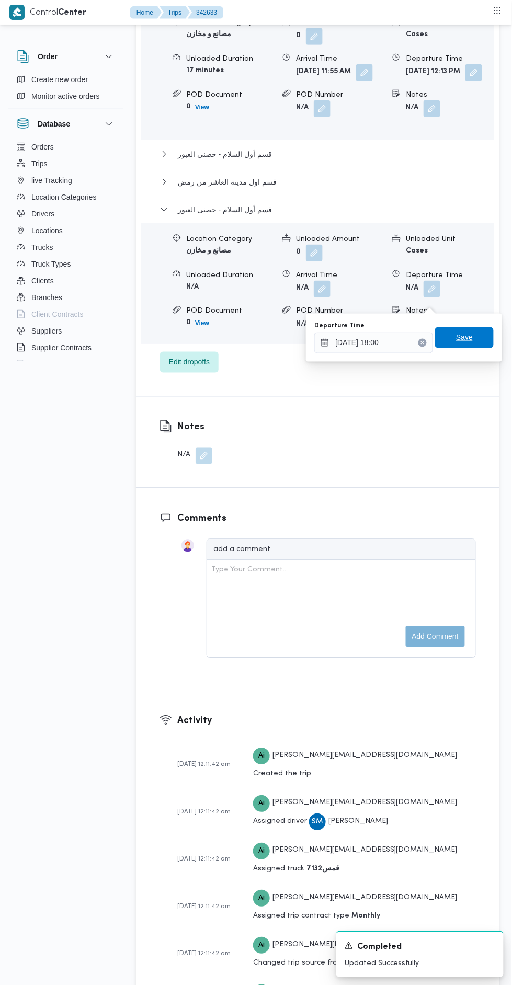
click at [480, 333] on span "Save" at bounding box center [464, 337] width 59 height 21
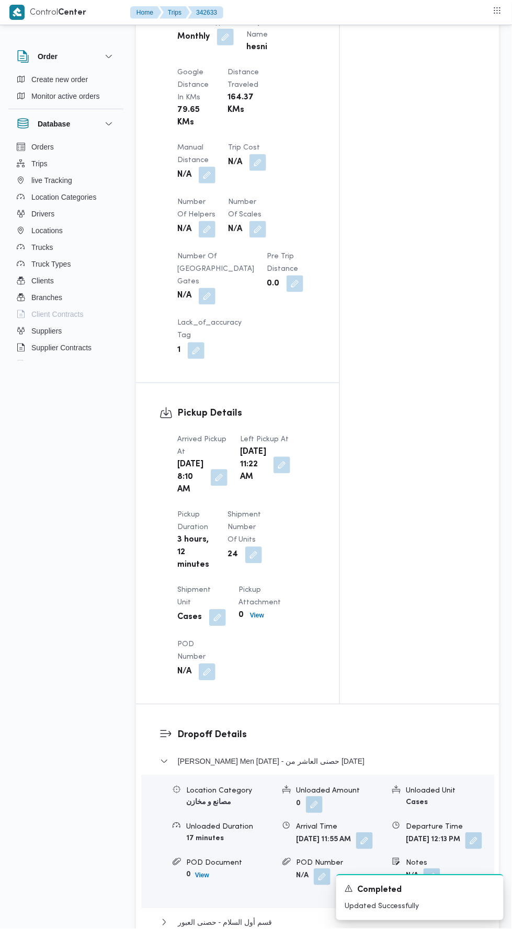
scroll to position [863, 0]
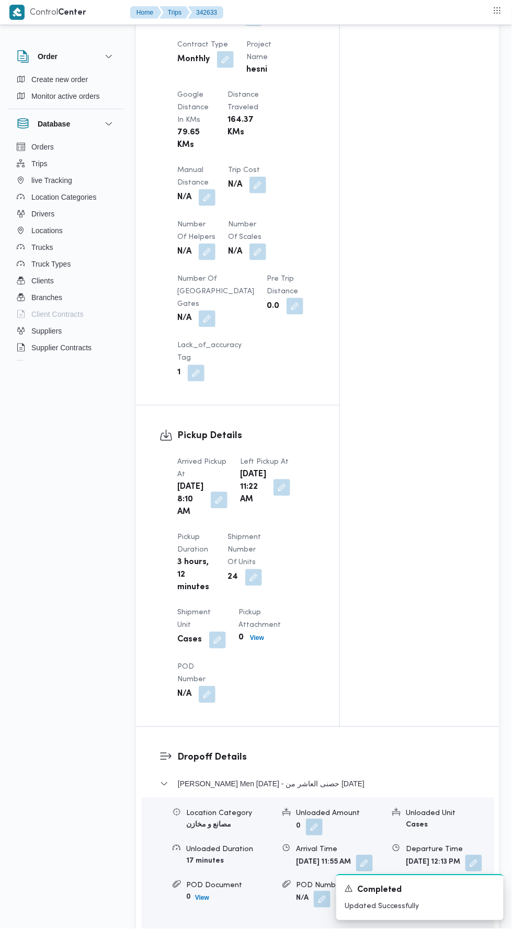
click at [213, 189] on button "button" at bounding box center [207, 197] width 17 height 17
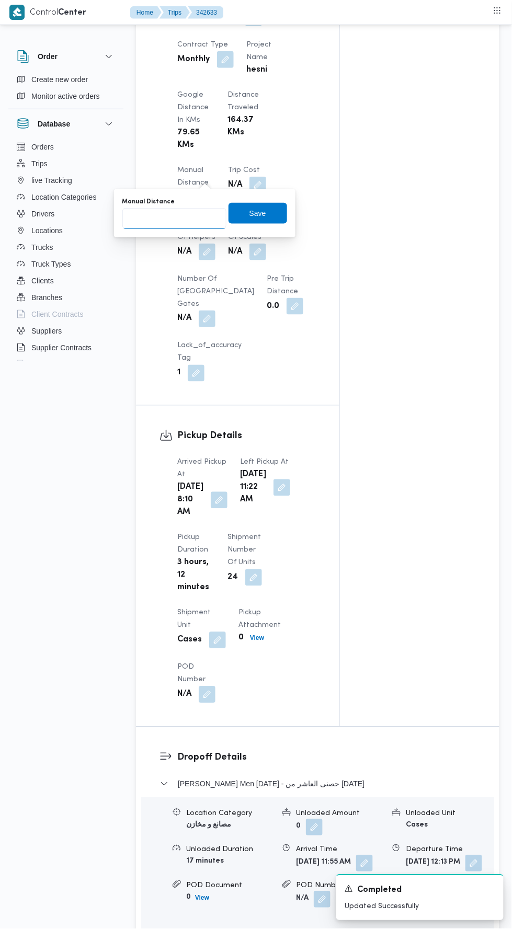
click at [208, 213] on input "Manual Distance" at bounding box center [174, 218] width 104 height 21
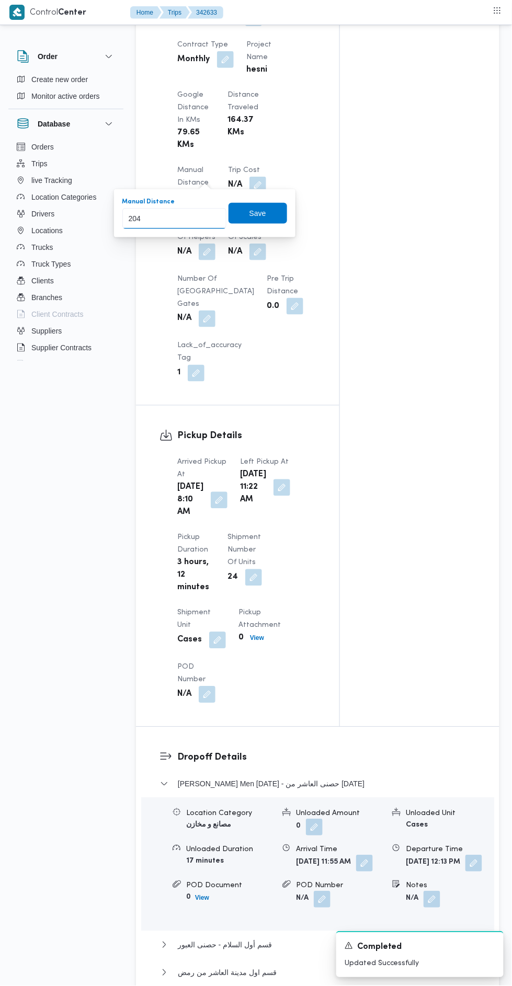
type input "204"
click at [268, 203] on div "Save" at bounding box center [258, 213] width 59 height 21
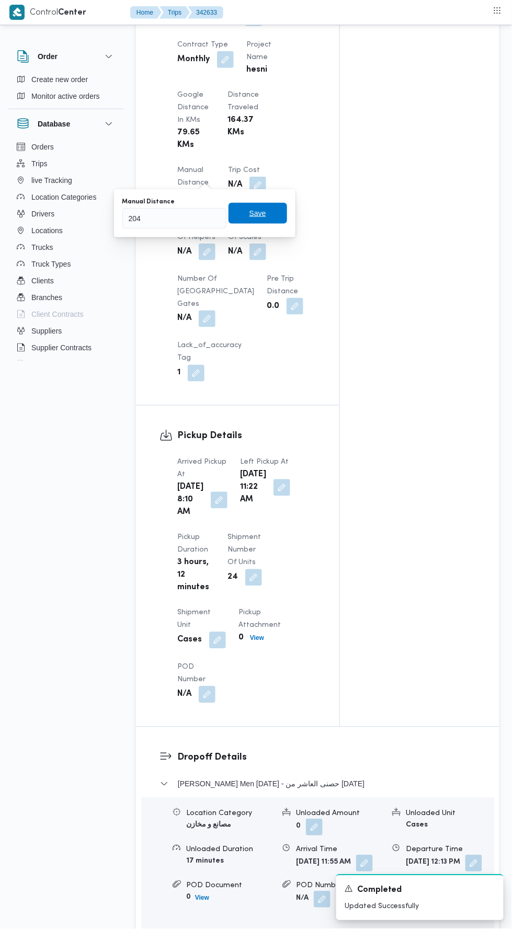
click at [265, 217] on span "Save" at bounding box center [257, 213] width 17 height 13
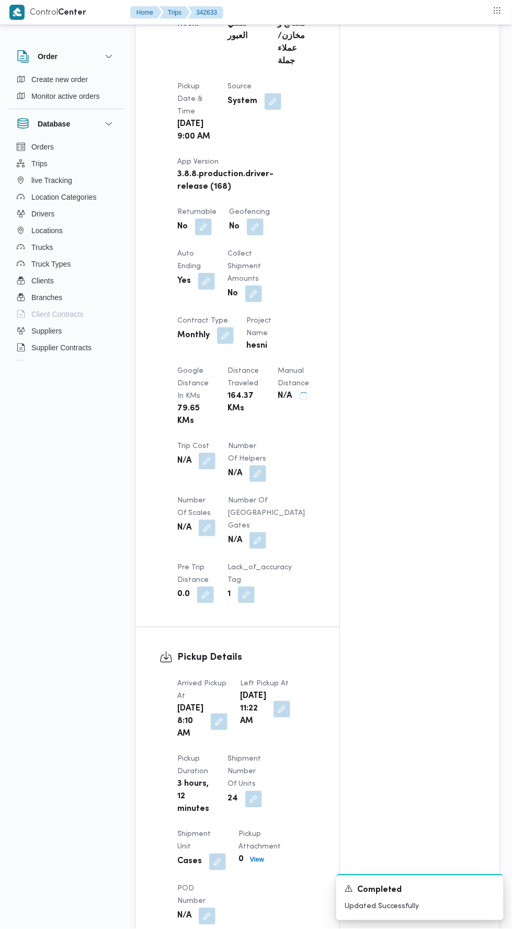
scroll to position [0, 0]
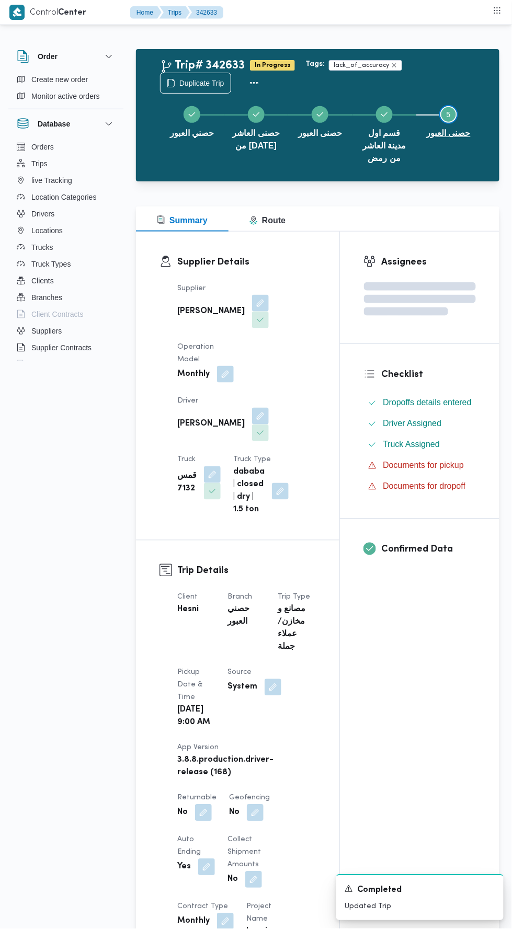
click at [464, 96] on button "Step 5 is incomplete 5 حصنى العبور" at bounding box center [448, 121] width 64 height 54
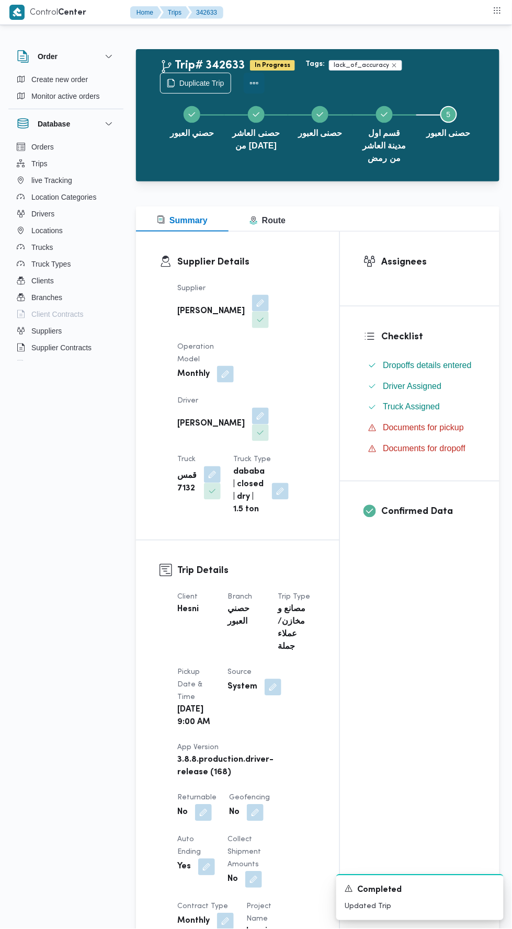
click at [254, 84] on button "Actions" at bounding box center [254, 83] width 21 height 21
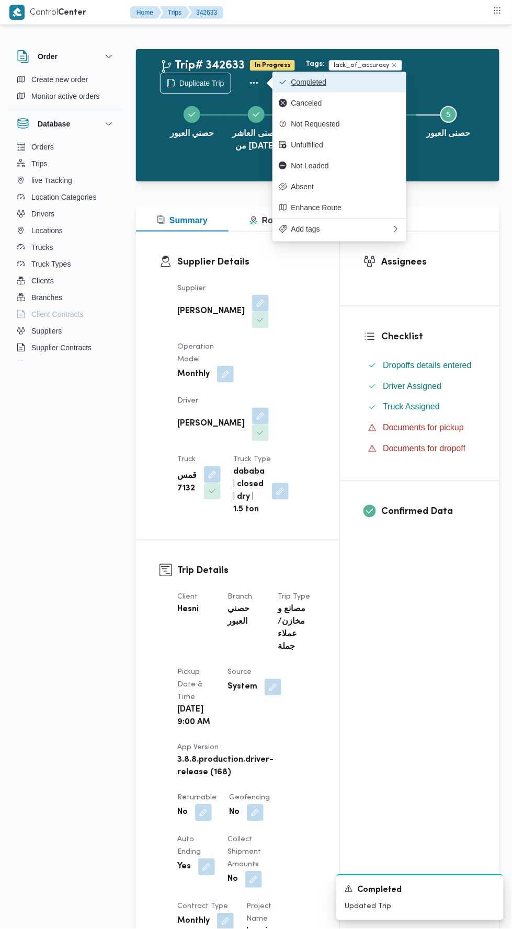
click at [336, 82] on span "Completed" at bounding box center [345, 82] width 109 height 8
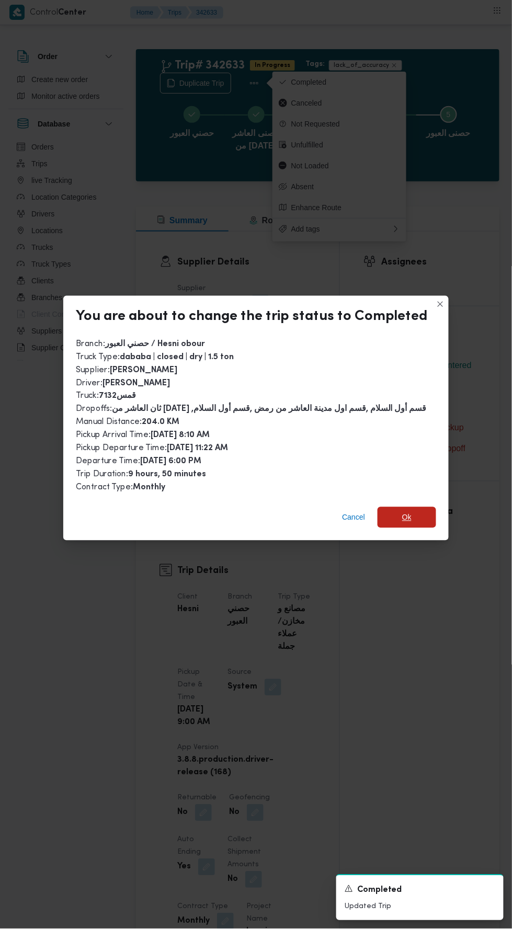
click at [404, 512] on span "Ok" at bounding box center [406, 518] width 9 height 13
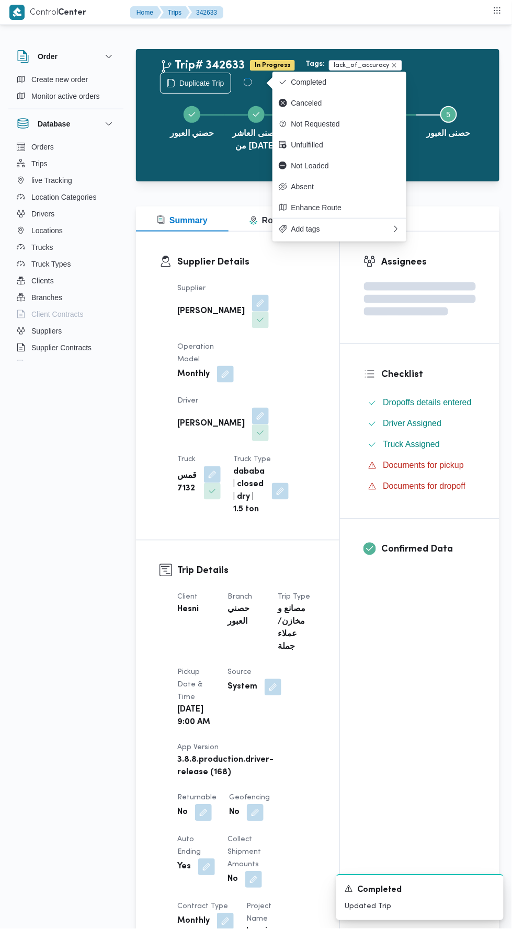
click at [371, 621] on div "Assignees Checklist Dropoffs details entered Driver Assigned Truck Assigned Doc…" at bounding box center [420, 911] width 160 height 1358
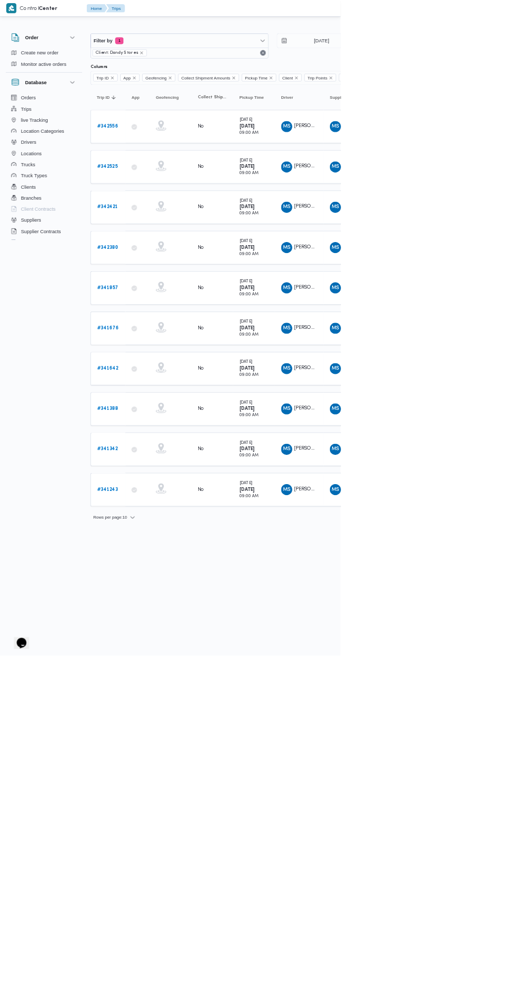
type input "[DATE]"
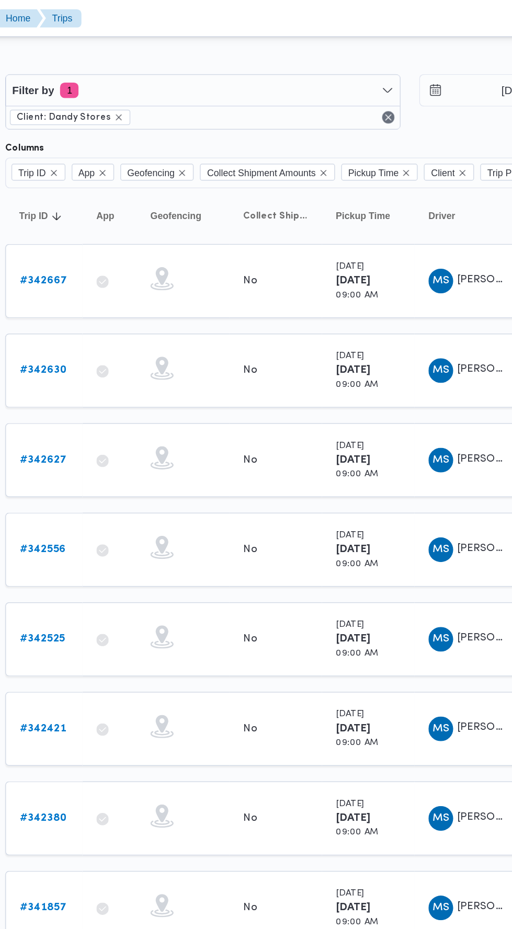
click at [171, 247] on b "# 342630" at bounding box center [162, 250] width 32 height 7
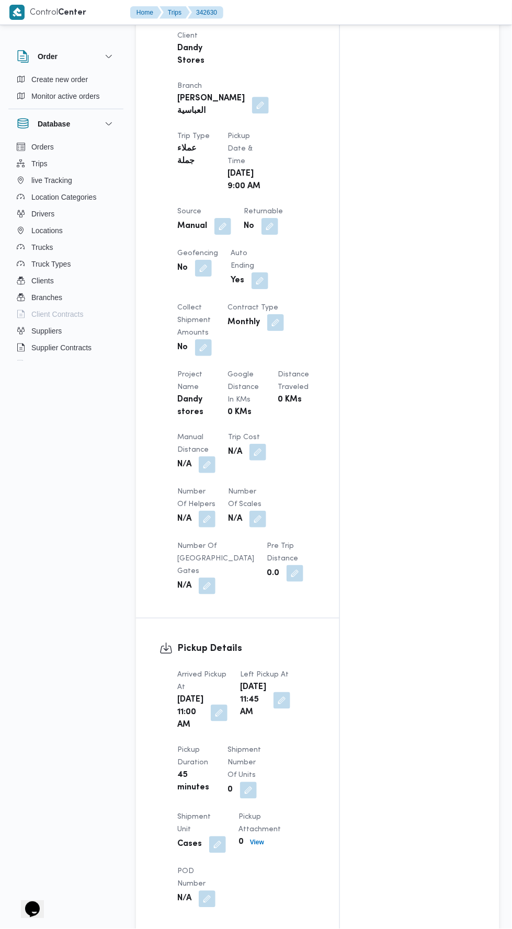
scroll to position [543, 0]
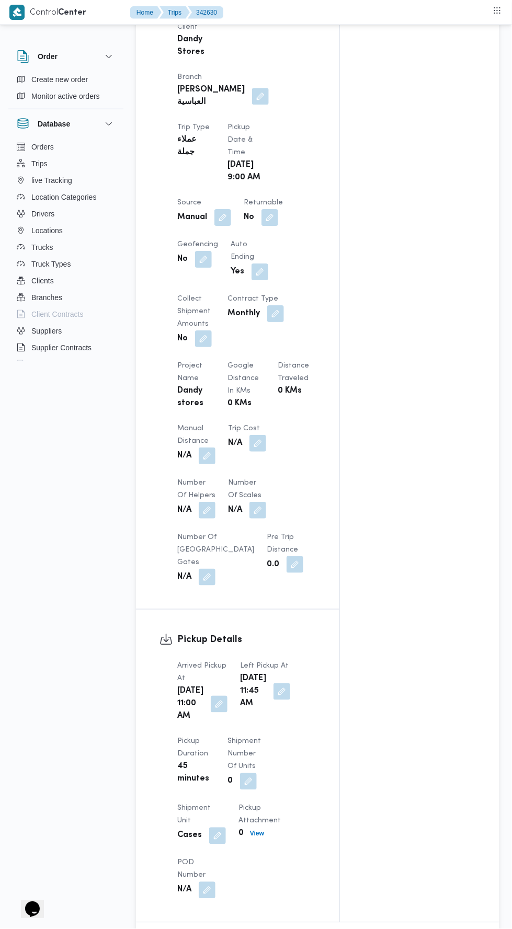
click at [208, 448] on button "button" at bounding box center [207, 456] width 17 height 17
click at [202, 479] on div "You are in a dialog. To close this dialog, hit escape. Manual Distance Save" at bounding box center [204, 459] width 181 height 48
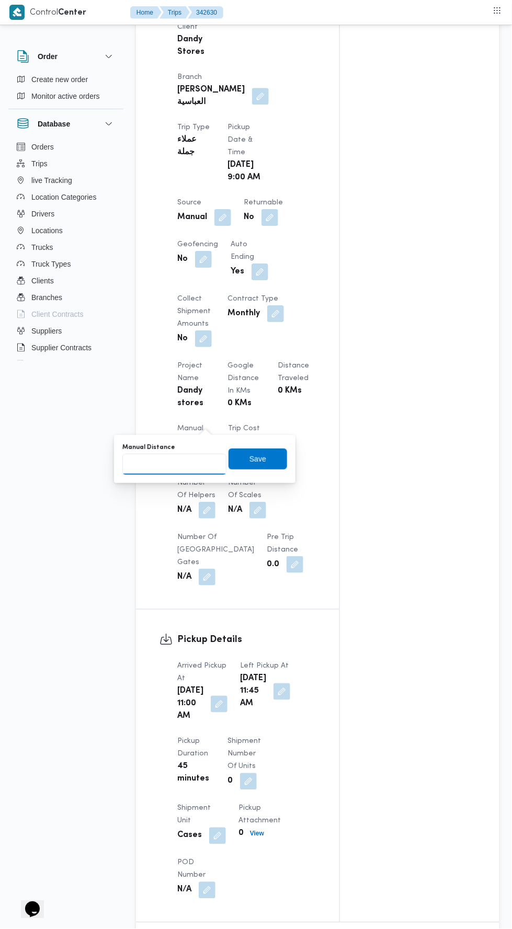
click at [193, 459] on input "Manual Distance" at bounding box center [174, 464] width 104 height 21
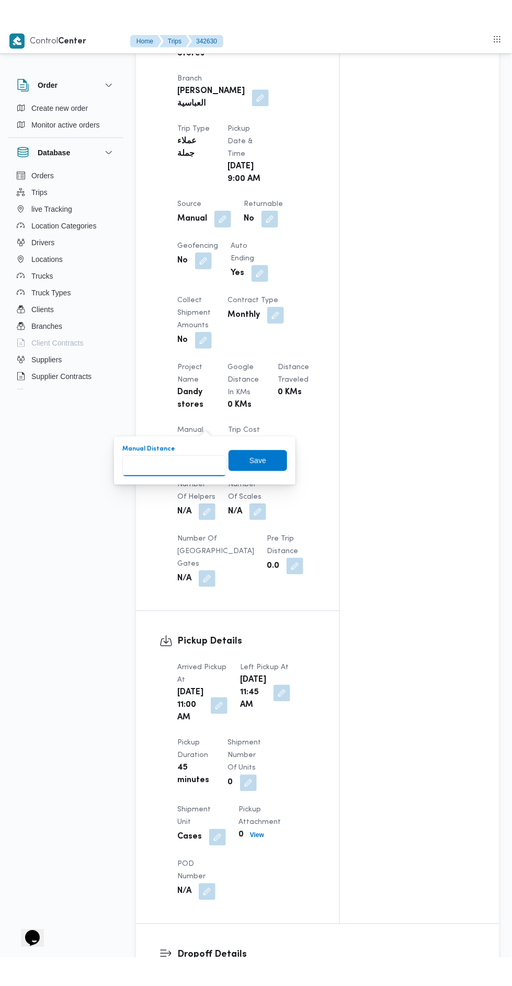
scroll to position [587, 0]
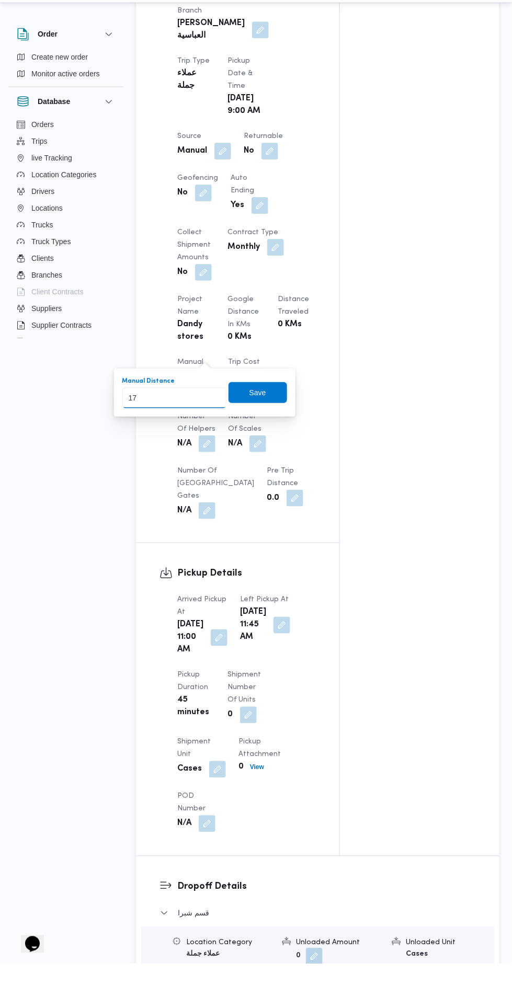
type input "170"
click at [259, 415] on span "Save" at bounding box center [257, 415] width 17 height 13
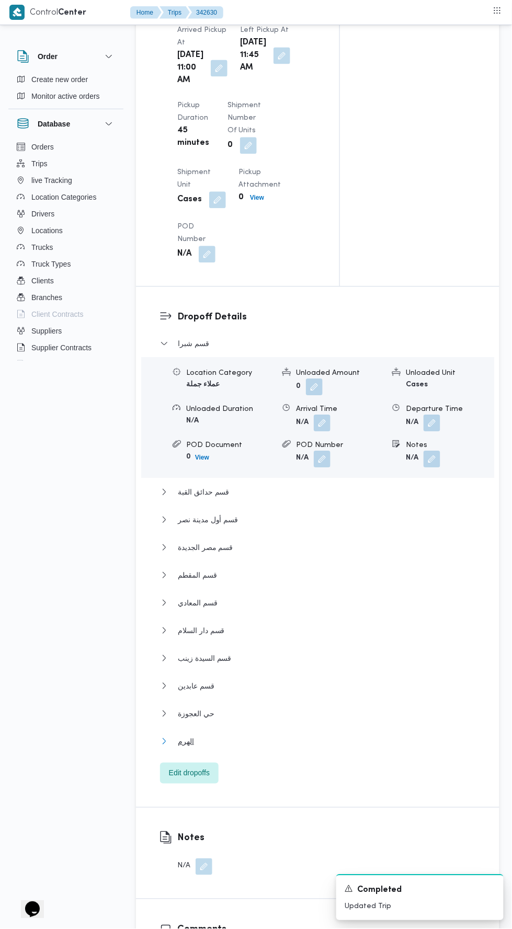
click at [334, 742] on button "الهرم" at bounding box center [318, 741] width 316 height 13
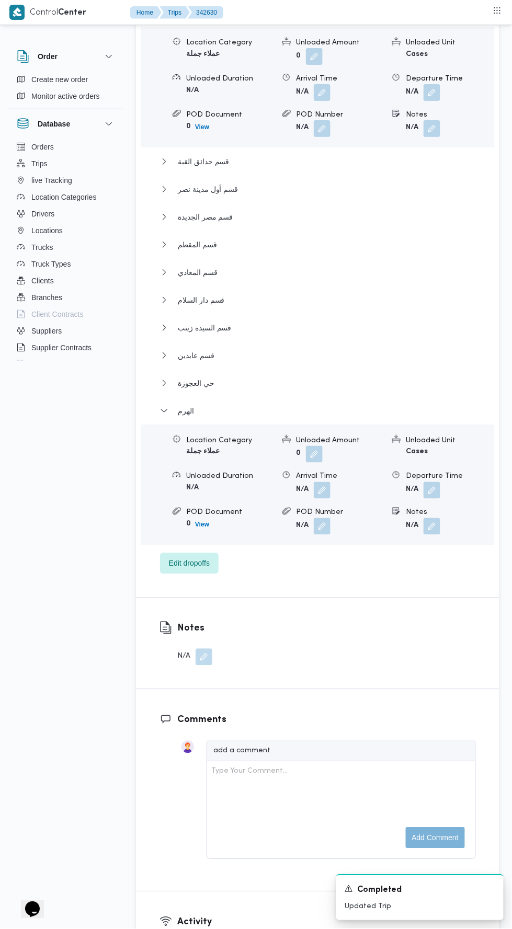
scroll to position [1515, 0]
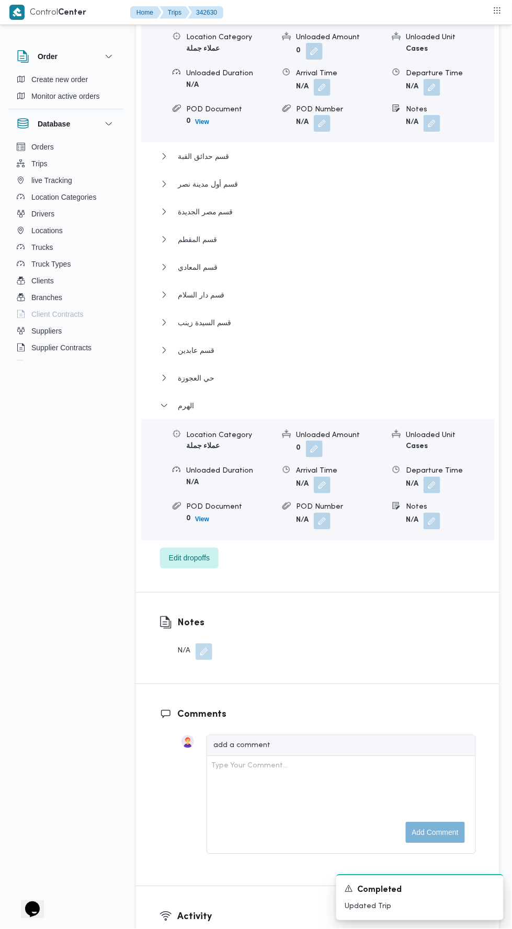
click at [437, 485] on button "button" at bounding box center [432, 485] width 17 height 17
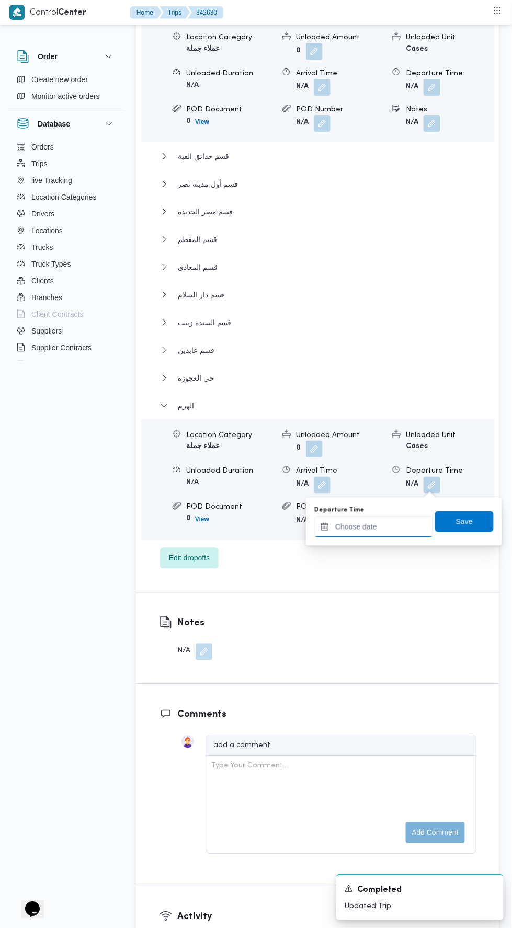
click at [417, 529] on input "Departure Time" at bounding box center [373, 527] width 119 height 21
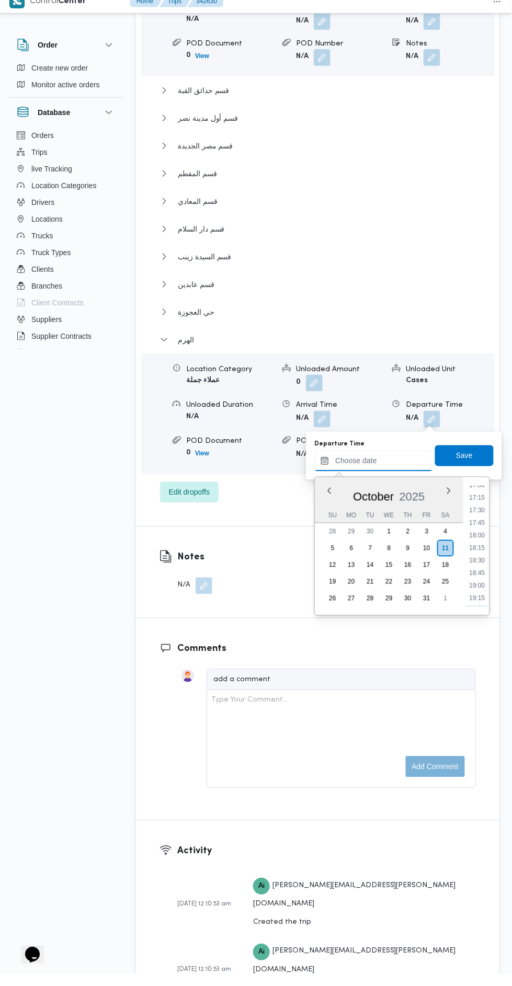
scroll to position [858, 0]
click at [478, 521] on li "17:30" at bounding box center [478, 523] width 24 height 10
type input "[DATE] 17:30"
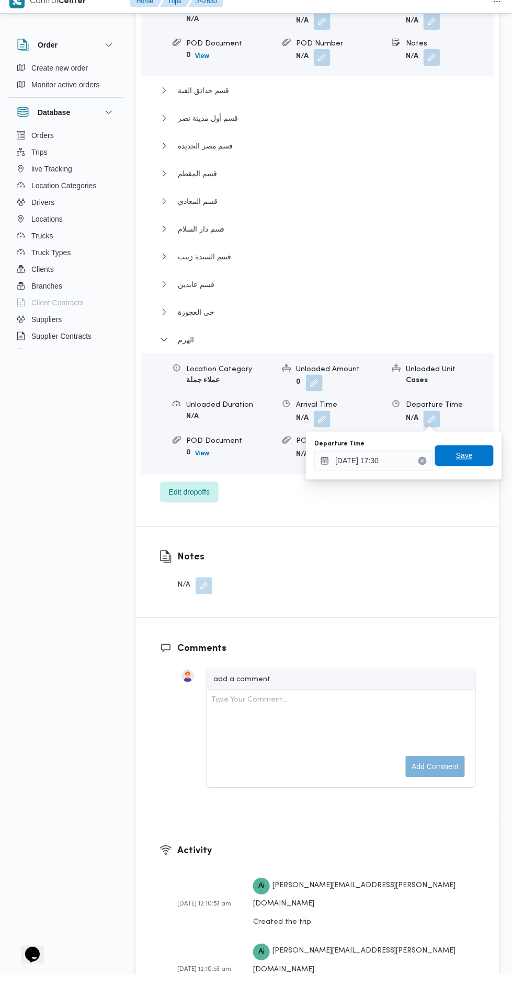
click at [471, 467] on span "Save" at bounding box center [464, 467] width 17 height 13
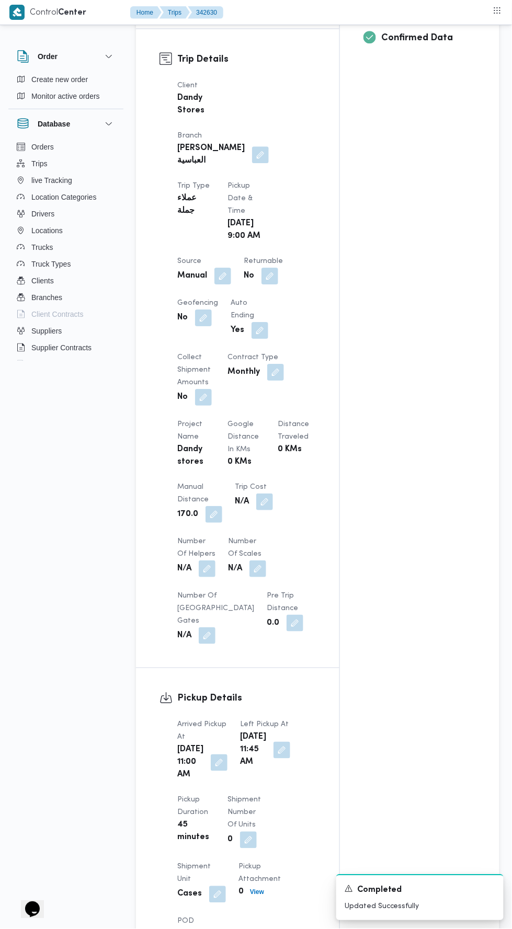
scroll to position [0, 0]
